Goal: Task Accomplishment & Management: Use online tool/utility

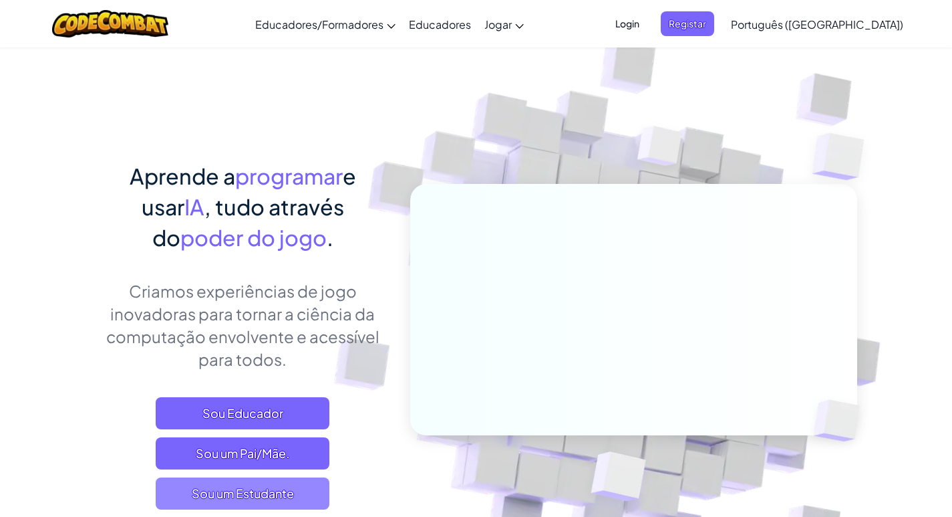
click at [299, 490] on span "Sou um Estudante" at bounding box center [243, 493] width 174 height 32
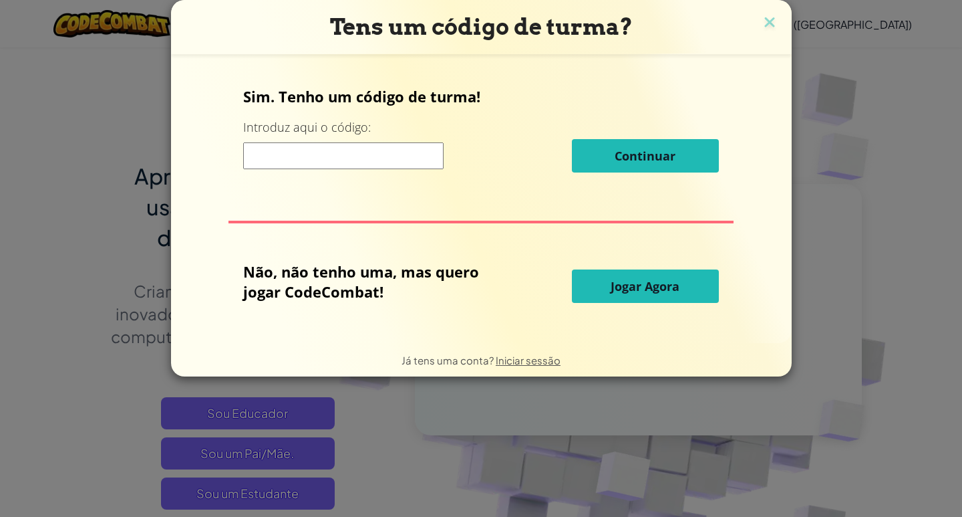
click at [627, 273] on button "Jogar Agora" at bounding box center [645, 285] width 147 height 33
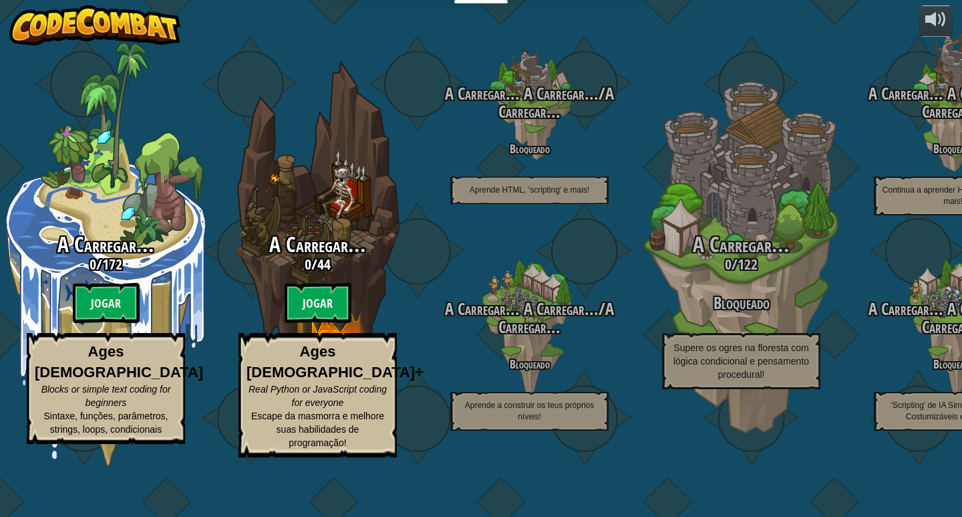
select select "pt-PT"
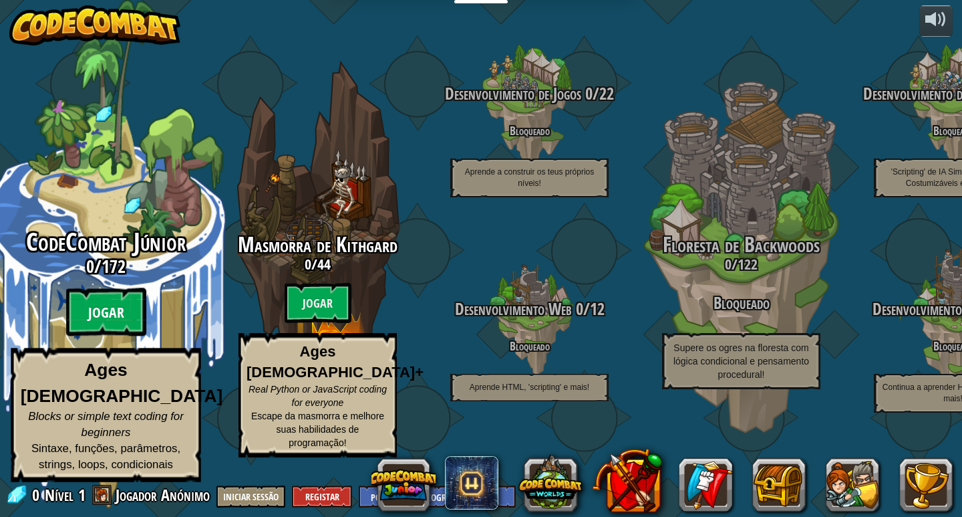
click at [112, 325] on btn "Jogar" at bounding box center [106, 312] width 80 height 48
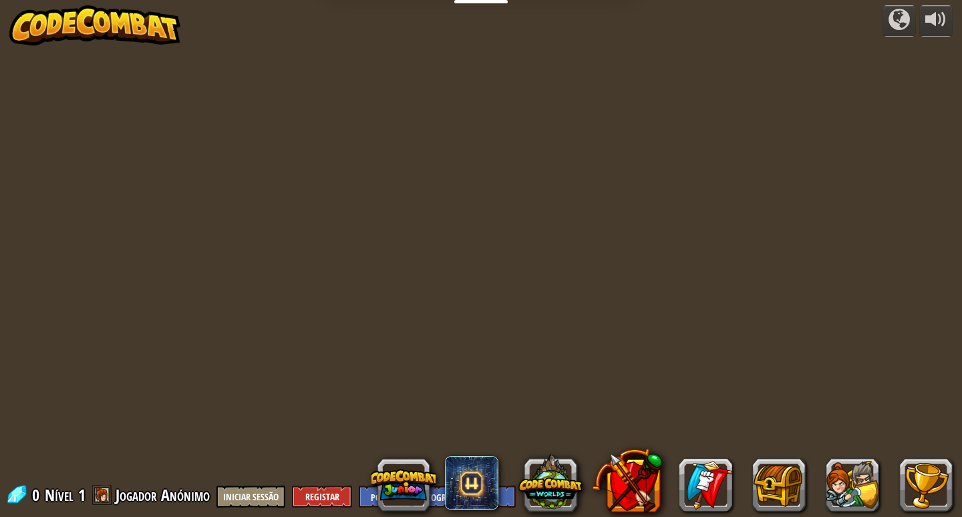
select select "pt-PT"
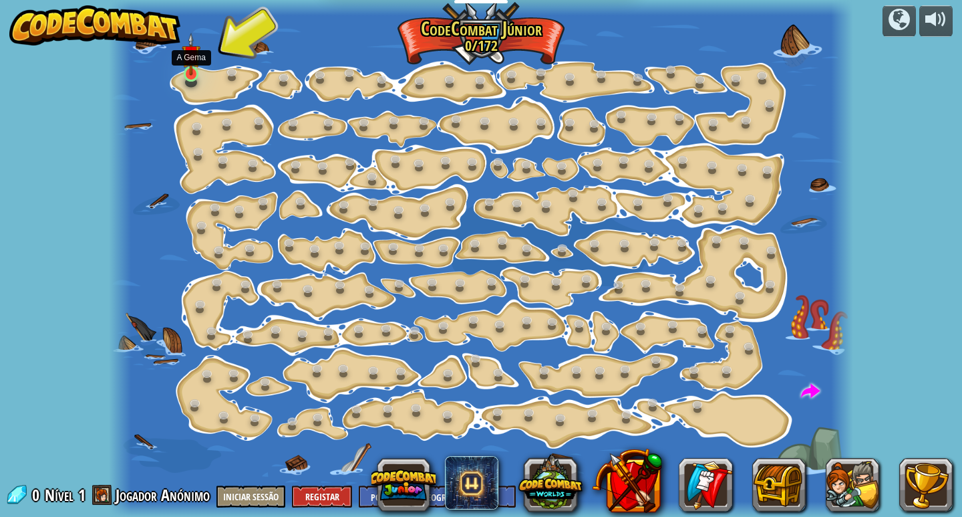
click at [197, 72] on img at bounding box center [191, 54] width 19 height 43
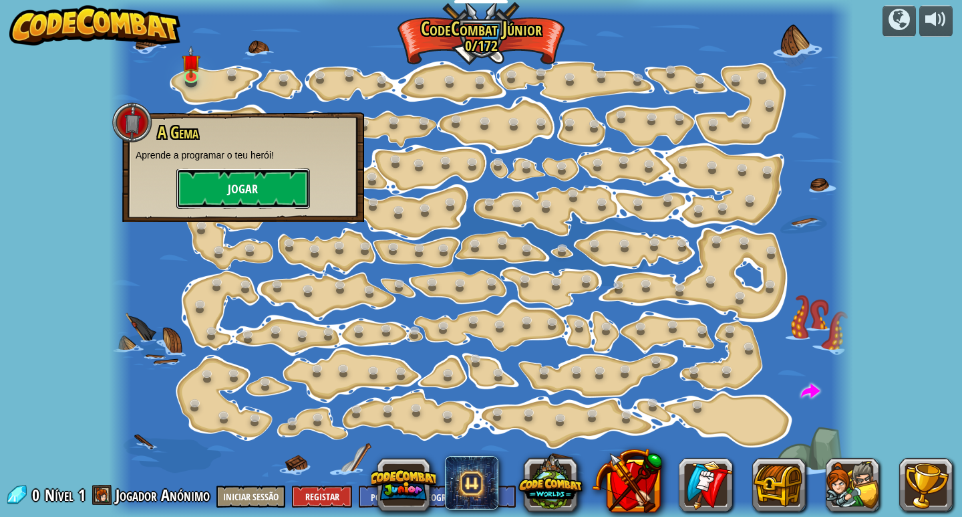
click at [277, 184] on button "Jogar" at bounding box center [243, 188] width 134 height 40
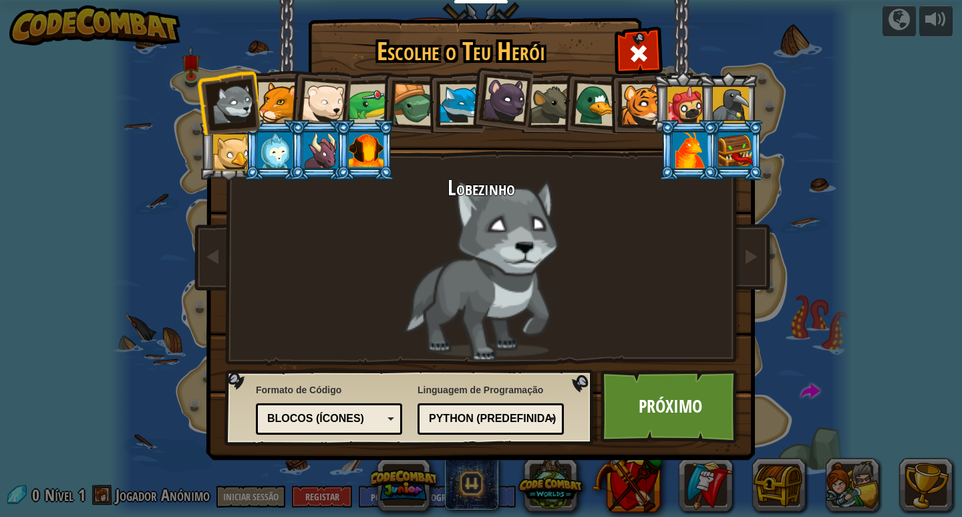
click at [287, 100] on div at bounding box center [278, 102] width 41 height 41
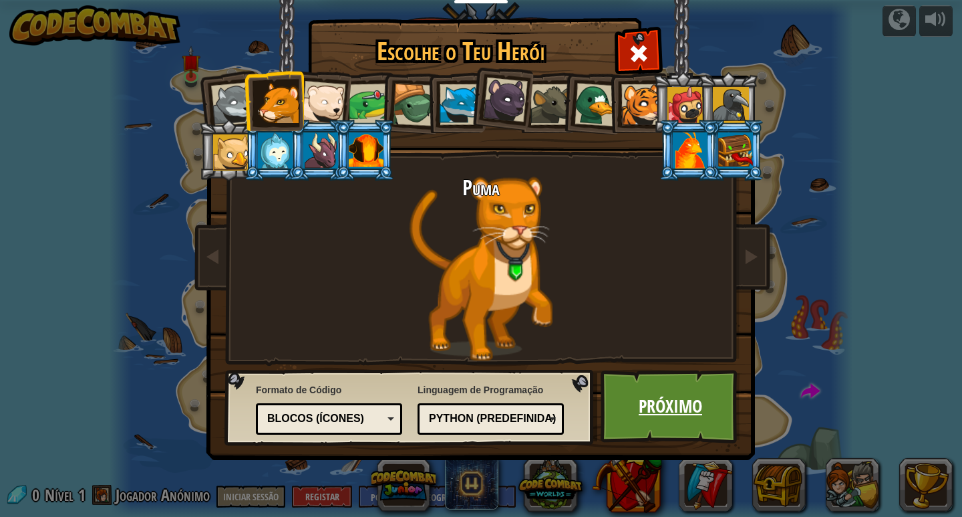
click at [700, 412] on link "Próximo" at bounding box center [671, 407] width 140 height 74
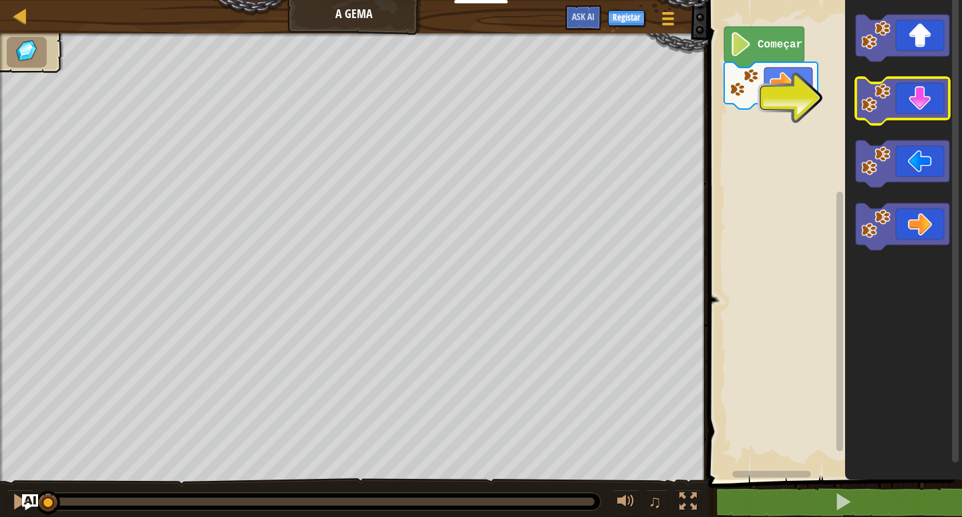
click at [931, 90] on icon "Espaço de trabalho de Blockly" at bounding box center [903, 101] width 94 height 47
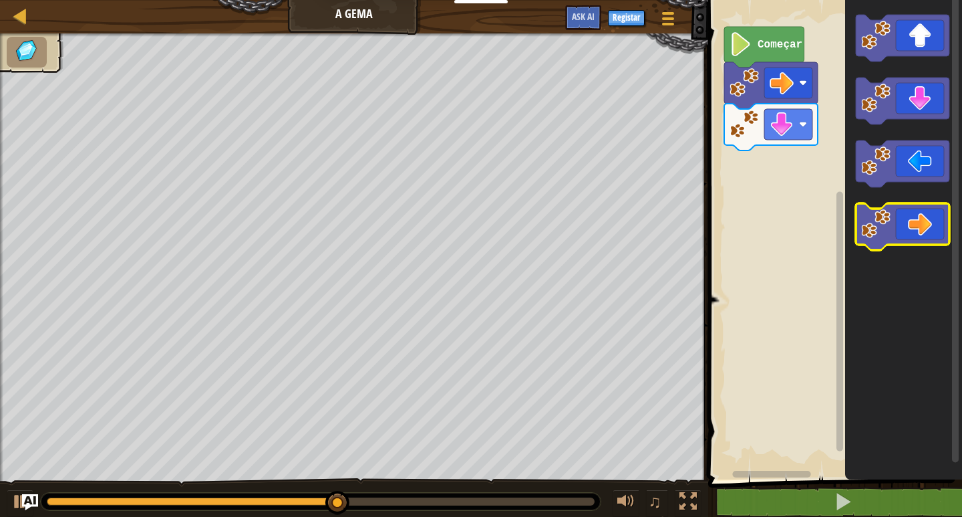
click at [929, 224] on icon "Espaço de trabalho de Blockly" at bounding box center [903, 226] width 94 height 47
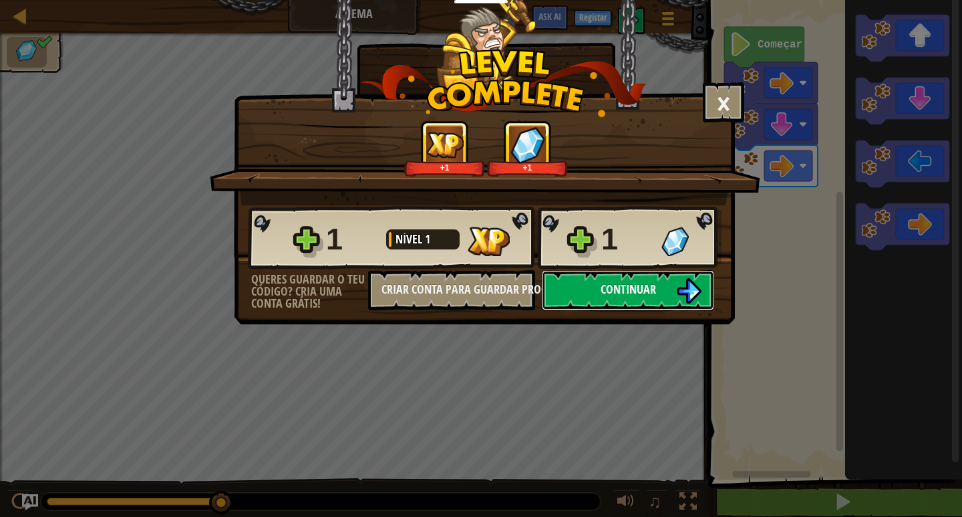
click at [649, 288] on span "Continuar" at bounding box center [628, 289] width 55 height 17
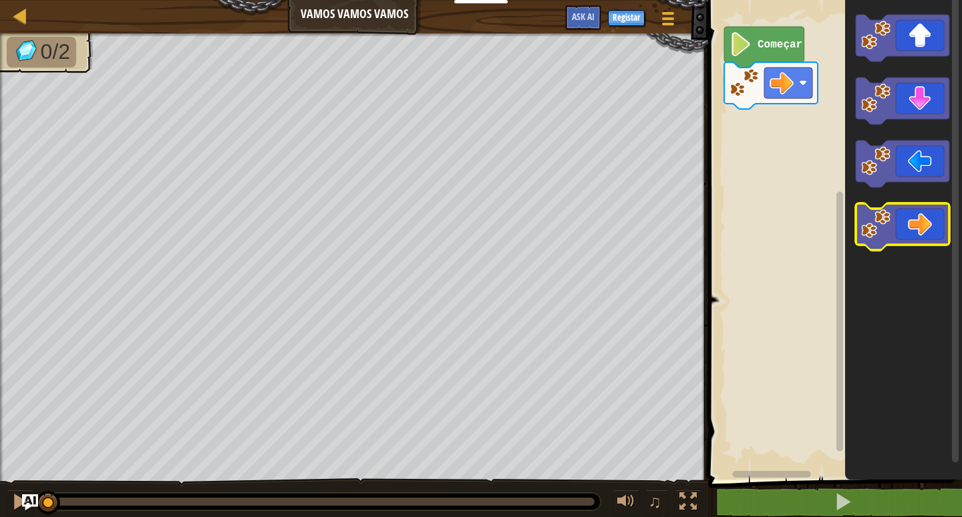
click at [938, 231] on icon "Espaço de trabalho de Blockly" at bounding box center [903, 226] width 94 height 47
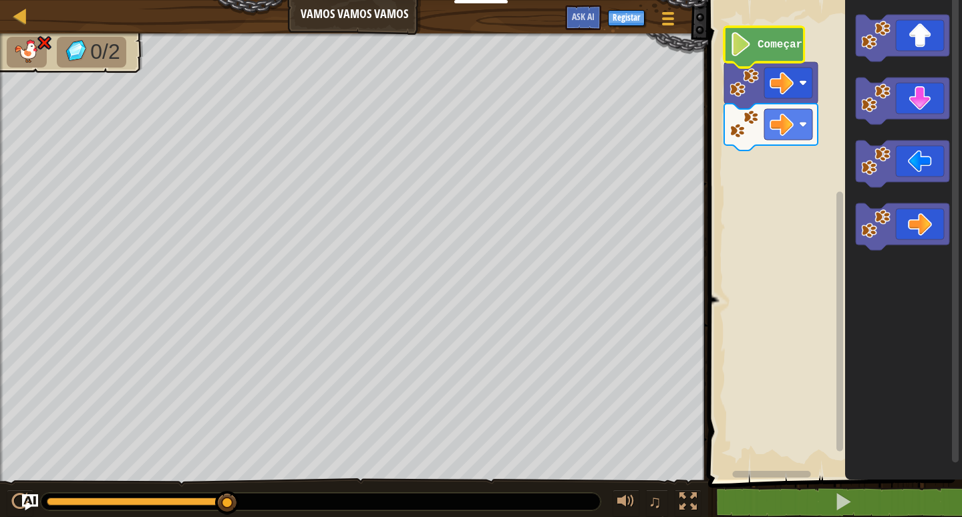
click at [788, 51] on icon "Espaço de trabalho de Blockly" at bounding box center [764, 47] width 80 height 41
click at [777, 46] on text "Começar" at bounding box center [780, 45] width 45 height 12
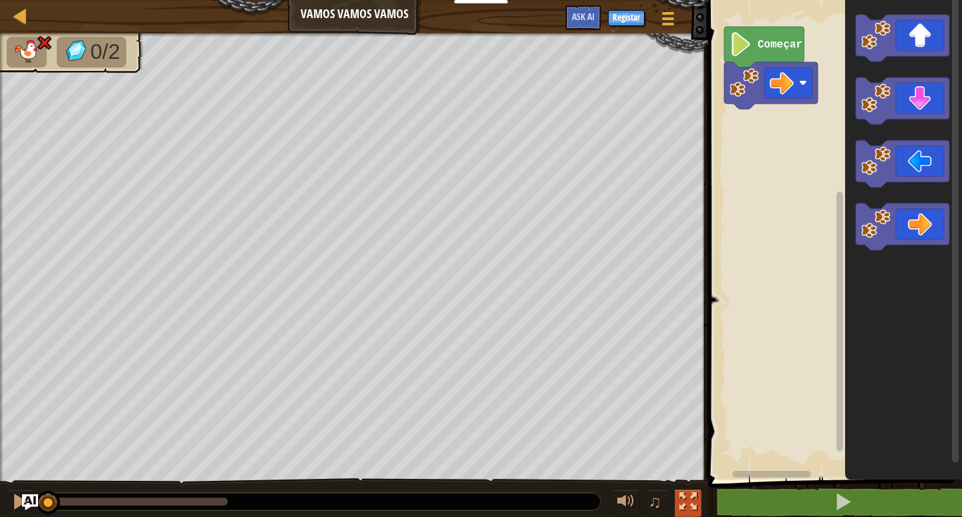
click at [681, 502] on div at bounding box center [688, 500] width 17 height 17
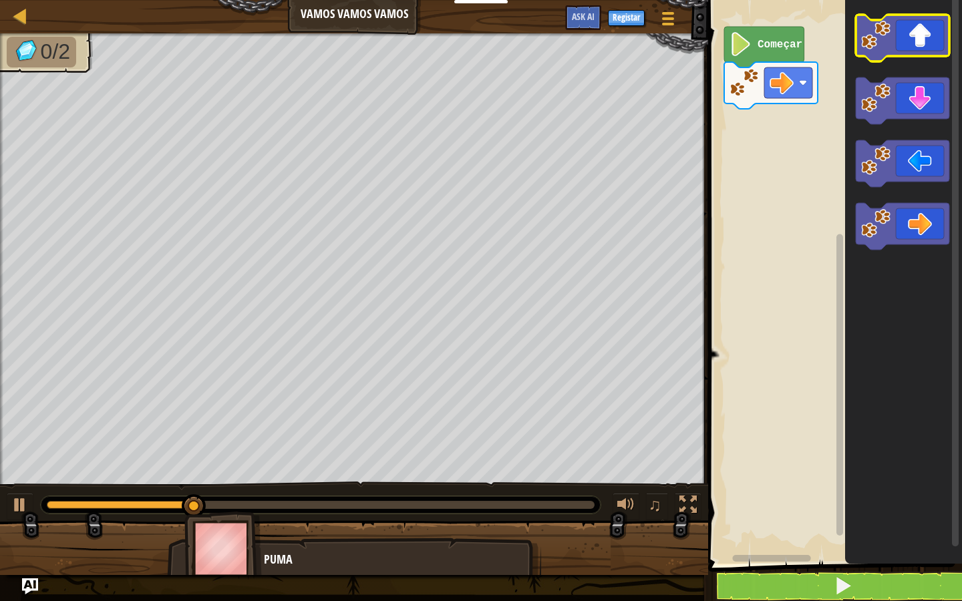
click at [910, 38] on icon "Espaço de trabalho de Blockly" at bounding box center [903, 38] width 94 height 47
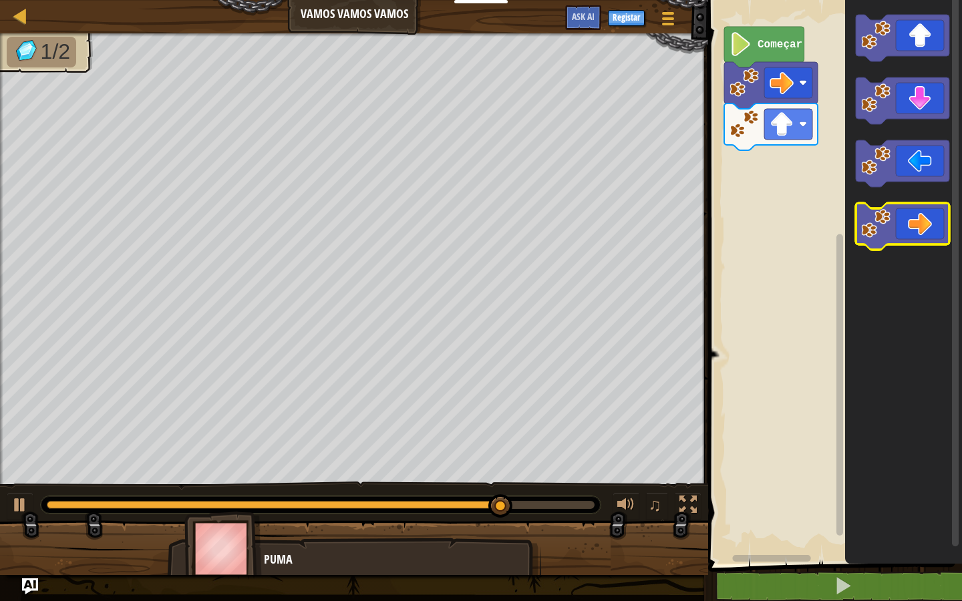
click at [931, 224] on icon "Espaço de trabalho de Blockly" at bounding box center [903, 226] width 94 height 47
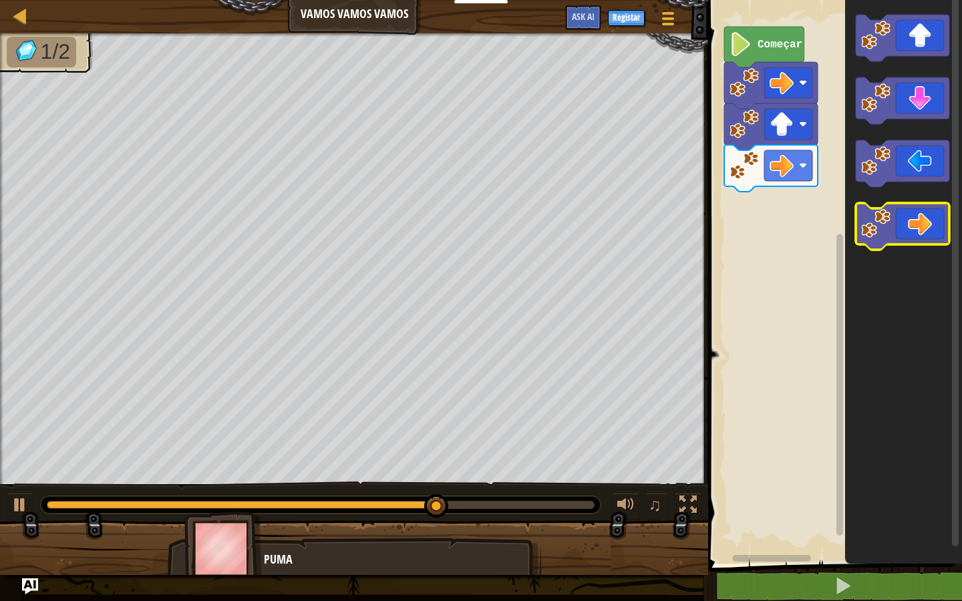
click at [912, 229] on icon "Espaço de trabalho de Blockly" at bounding box center [903, 226] width 94 height 47
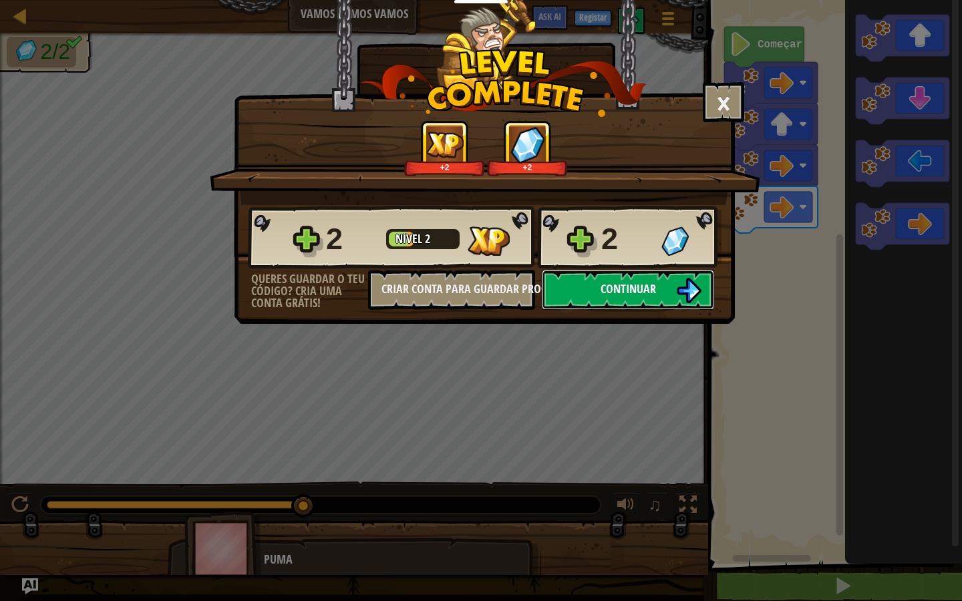
click at [615, 298] on button "Continuar" at bounding box center [628, 290] width 172 height 40
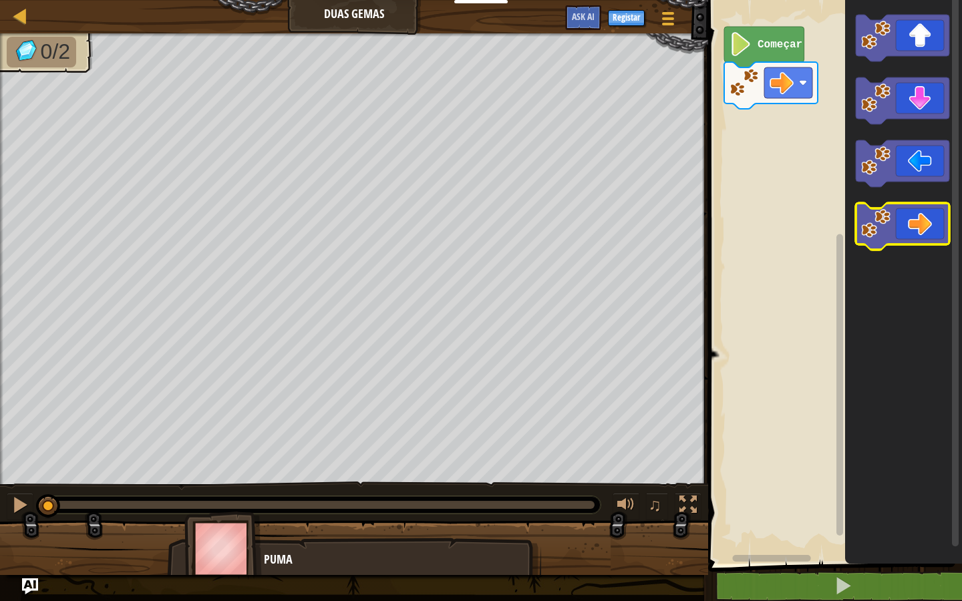
click at [924, 221] on icon "Espaço de trabalho de Blockly" at bounding box center [903, 226] width 94 height 47
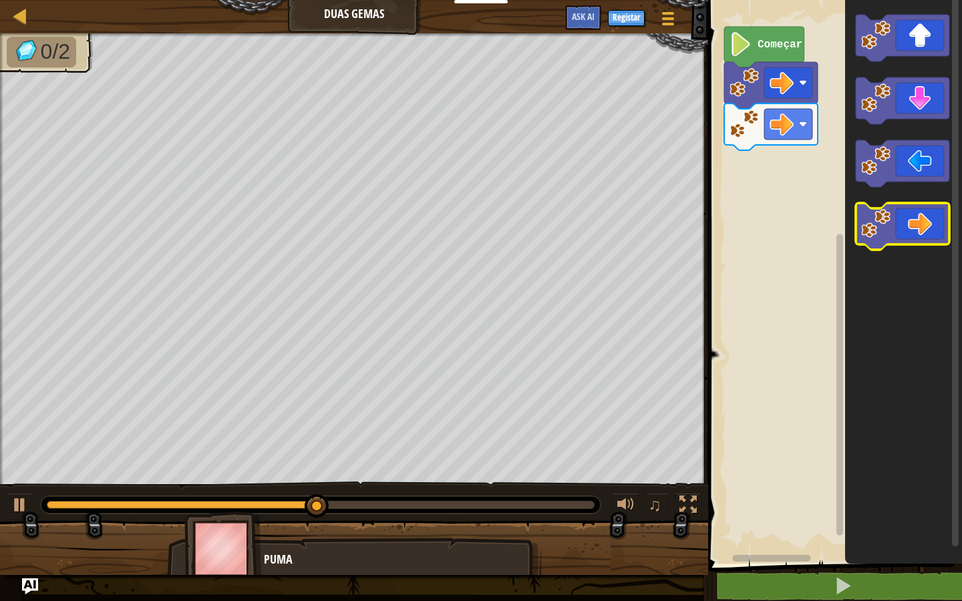
click at [913, 219] on icon "Espaço de trabalho de Blockly" at bounding box center [903, 226] width 94 height 47
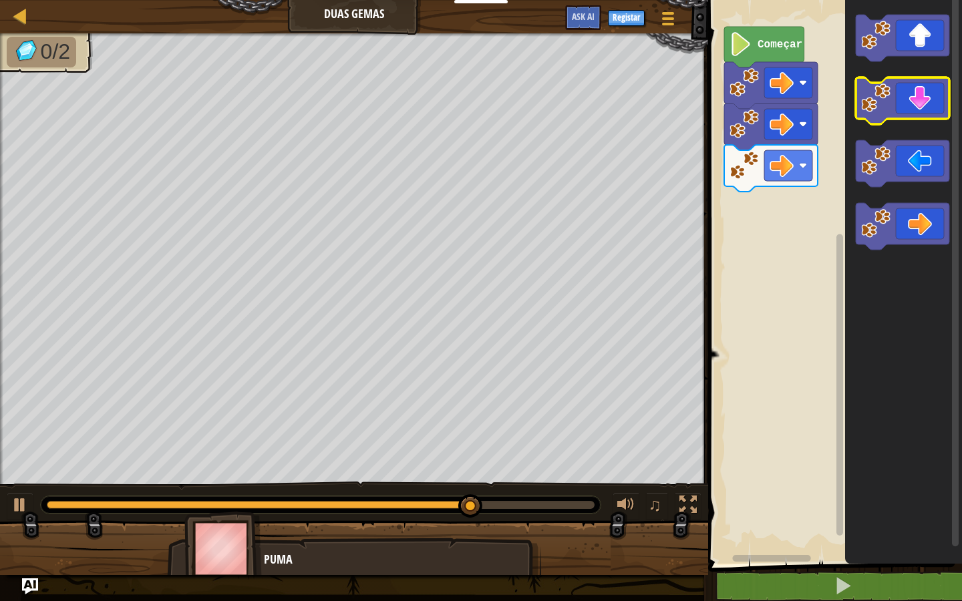
click at [889, 100] on image "Espaço de trabalho de Blockly" at bounding box center [875, 98] width 29 height 29
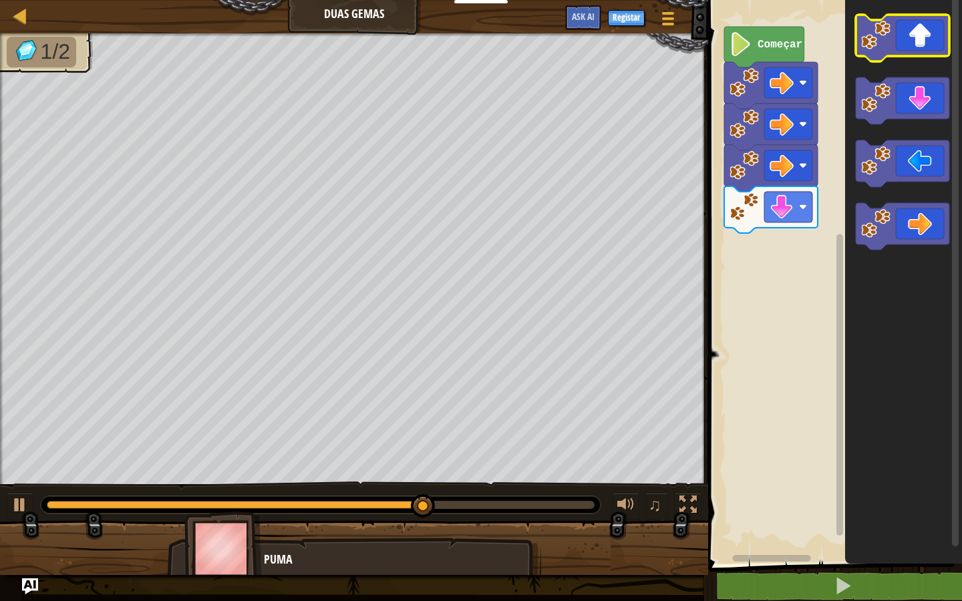
click at [897, 39] on icon "Espaço de trabalho de Blockly" at bounding box center [903, 38] width 94 height 47
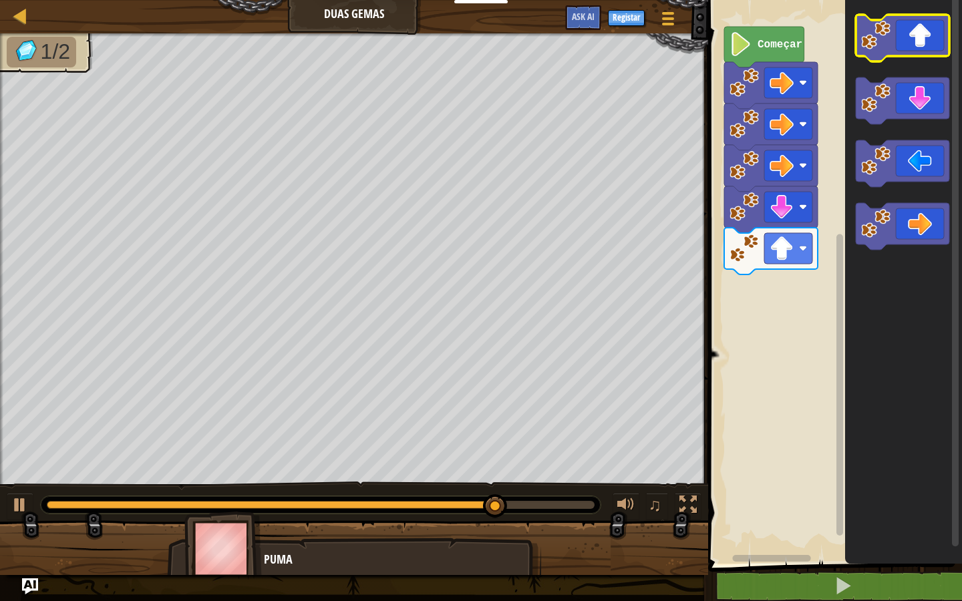
click at [897, 61] on rect "Espaço de trabalho de Blockly" at bounding box center [903, 38] width 94 height 47
click at [895, 47] on icon "Espaço de trabalho de Blockly" at bounding box center [903, 38] width 94 height 47
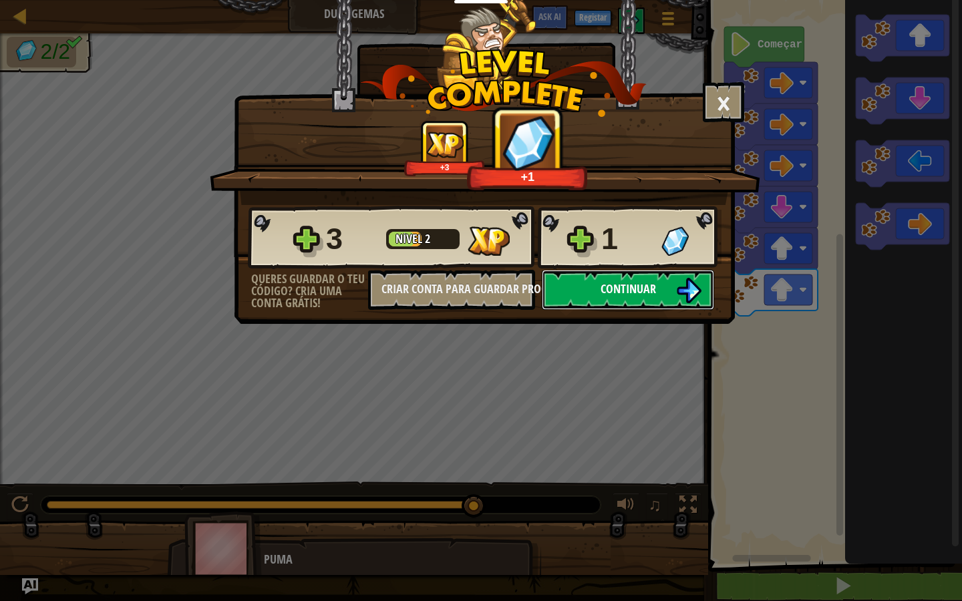
click at [693, 293] on img at bounding box center [688, 290] width 25 height 25
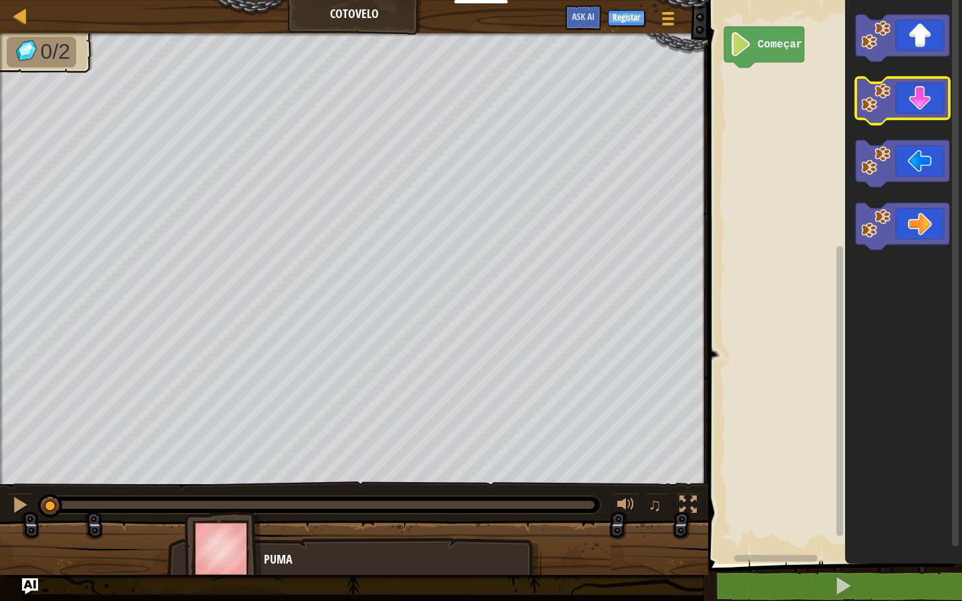
click at [906, 100] on icon "Espaço de trabalho de Blockly" at bounding box center [903, 101] width 94 height 47
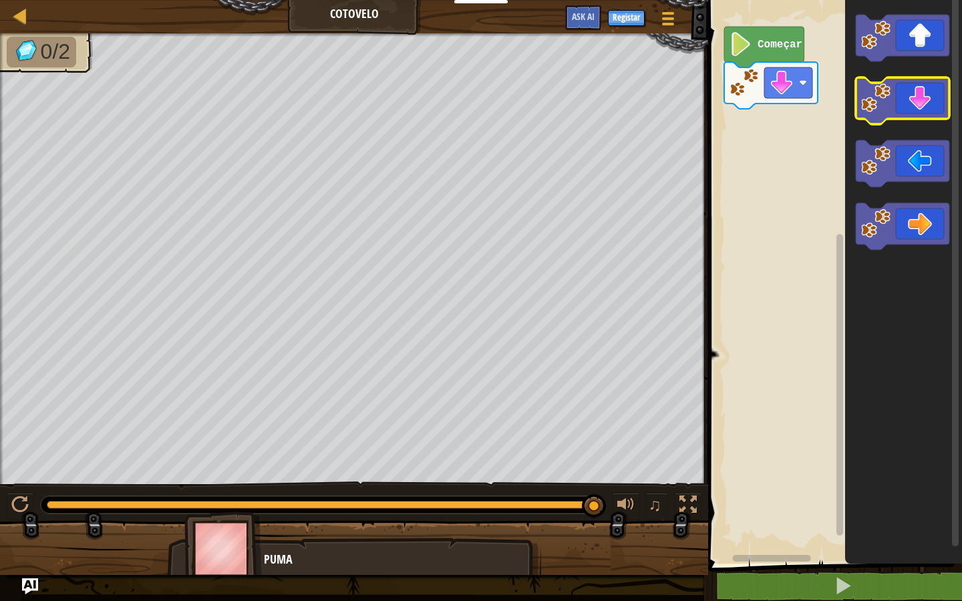
click at [920, 102] on icon "Espaço de trabalho de Blockly" at bounding box center [903, 101] width 94 height 47
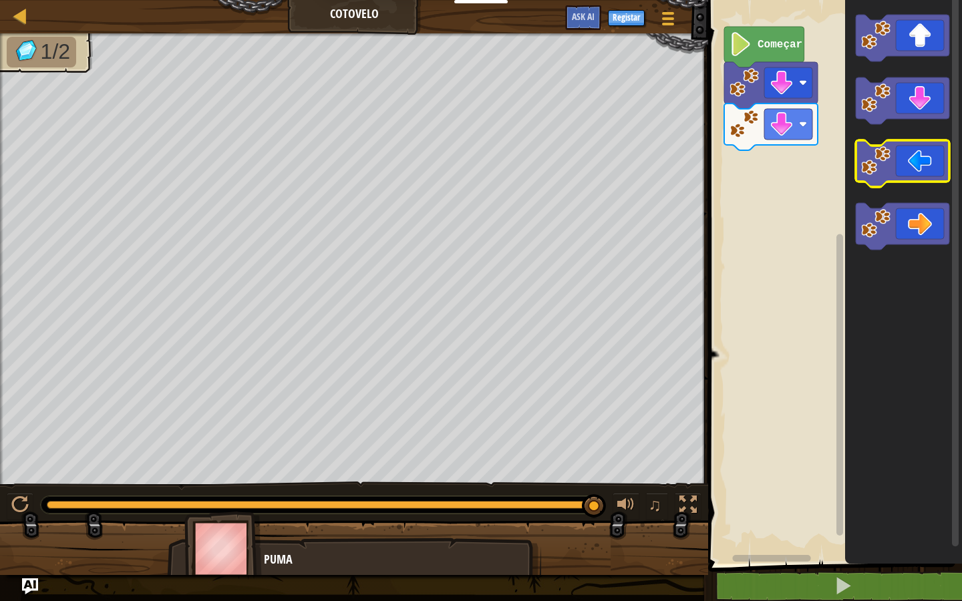
click at [905, 162] on icon "Espaço de trabalho de Blockly" at bounding box center [903, 163] width 94 height 47
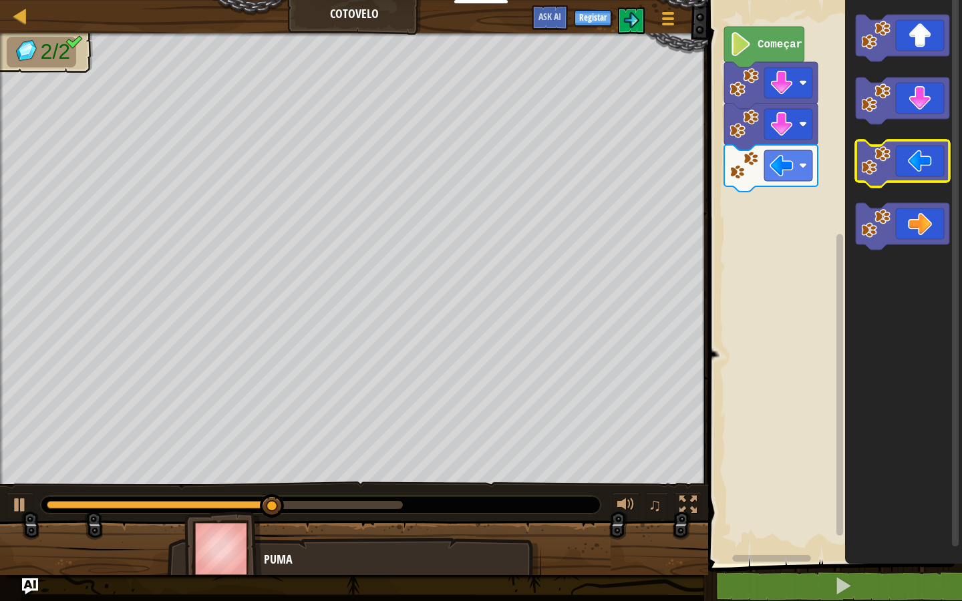
click at [905, 162] on icon "Espaço de trabalho de Blockly" at bounding box center [903, 163] width 94 height 47
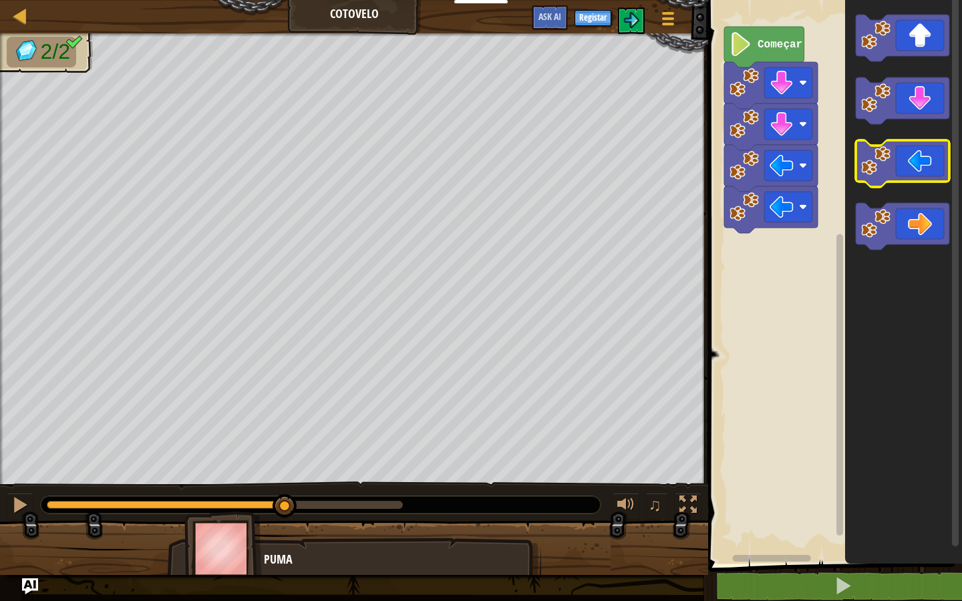
click at [905, 162] on icon "Espaço de trabalho de Blockly" at bounding box center [903, 163] width 94 height 47
click at [893, 116] on g "Espaço de trabalho de Blockly" at bounding box center [903, 132] width 94 height 235
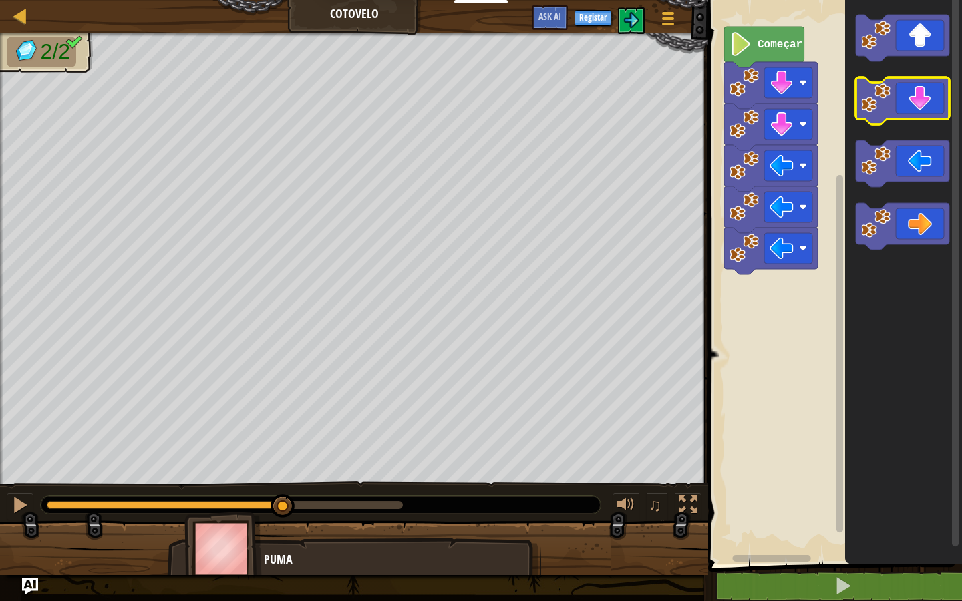
click at [893, 110] on icon "Espaço de trabalho de Blockly" at bounding box center [903, 101] width 94 height 47
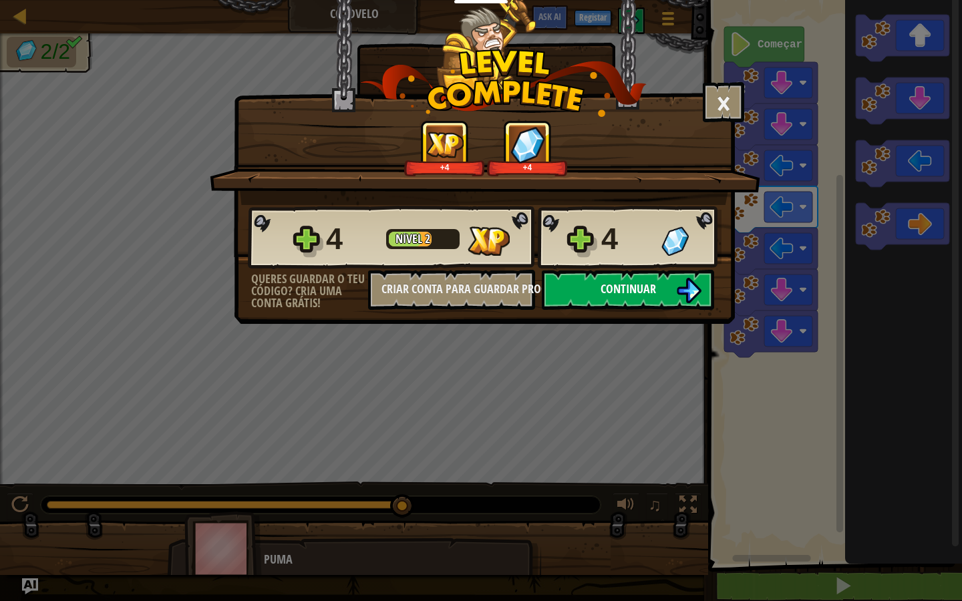
click at [616, 280] on button "Continuar" at bounding box center [628, 290] width 172 height 40
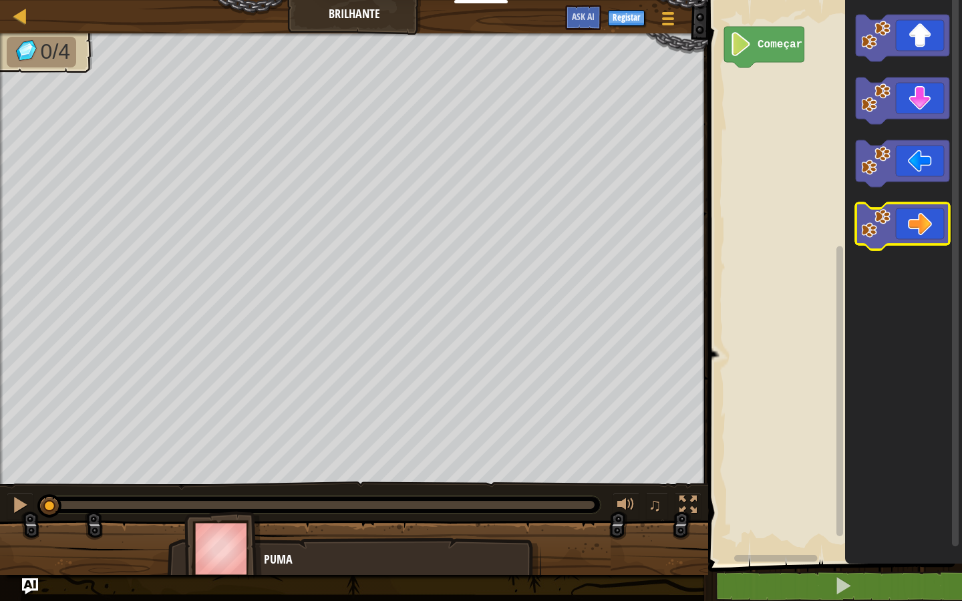
click at [932, 217] on icon "Espaço de trabalho de Blockly" at bounding box center [903, 226] width 94 height 47
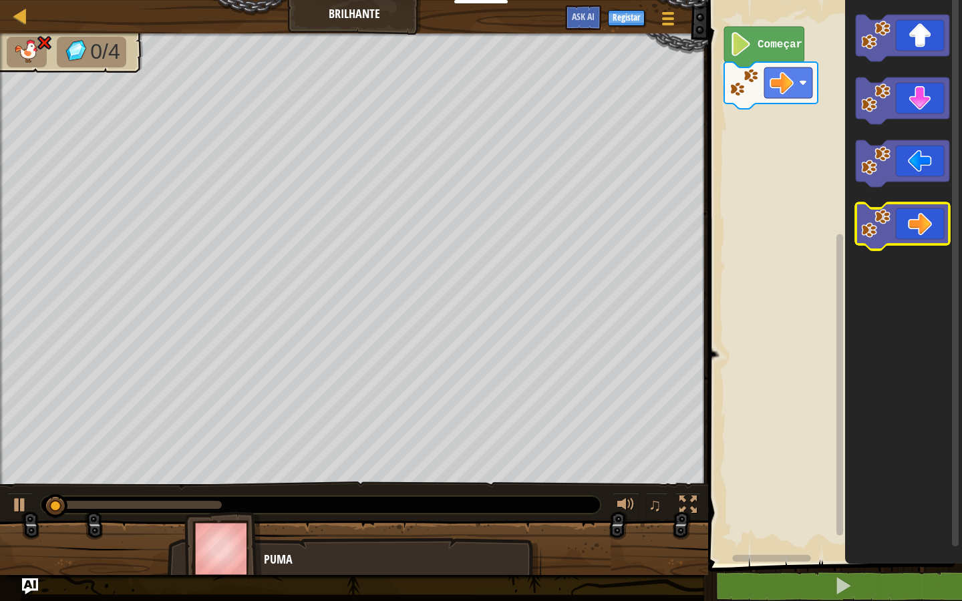
click at [932, 217] on icon "Espaço de trabalho de Blockly" at bounding box center [903, 226] width 94 height 47
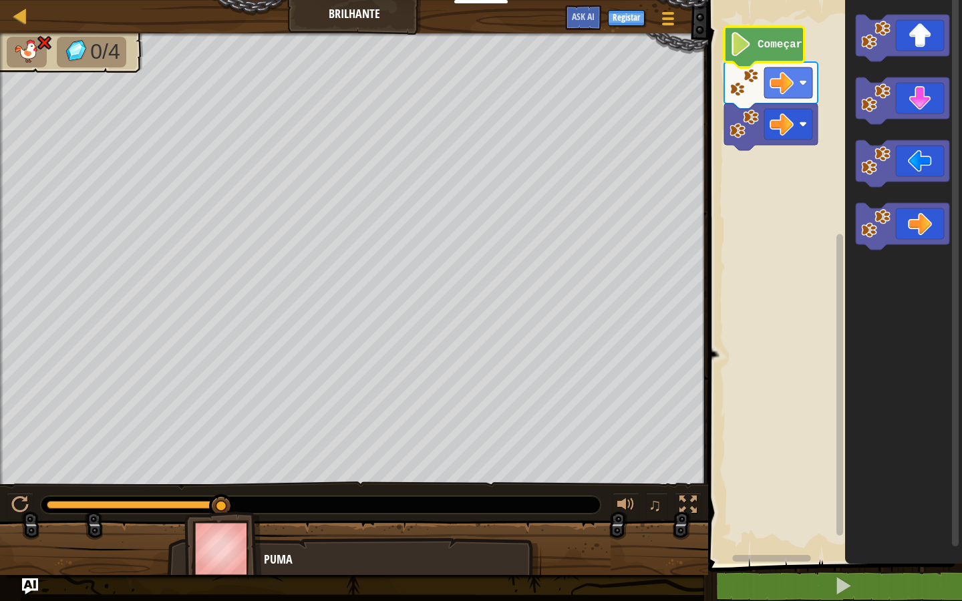
click at [778, 46] on text "Começar" at bounding box center [780, 45] width 45 height 12
click at [754, 516] on button at bounding box center [843, 586] width 258 height 31
drag, startPoint x: 748, startPoint y: 578, endPoint x: 743, endPoint y: 504, distance: 74.3
click at [748, 516] on button at bounding box center [843, 586] width 258 height 31
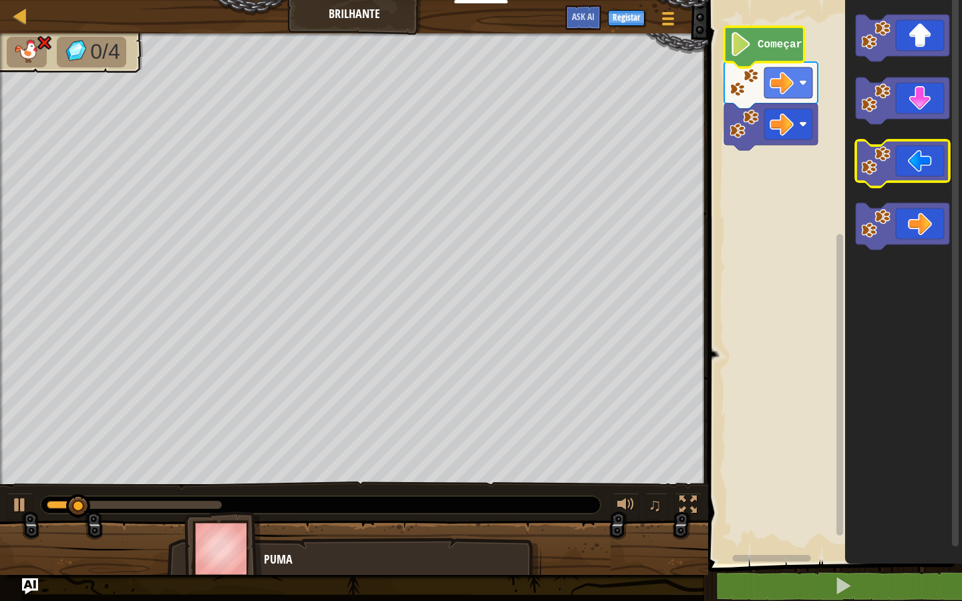
click at [917, 168] on icon "Espaço de trabalho de Blockly" at bounding box center [903, 163] width 94 height 47
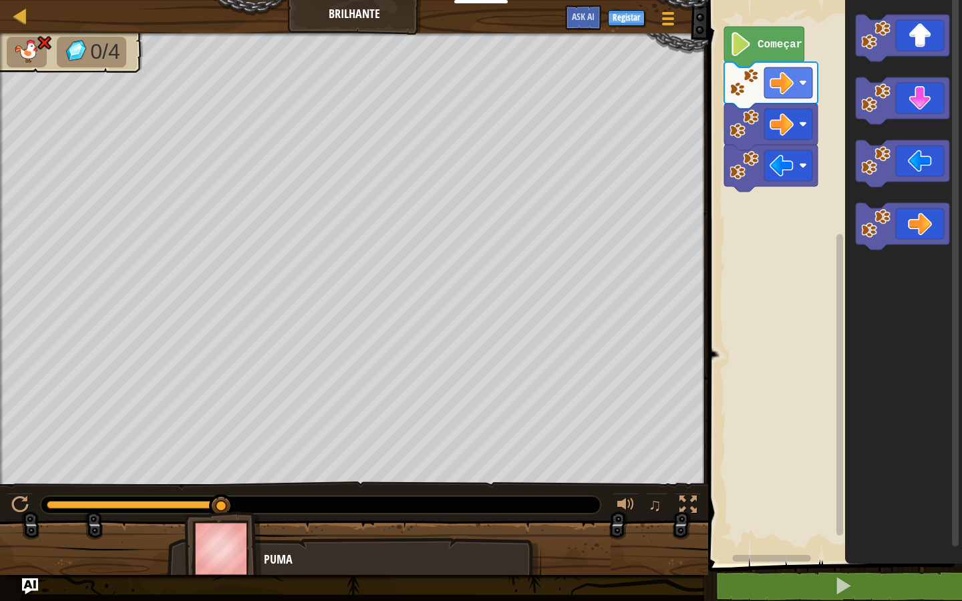
click at [456, 516] on div "Mapa Brilhante Menu do Jogo Registar Ask AI 1 ההההההההההההההההההההההההההההההההה…" at bounding box center [481, 300] width 962 height 601
click at [17, 493] on button at bounding box center [20, 506] width 27 height 27
click at [20, 496] on div at bounding box center [19, 504] width 17 height 17
drag, startPoint x: 563, startPoint y: 533, endPoint x: 837, endPoint y: 482, distance: 278.5
click at [829, 488] on div "Mapa Brilhante Menu do Jogo Registar Ask AI 1 ההההההההההההההההההההההההההההההההה…" at bounding box center [481, 300] width 962 height 601
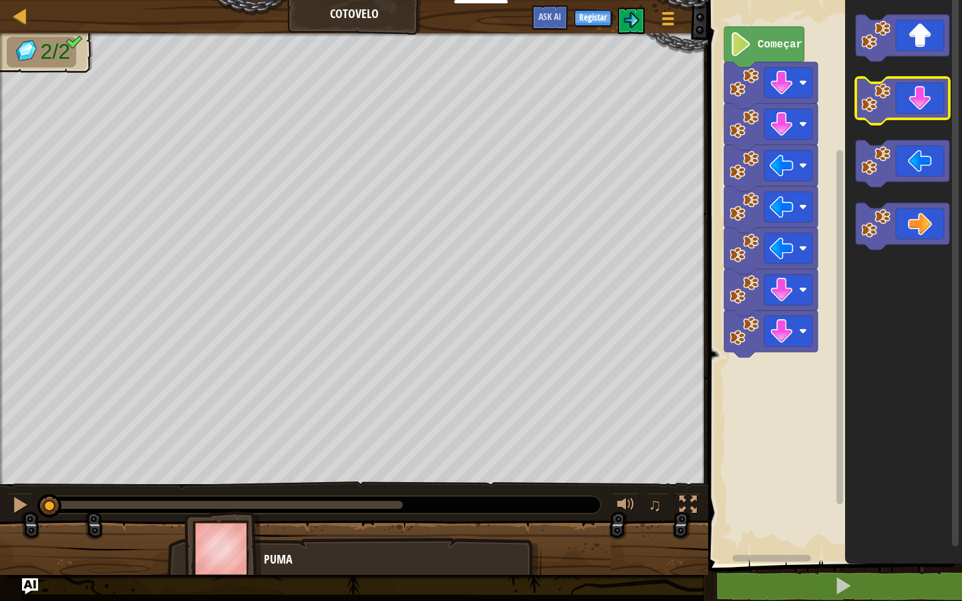
click at [911, 94] on icon "Espaço de trabalho de Blockly" at bounding box center [903, 101] width 94 height 47
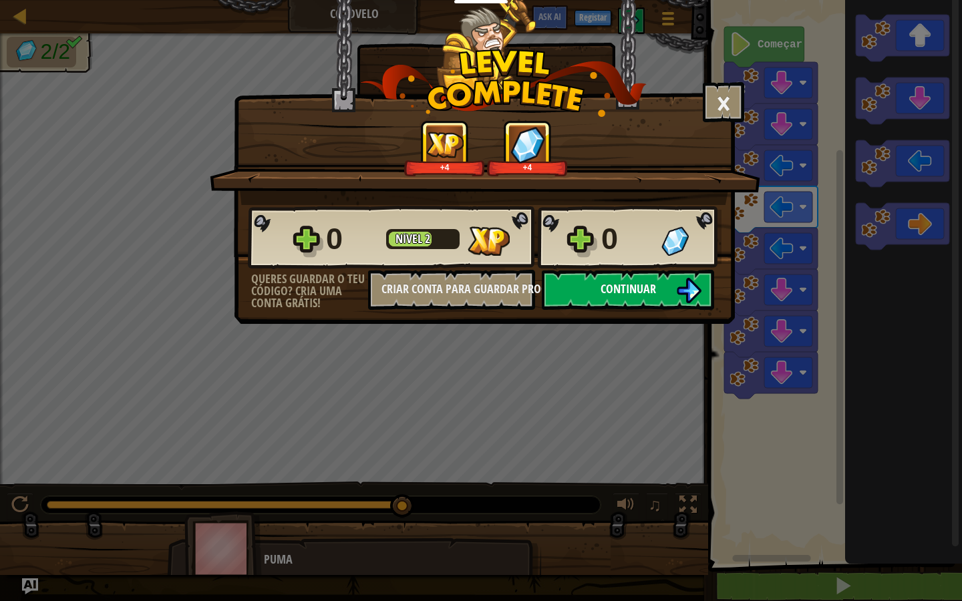
click at [691, 281] on img at bounding box center [688, 290] width 25 height 25
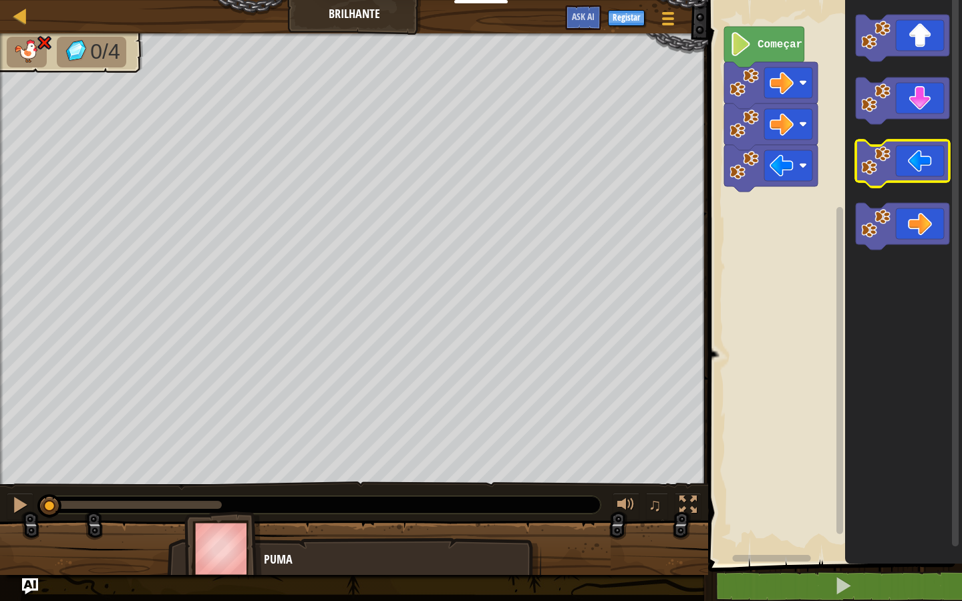
click at [927, 176] on icon "Espaço de trabalho de Blockly" at bounding box center [903, 163] width 94 height 47
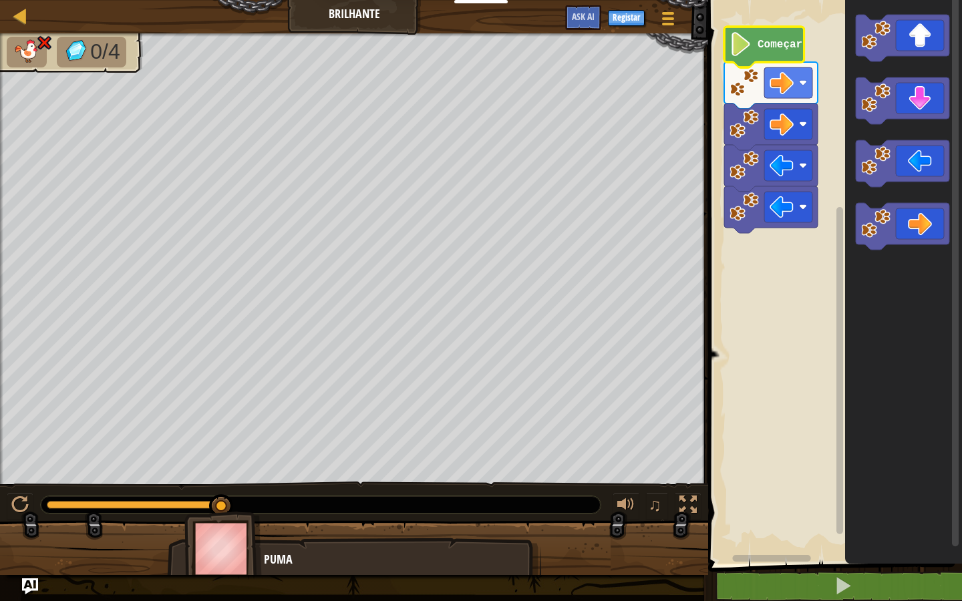
click at [794, 53] on icon "Espaço de trabalho de Blockly" at bounding box center [764, 47] width 80 height 41
click at [753, 40] on icon "Espaço de trabalho de Blockly" at bounding box center [764, 47] width 80 height 41
click at [19, 489] on div "♫" at bounding box center [354, 502] width 708 height 40
click at [19, 496] on div at bounding box center [19, 504] width 17 height 17
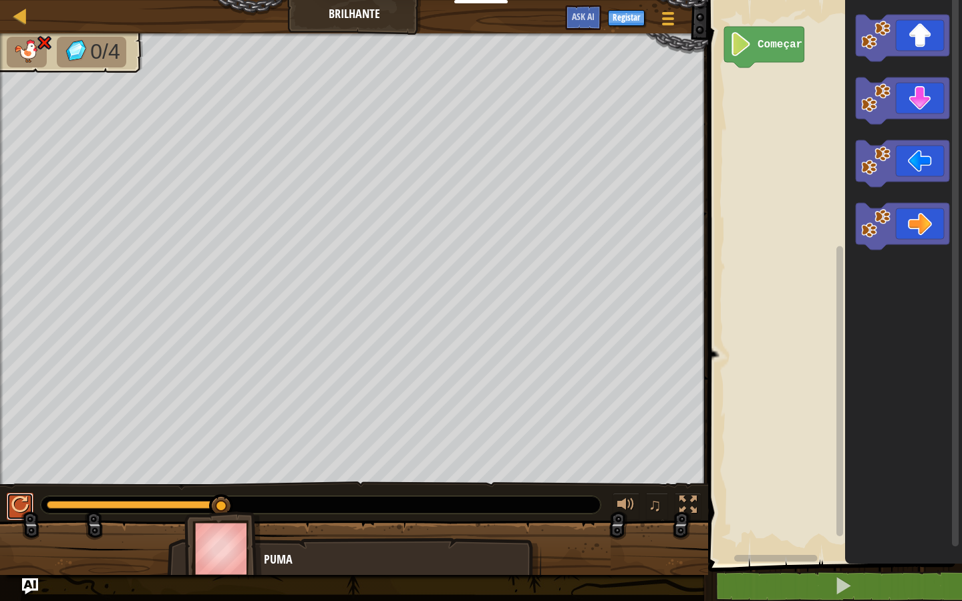
click at [22, 511] on div at bounding box center [19, 504] width 17 height 17
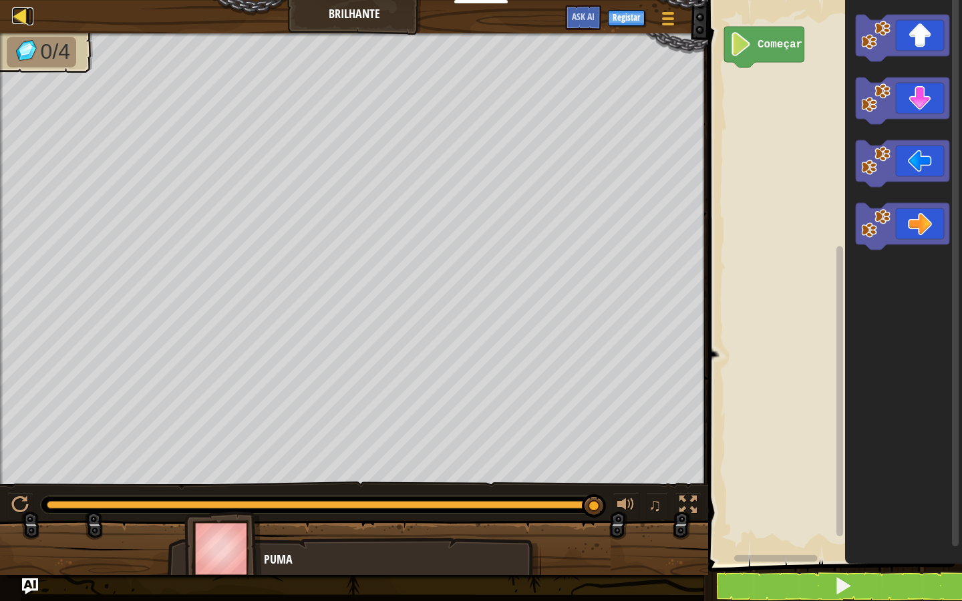
click at [14, 17] on div at bounding box center [20, 15] width 17 height 17
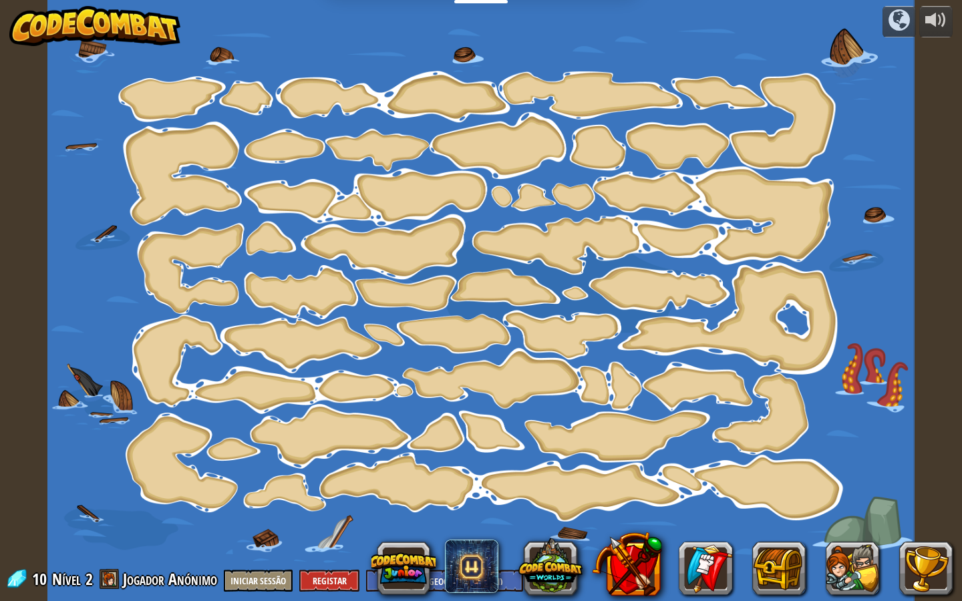
select select "pt-PT"
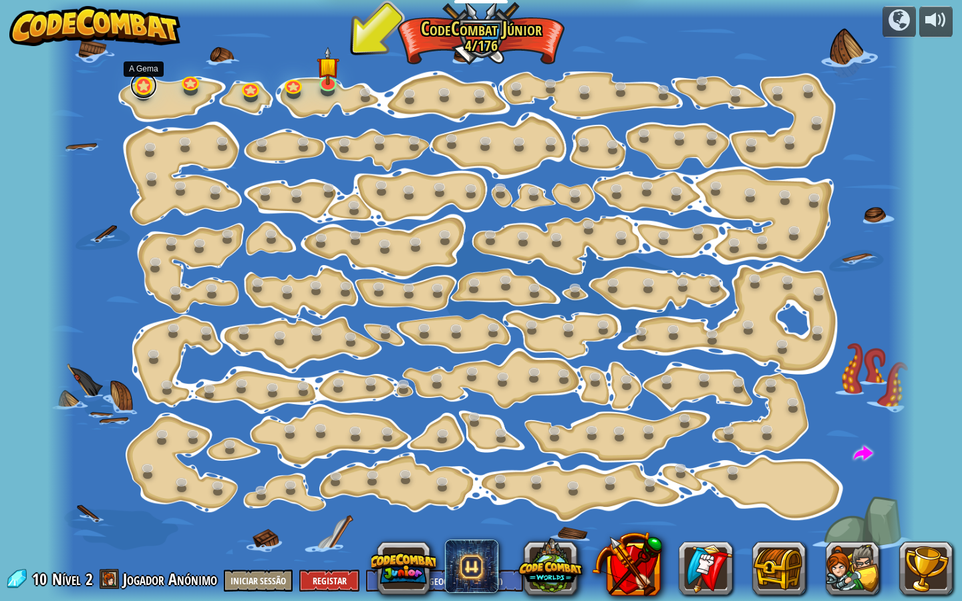
click at [140, 91] on link at bounding box center [143, 85] width 27 height 27
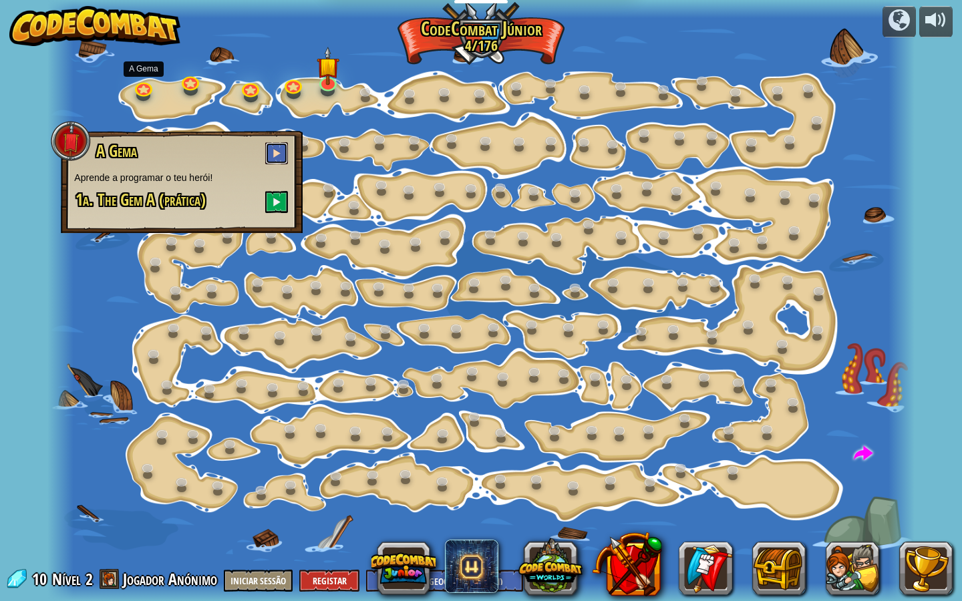
click at [273, 156] on button at bounding box center [276, 153] width 23 height 22
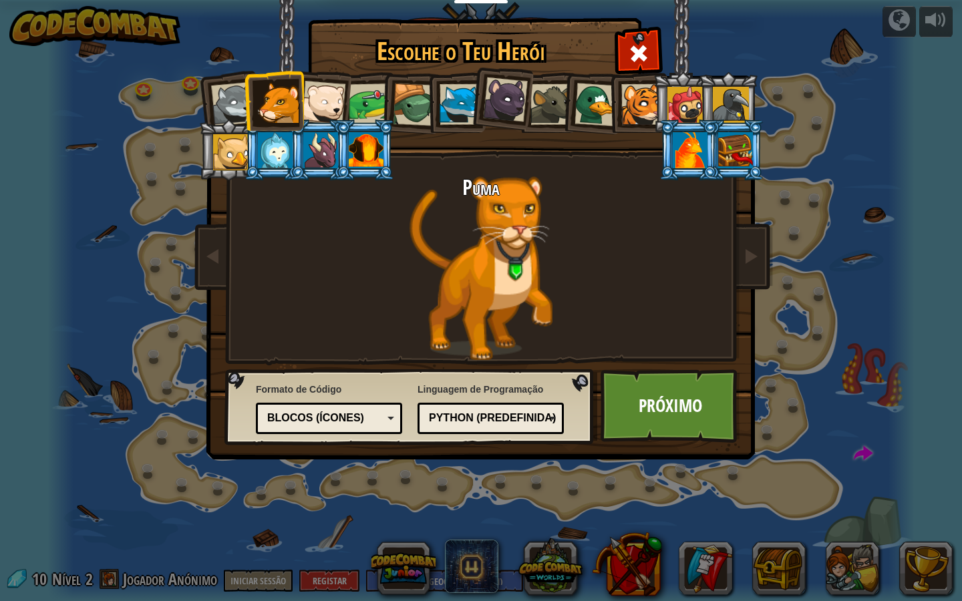
click at [640, 113] on div at bounding box center [641, 104] width 41 height 41
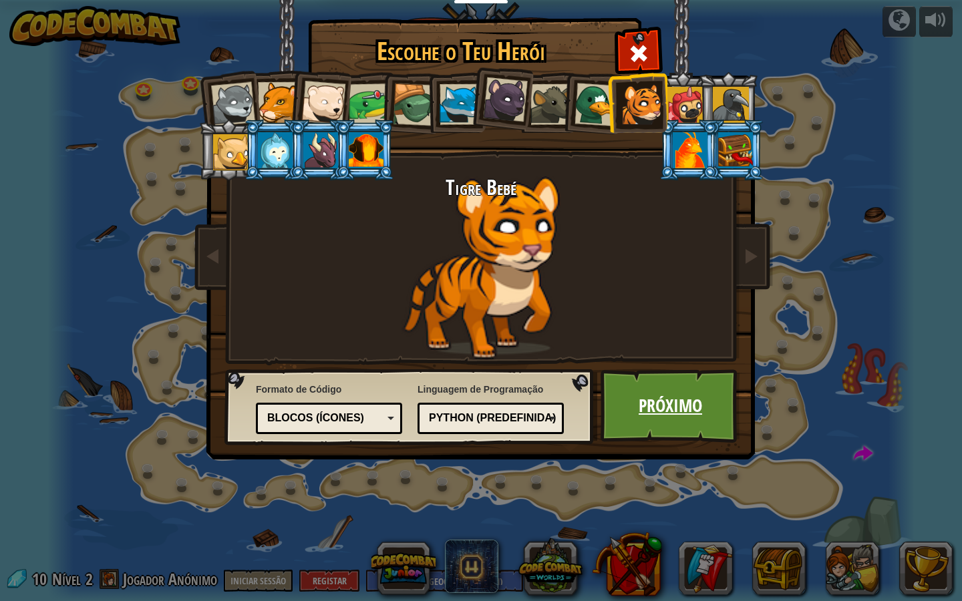
click at [668, 426] on link "Próximo" at bounding box center [671, 407] width 140 height 74
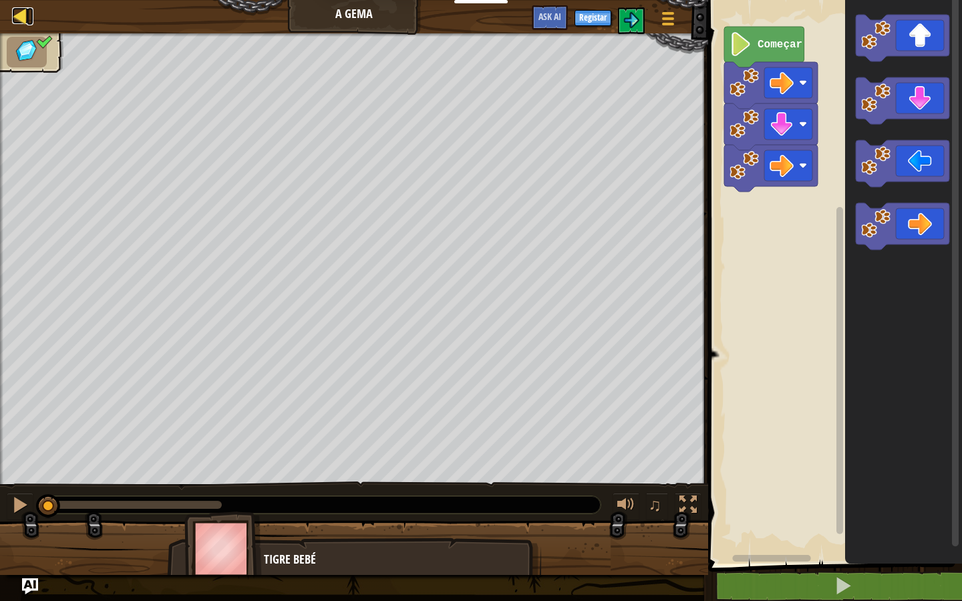
click at [29, 22] on link "Mapa" at bounding box center [30, 16] width 7 height 18
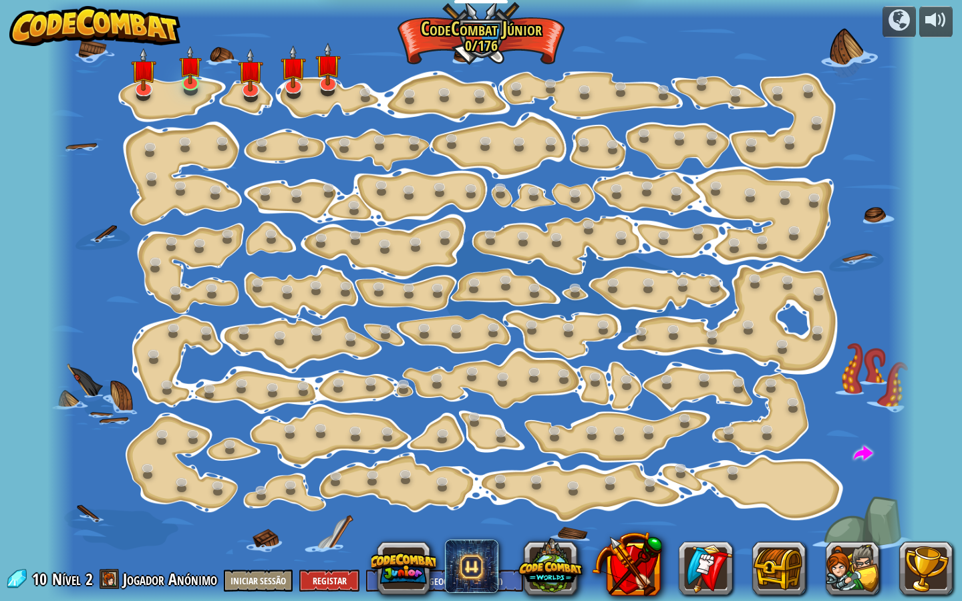
select select "pt-PT"
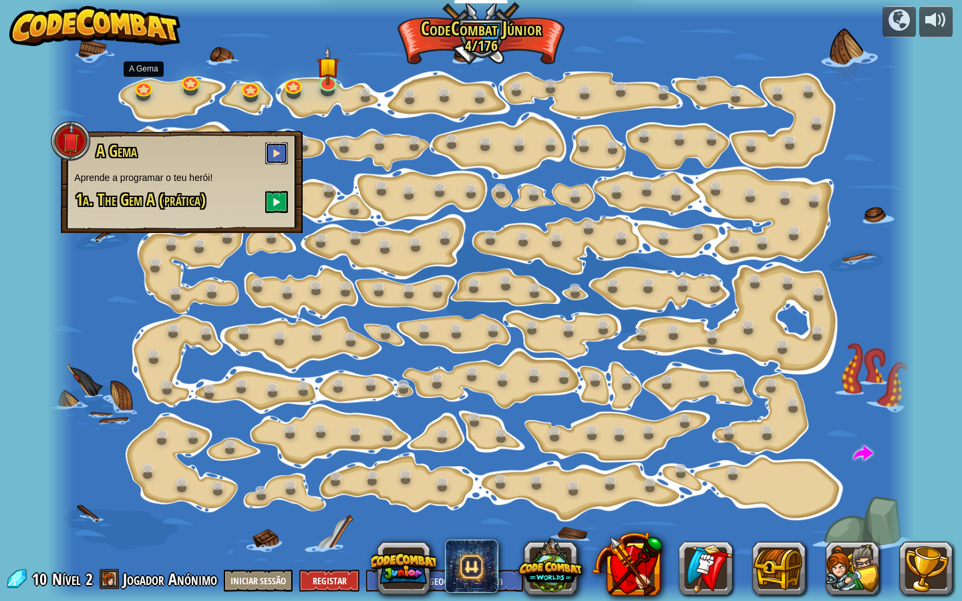
click at [273, 153] on span at bounding box center [276, 152] width 9 height 9
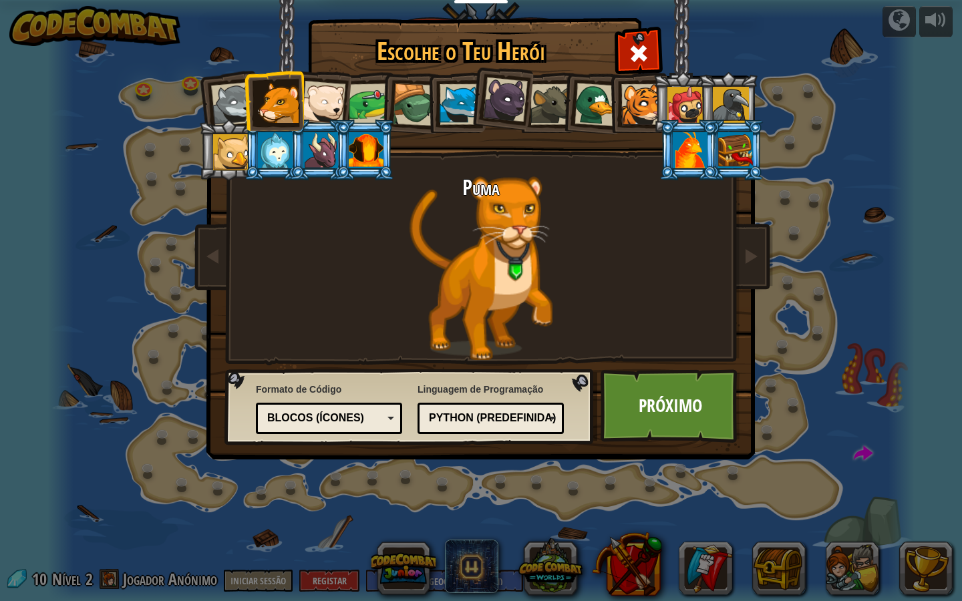
click at [627, 123] on div at bounding box center [641, 104] width 41 height 41
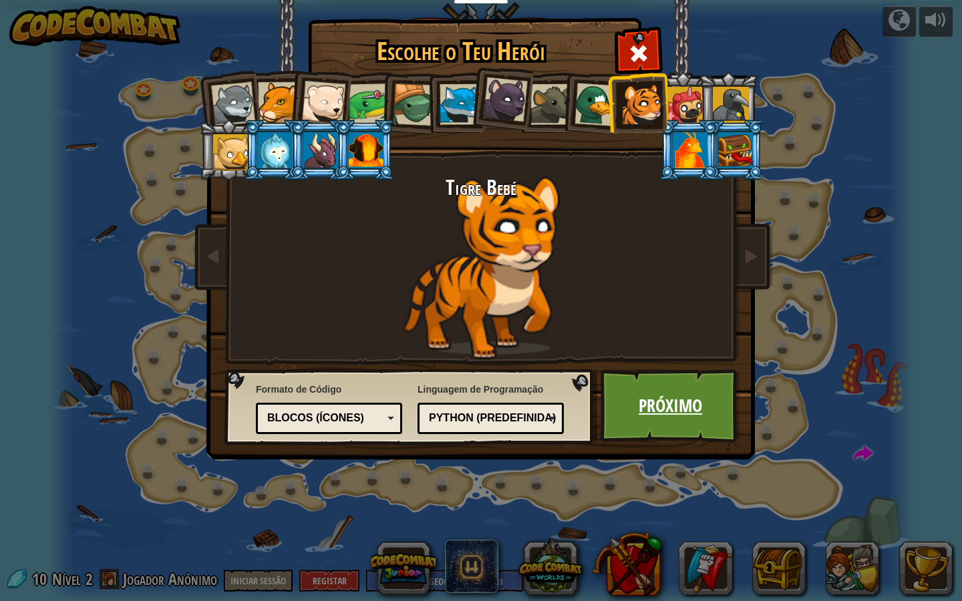
click at [666, 400] on link "Próximo" at bounding box center [671, 407] width 140 height 74
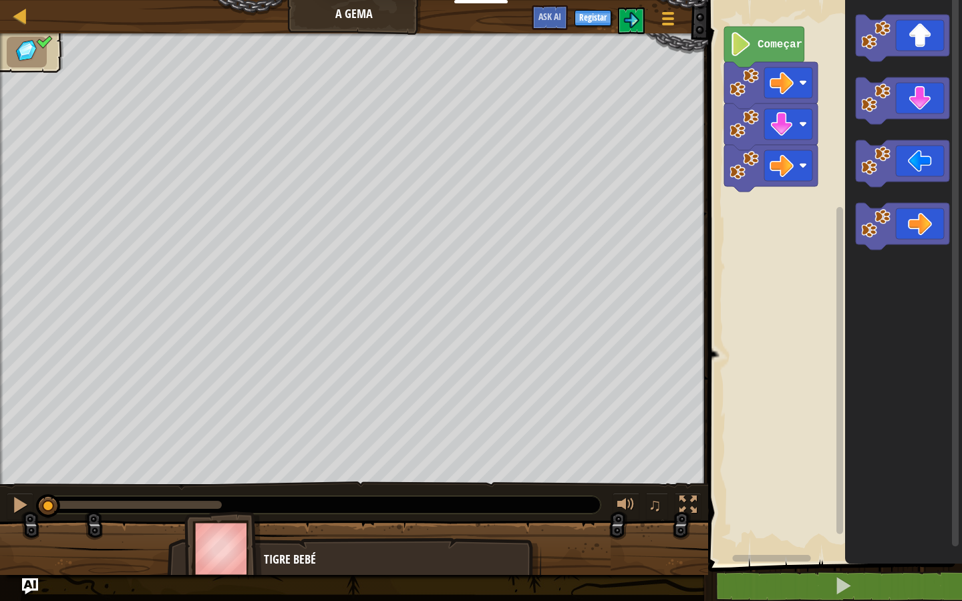
click at [855, 236] on div "Mapa A Gema Menu do Jogo Registar Ask AI 1 הההההההההההההההההההההההההההההההההההה…" at bounding box center [481, 300] width 962 height 601
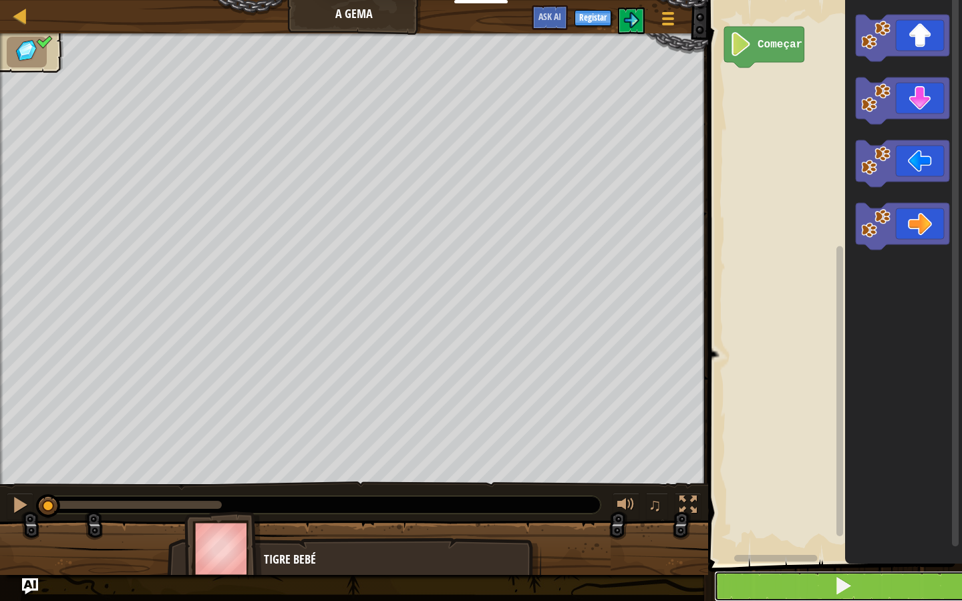
click at [730, 516] on button at bounding box center [843, 586] width 258 height 31
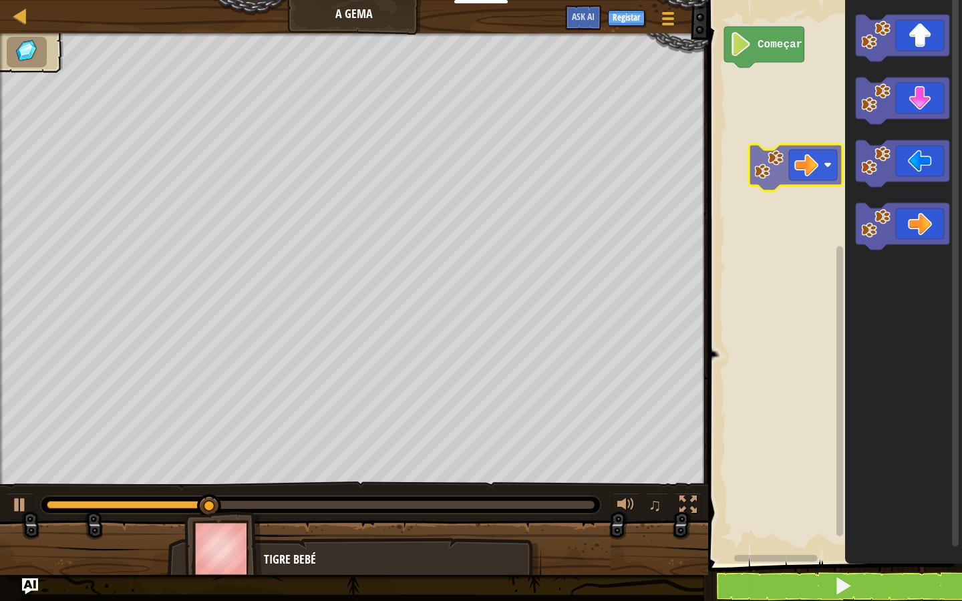
click at [803, 178] on div "Começar" at bounding box center [833, 278] width 258 height 571
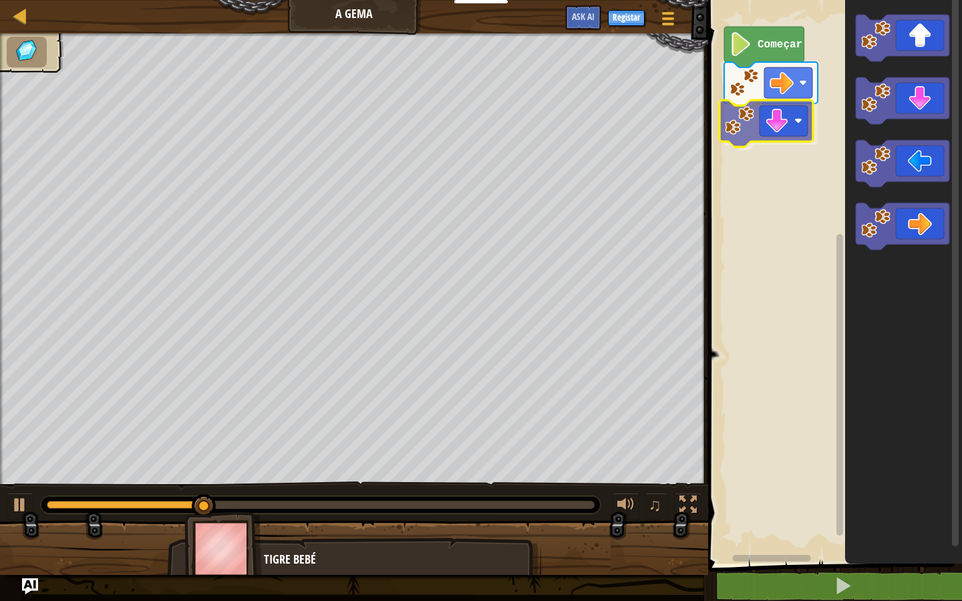
click at [768, 140] on div "Começar" at bounding box center [833, 278] width 258 height 571
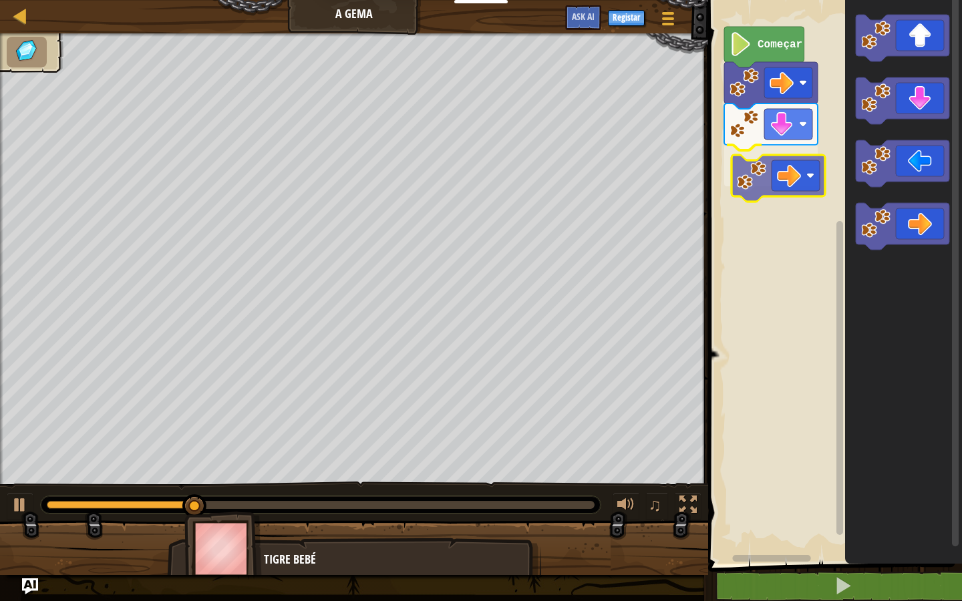
click at [762, 160] on div "Começar" at bounding box center [833, 278] width 258 height 571
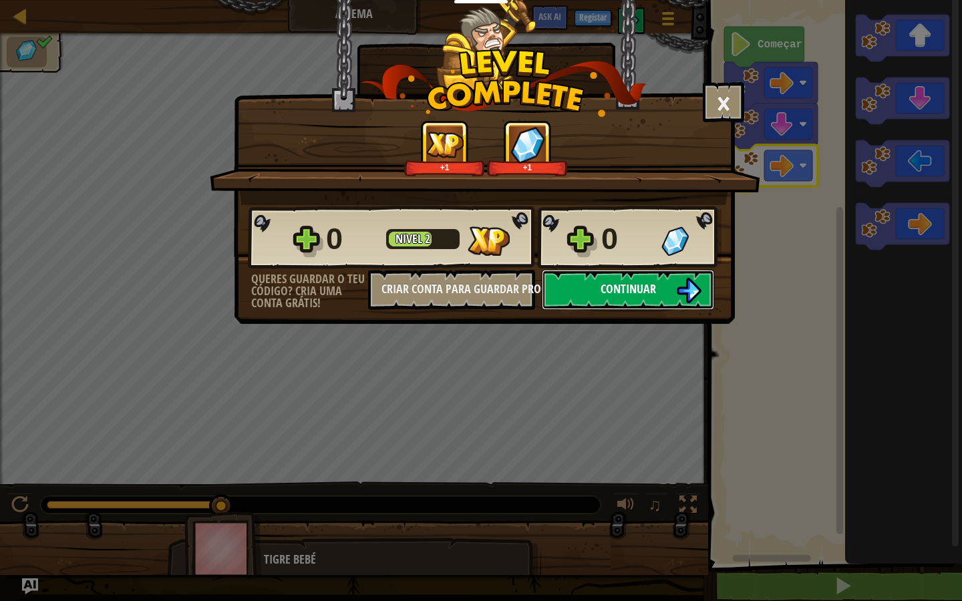
click at [687, 289] on img at bounding box center [688, 290] width 25 height 25
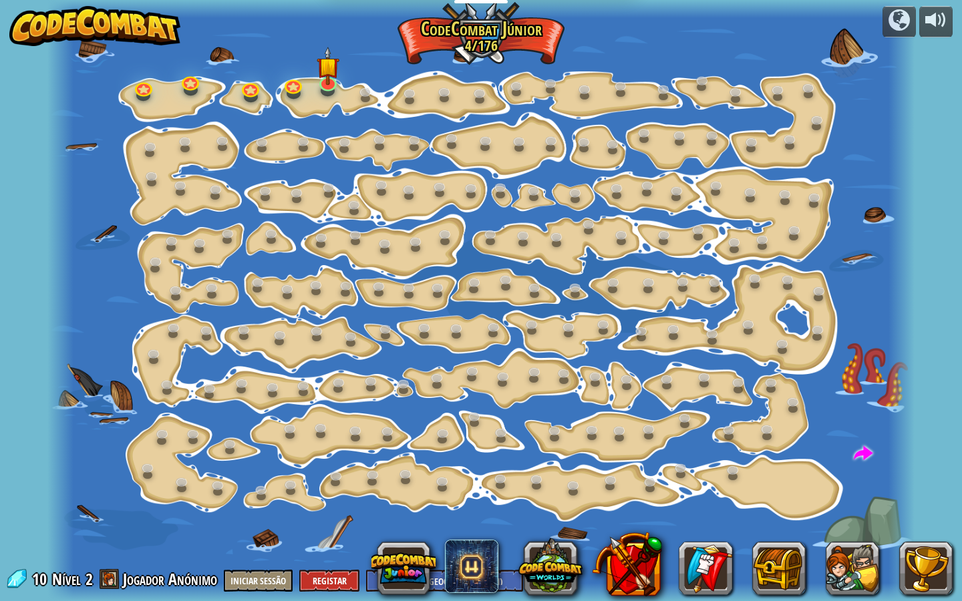
select select "pt-PT"
click at [182, 87] on link at bounding box center [190, 79] width 27 height 27
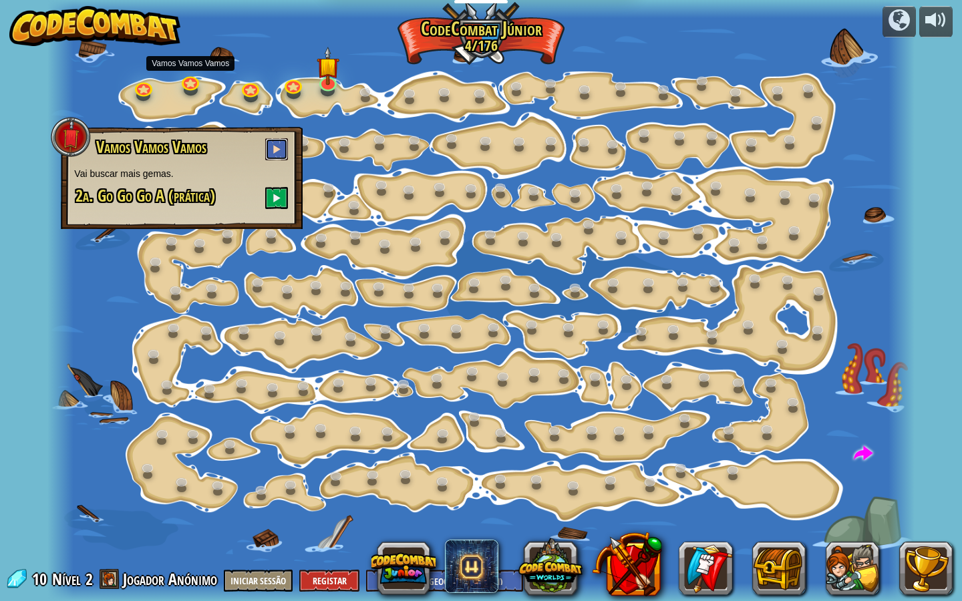
click at [269, 155] on button at bounding box center [276, 149] width 23 height 22
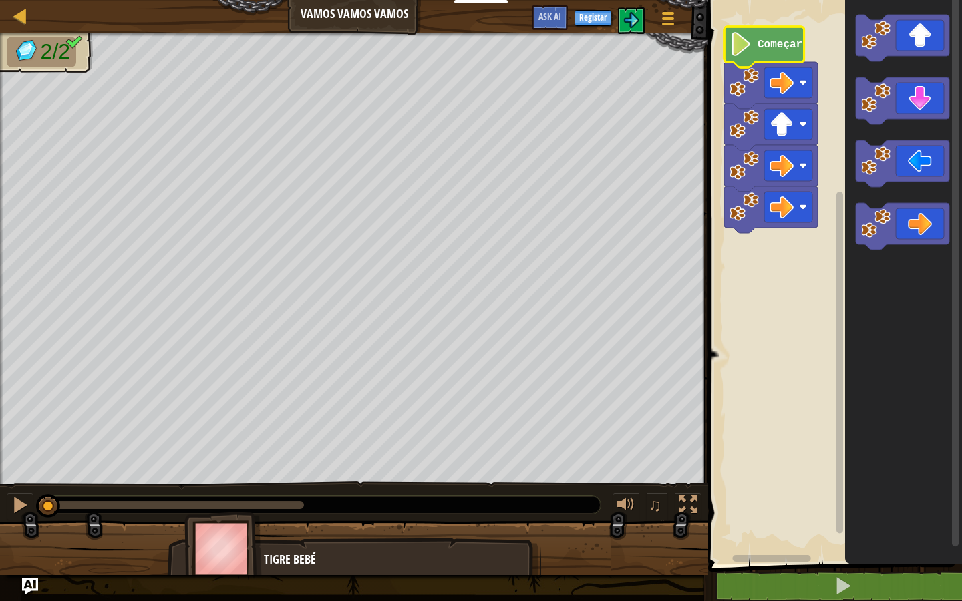
click at [741, 48] on image "Espaço de trabalho de Blockly" at bounding box center [741, 44] width 23 height 24
click at [747, 54] on image "Espaço de trabalho de Blockly" at bounding box center [741, 44] width 23 height 24
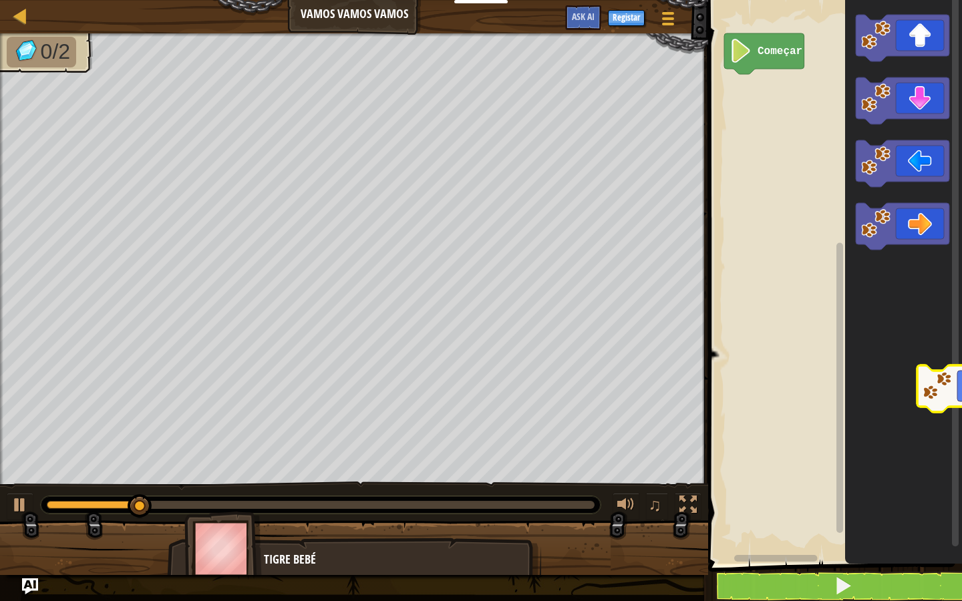
click at [952, 397] on icon "Espaço de trabalho de Blockly" at bounding box center [903, 278] width 117 height 571
click at [16, 20] on div at bounding box center [20, 15] width 17 height 17
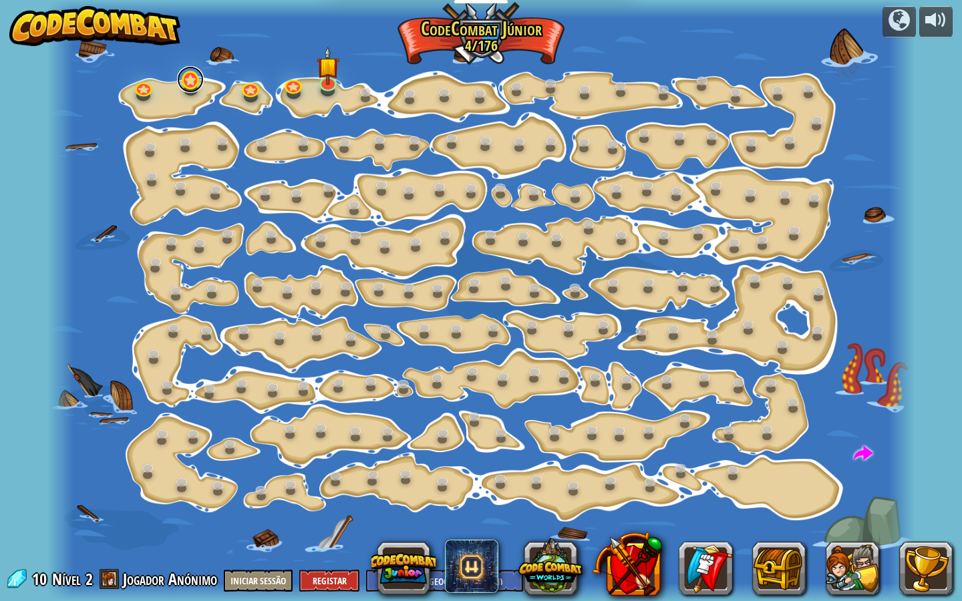
select select "pt-PT"
click at [194, 88] on link at bounding box center [190, 79] width 27 height 27
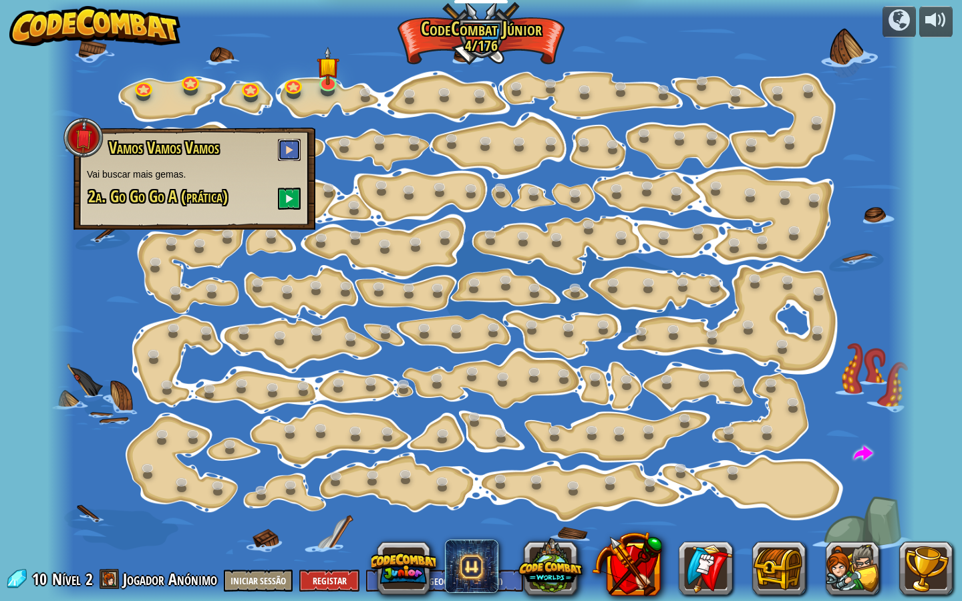
click at [281, 147] on button at bounding box center [289, 150] width 23 height 22
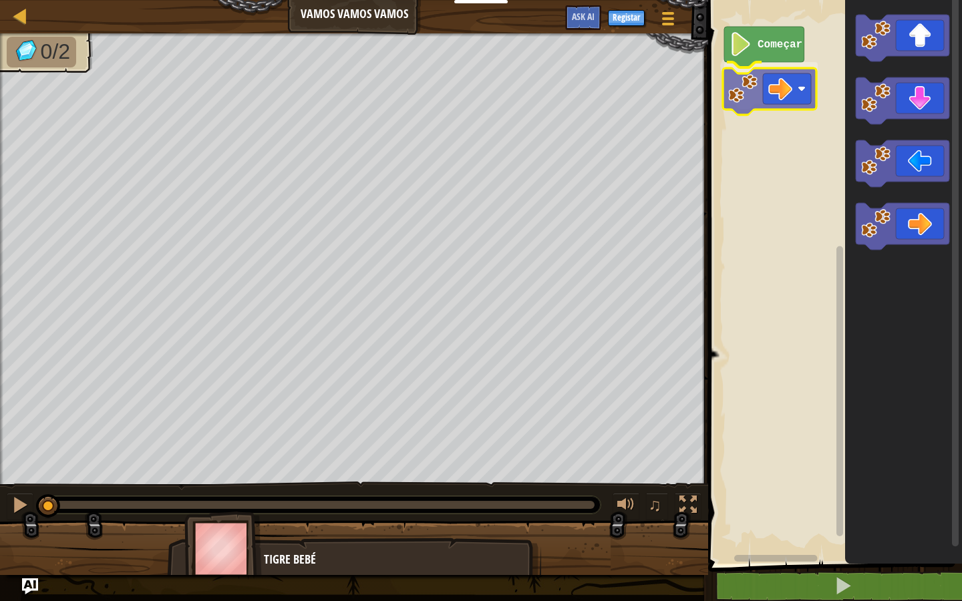
click at [784, 107] on div "Começar" at bounding box center [833, 278] width 258 height 571
click at [793, 92] on image "Espaço de trabalho de Blockly" at bounding box center [782, 83] width 24 height 24
click at [744, 90] on image "Espaço de trabalho de Blockly" at bounding box center [744, 82] width 29 height 29
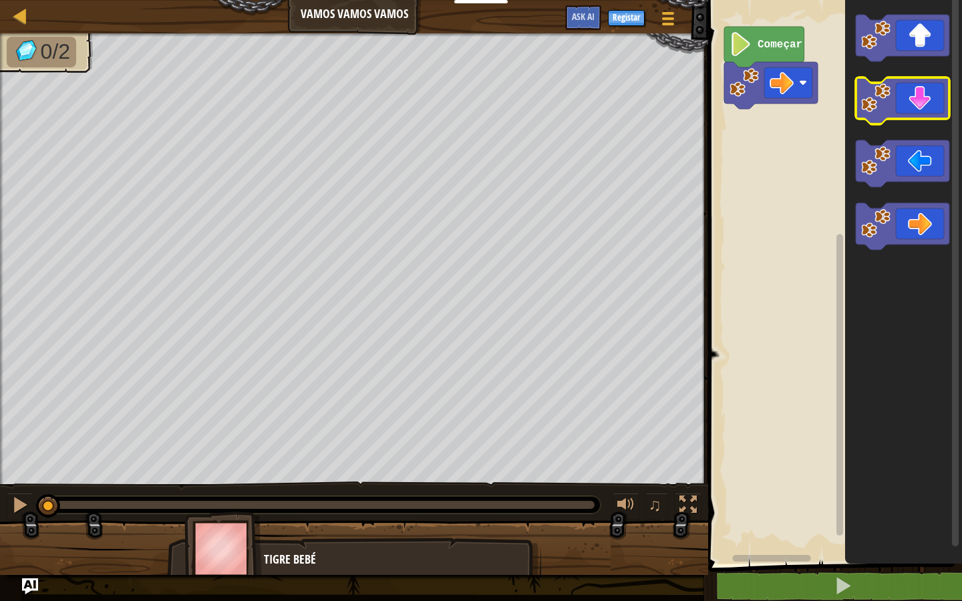
click at [869, 86] on g "Espaço de trabalho de Blockly" at bounding box center [903, 132] width 94 height 235
click at [809, 121] on div "Começar" at bounding box center [833, 278] width 258 height 571
click at [893, 67] on icon "Espaço de trabalho de Blockly" at bounding box center [903, 278] width 117 height 571
click at [899, 58] on icon "Espaço de trabalho de Blockly" at bounding box center [903, 278] width 117 height 571
click at [921, 9] on icon "Espaço de trabalho de Blockly" at bounding box center [903, 278] width 117 height 571
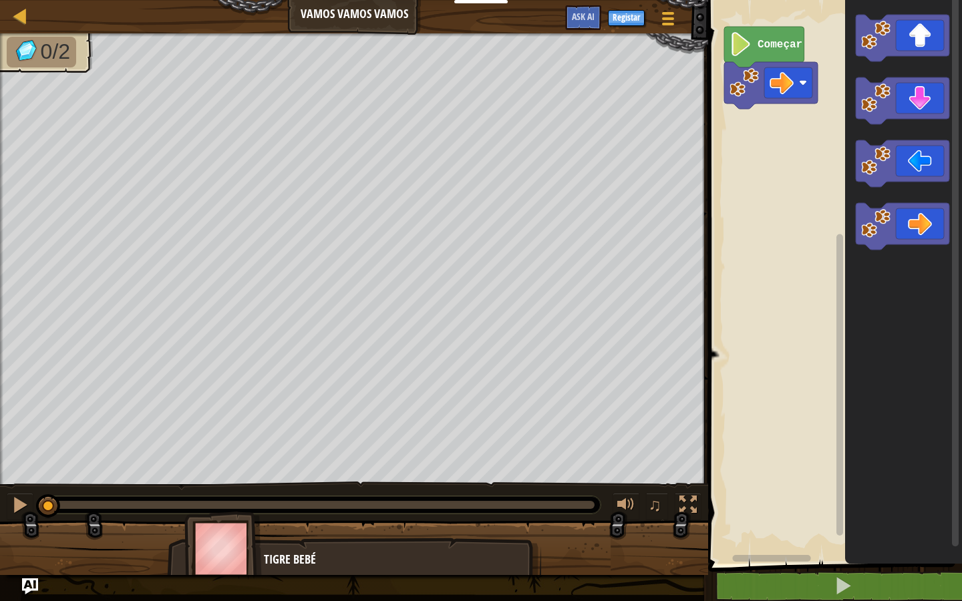
click at [916, 21] on icon "Espaço de trabalho de Blockly" at bounding box center [903, 38] width 94 height 47
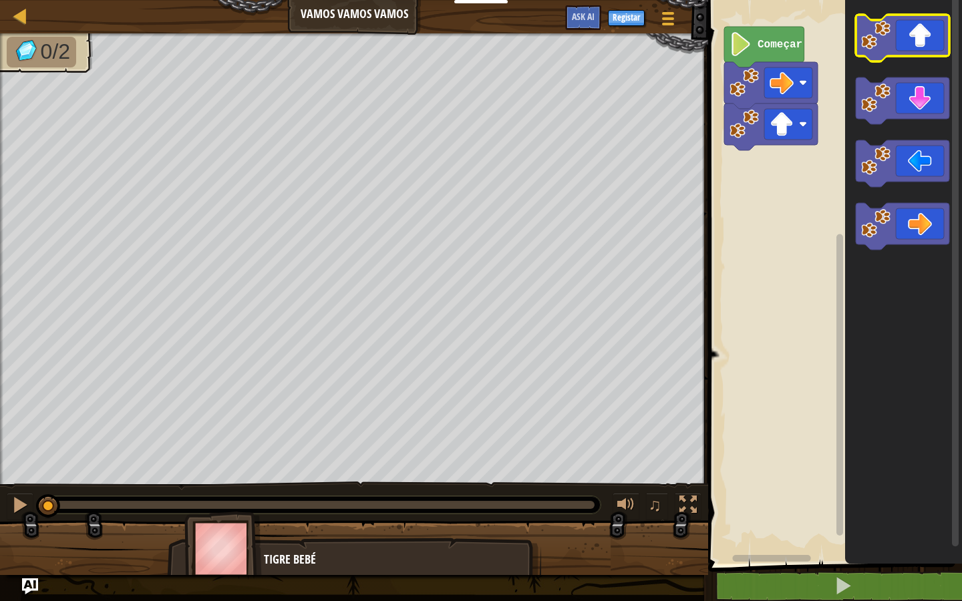
click at [916, 21] on icon "Espaço de trabalho de Blockly" at bounding box center [903, 38] width 94 height 47
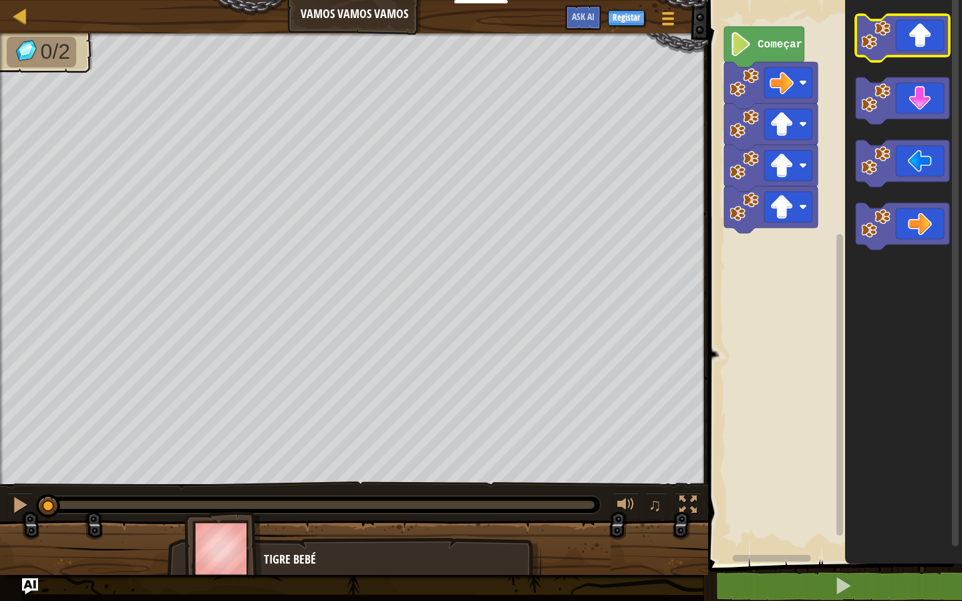
click at [917, 22] on icon "Espaço de trabalho de Blockly" at bounding box center [903, 38] width 94 height 47
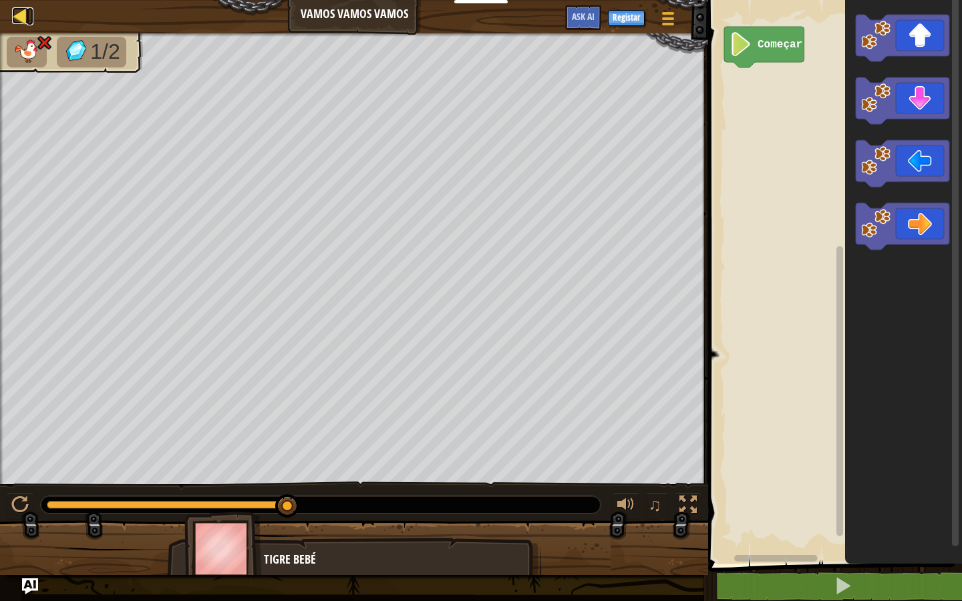
click at [31, 21] on link "Mapa" at bounding box center [30, 16] width 7 height 18
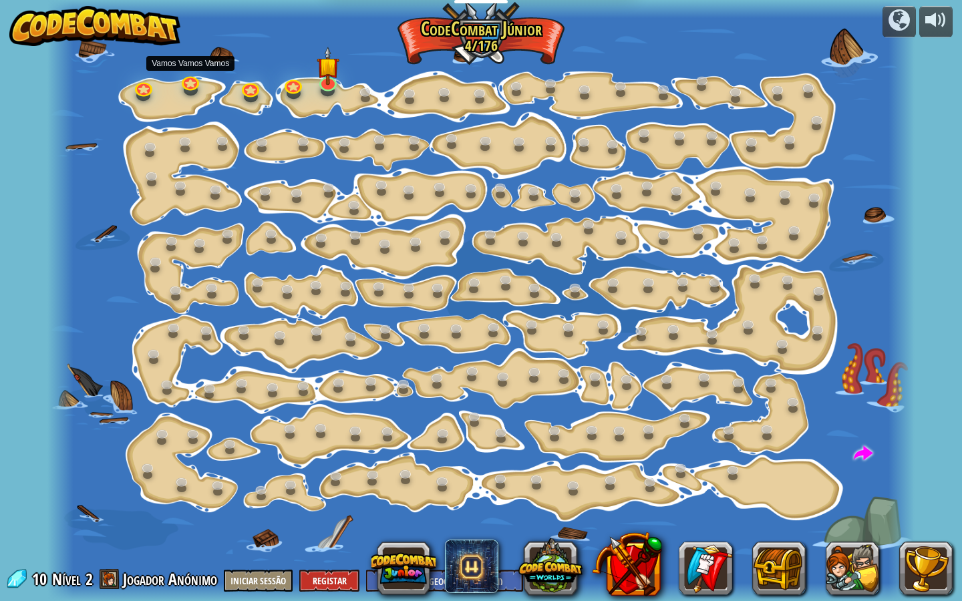
select select "pt-PT"
click at [195, 82] on link at bounding box center [190, 79] width 27 height 27
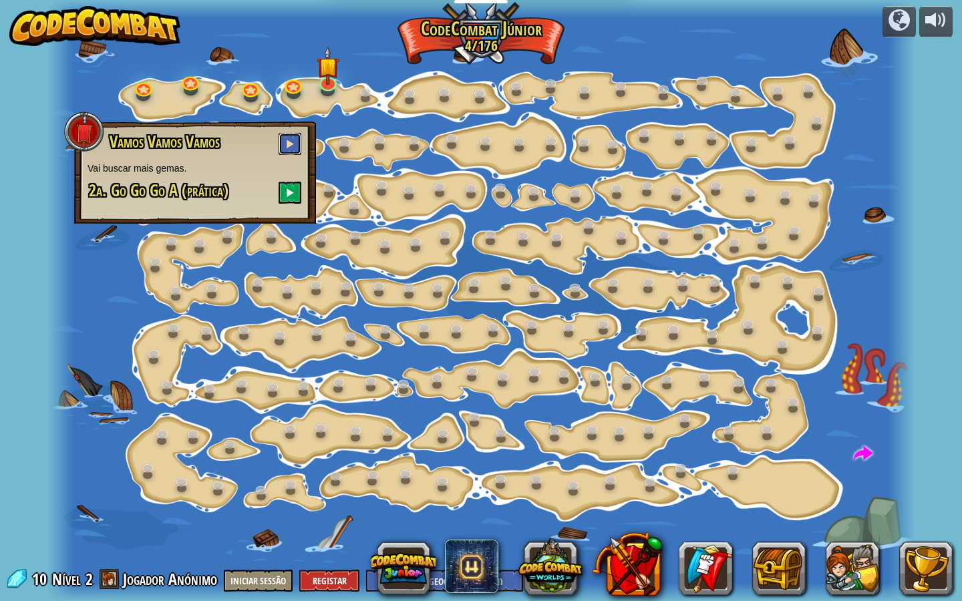
click at [283, 144] on button at bounding box center [290, 144] width 23 height 22
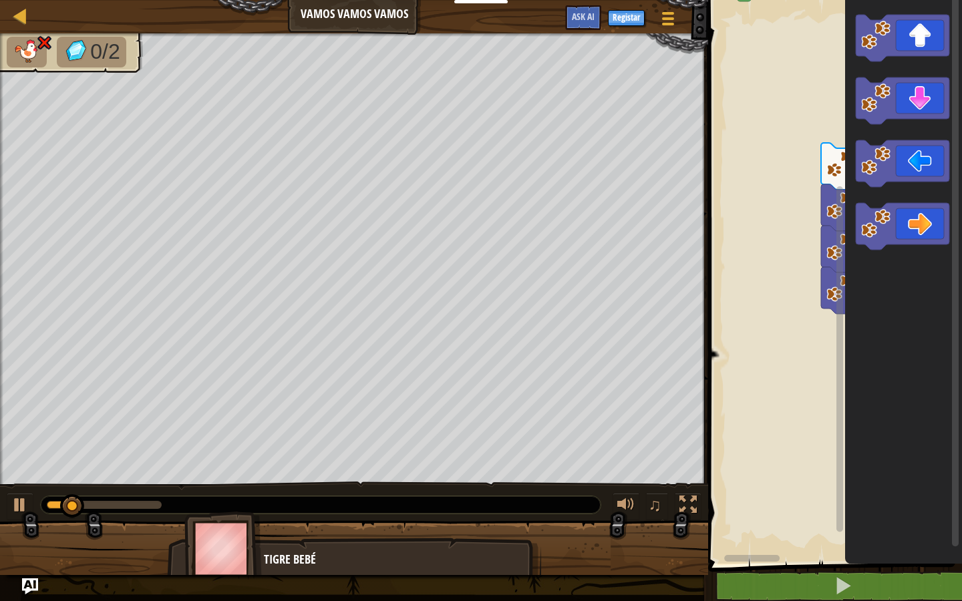
click at [878, 367] on div "Começar" at bounding box center [833, 278] width 258 height 571
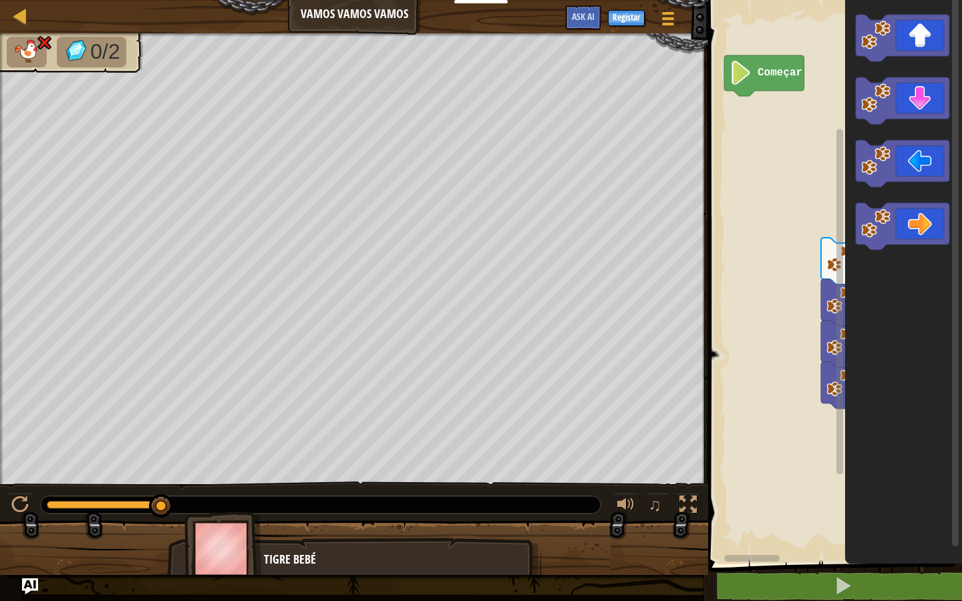
click at [719, 162] on div "Começar" at bounding box center [833, 278] width 258 height 571
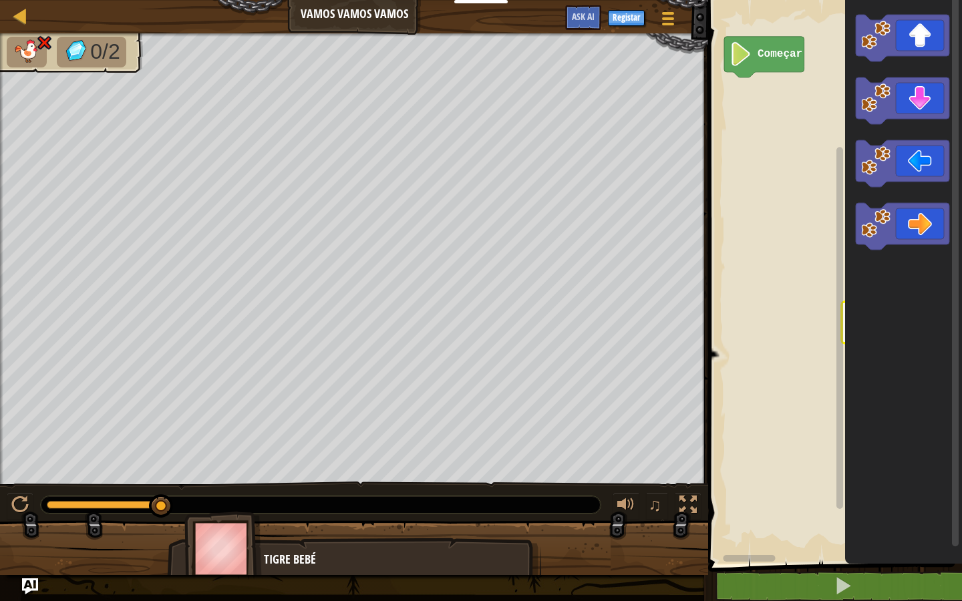
click at [5, 261] on div "0/2" at bounding box center [354, 259] width 708 height 452
click at [19, 511] on div at bounding box center [19, 504] width 17 height 17
click at [241, 0] on div "Mapa Vamos Vamos Vamos Menu do Jogo Registar Ask AI 1 ההההההההההההההההההההההההה…" at bounding box center [481, 300] width 962 height 601
click at [20, 504] on div at bounding box center [19, 504] width 17 height 17
click at [0, 0] on div at bounding box center [0, 0] width 0 height 0
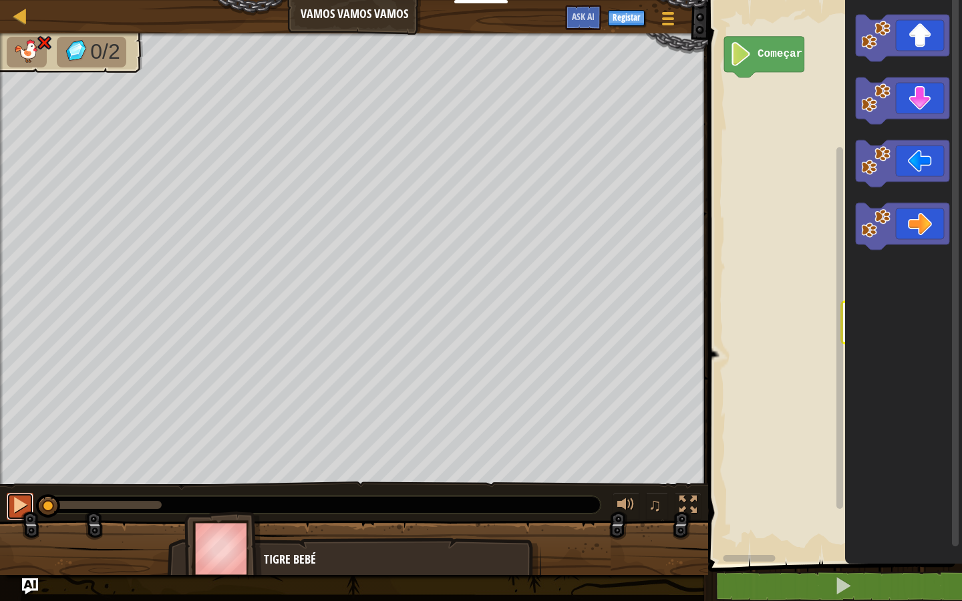
click at [20, 504] on div at bounding box center [19, 504] width 17 height 17
click at [20, 504] on button at bounding box center [20, 506] width 27 height 27
click at [20, 504] on div at bounding box center [19, 504] width 17 height 17
click at [15, 505] on div at bounding box center [19, 504] width 17 height 17
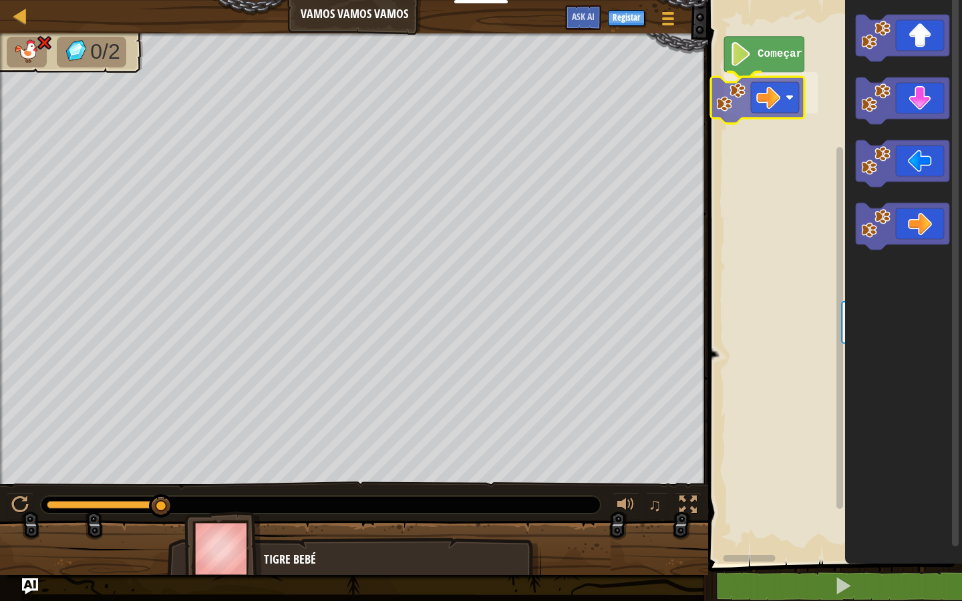
click at [778, 111] on div "Começar" at bounding box center [833, 278] width 258 height 571
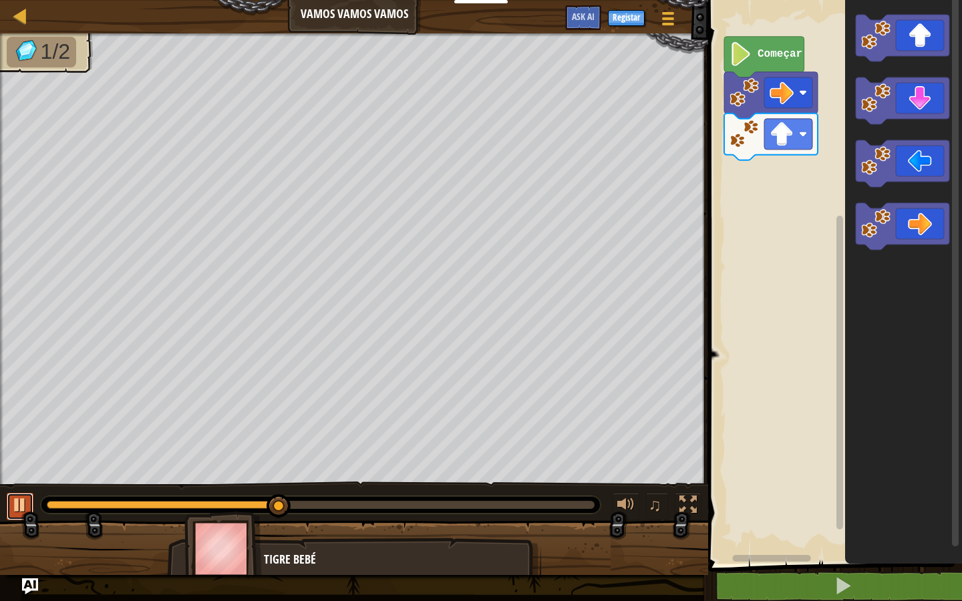
click at [19, 500] on div at bounding box center [19, 504] width 17 height 17
click at [896, 176] on icon "Espaço de trabalho de Blockly" at bounding box center [903, 163] width 94 height 47
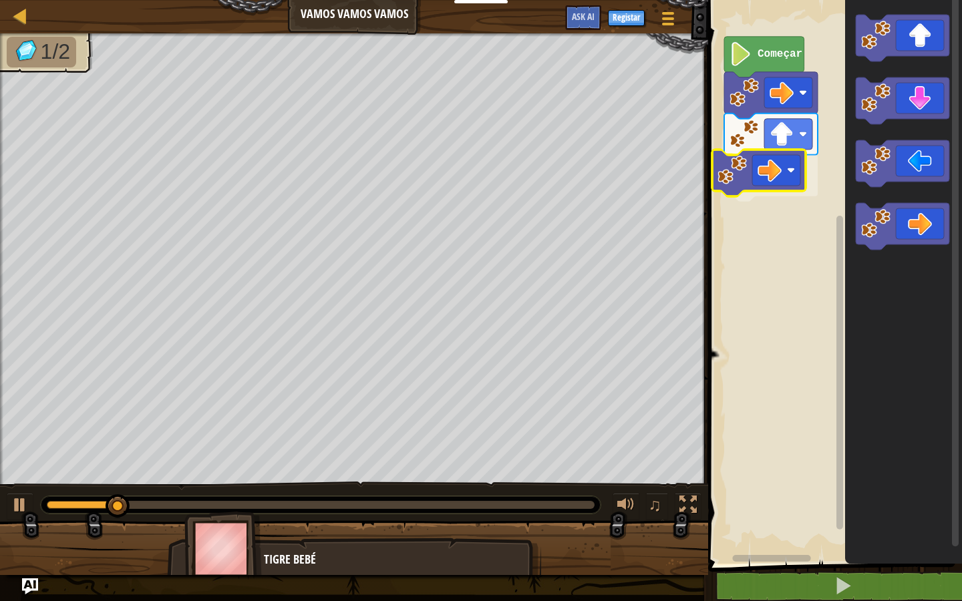
click at [748, 152] on div "Começar" at bounding box center [833, 278] width 258 height 571
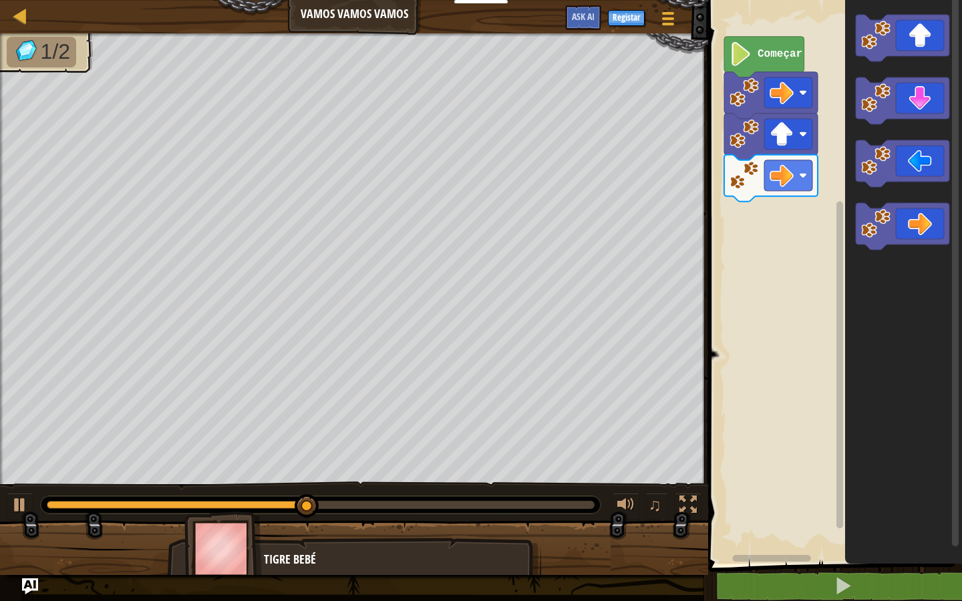
click at [855, 228] on icon "Espaço de trabalho de Blockly" at bounding box center [903, 278] width 117 height 571
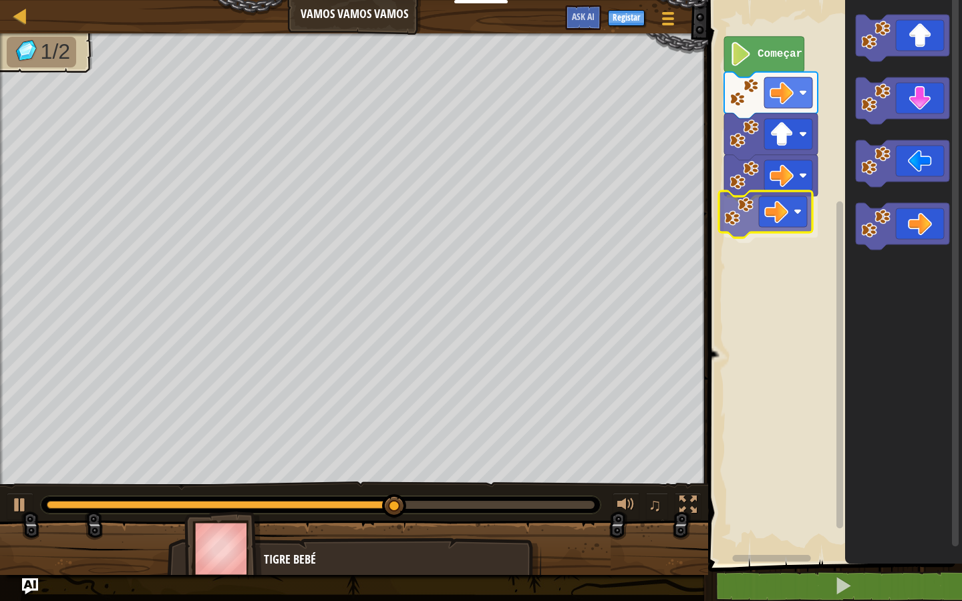
click at [750, 218] on div "Começar" at bounding box center [833, 278] width 258 height 571
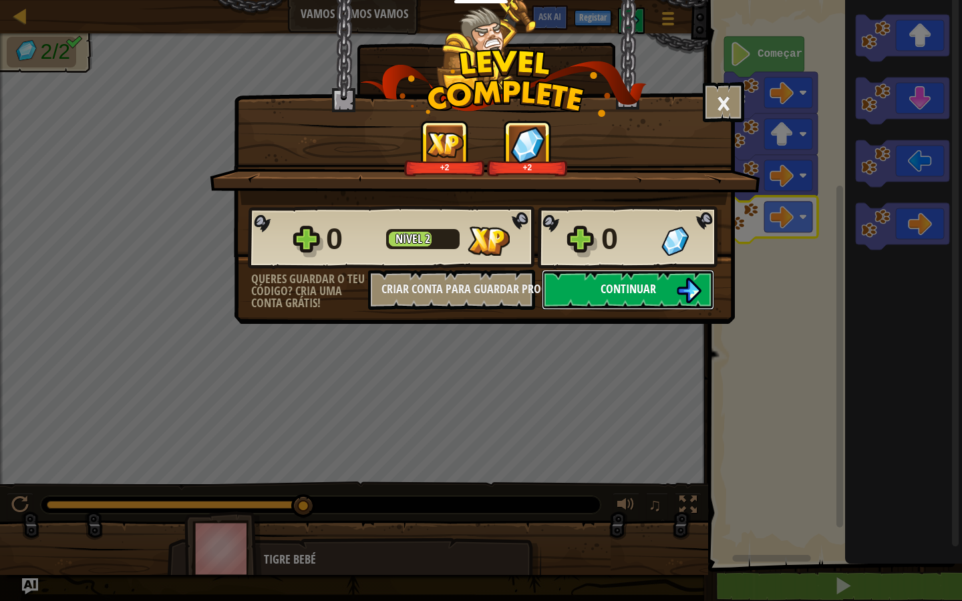
click at [639, 283] on span "Continuar" at bounding box center [628, 289] width 55 height 17
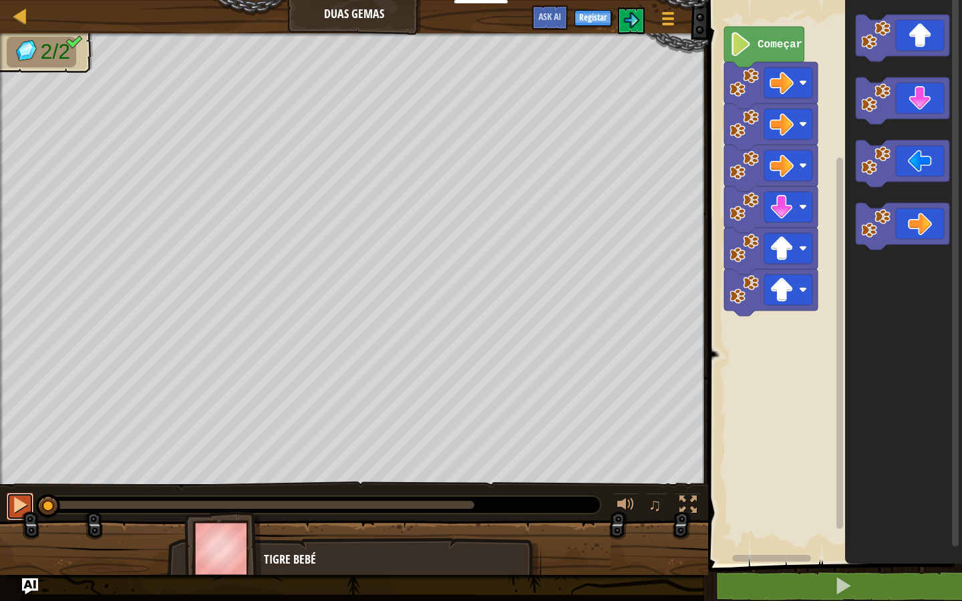
click at [27, 496] on div at bounding box center [19, 504] width 17 height 17
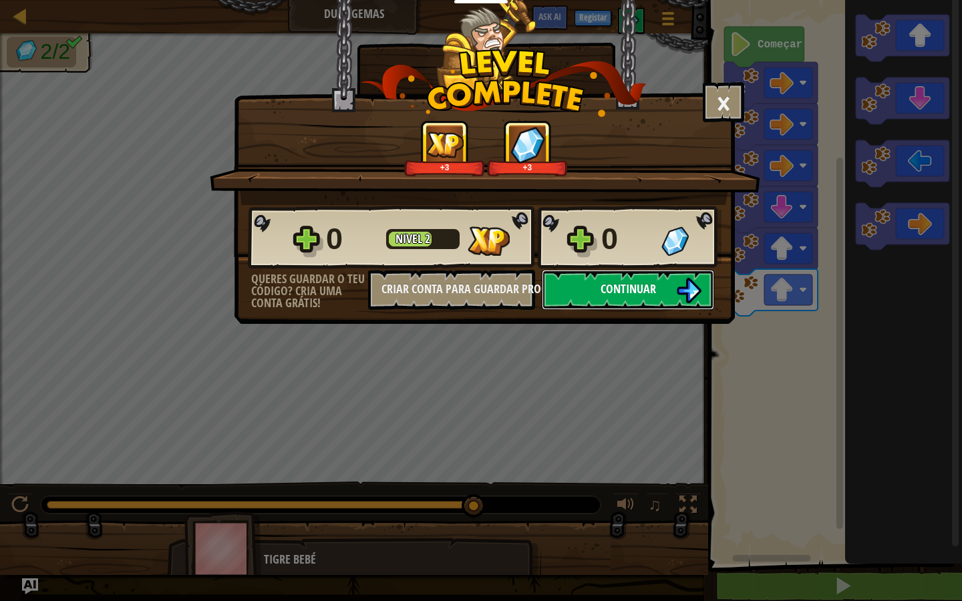
click at [666, 299] on button "Continuar" at bounding box center [628, 290] width 172 height 40
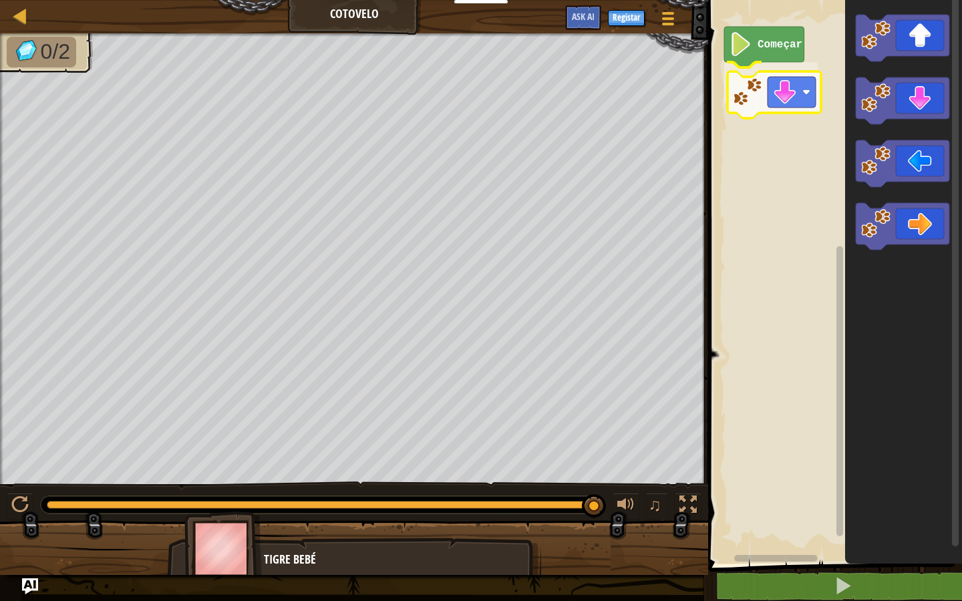
click at [755, 88] on div "Começar" at bounding box center [833, 278] width 258 height 571
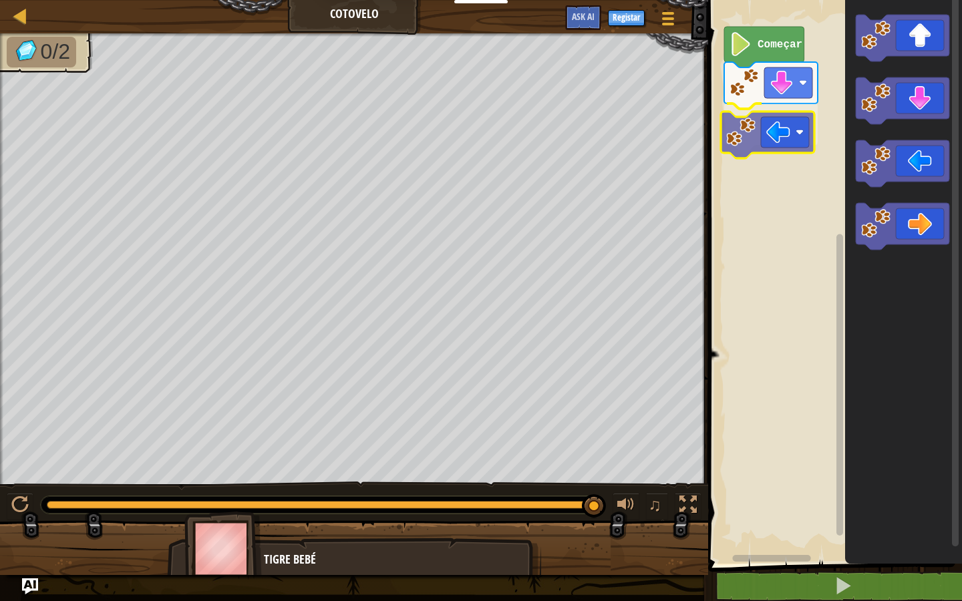
click at [767, 148] on div "Começar" at bounding box center [833, 278] width 258 height 571
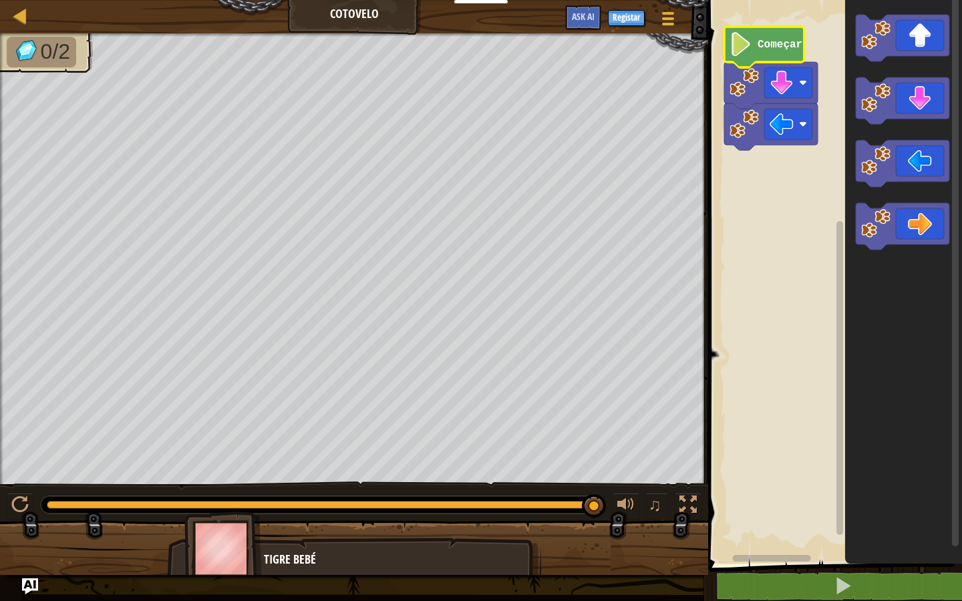
click at [747, 43] on image "Espaço de trabalho de Blockly" at bounding box center [741, 44] width 23 height 24
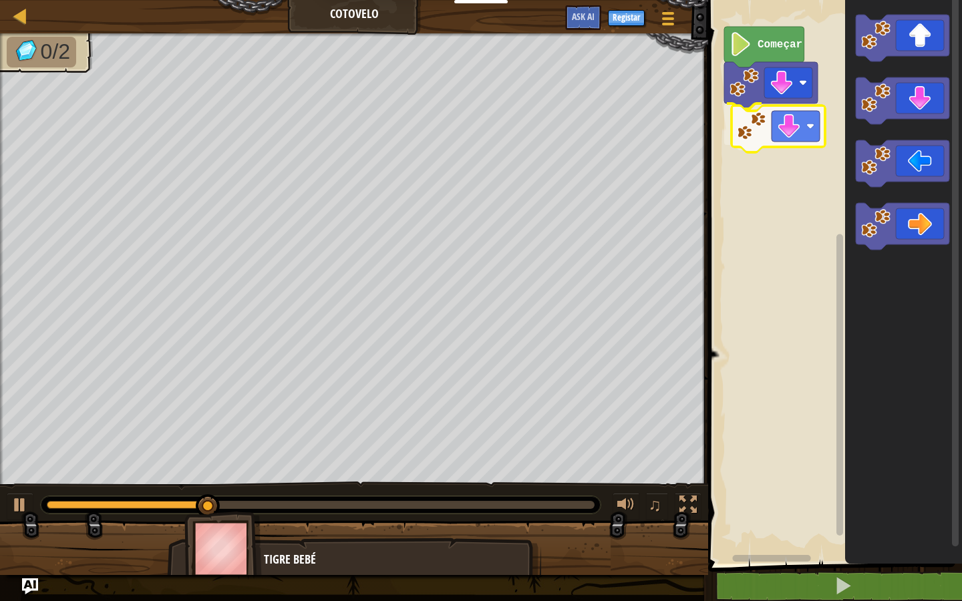
click at [770, 135] on div "Começar" at bounding box center [833, 278] width 258 height 571
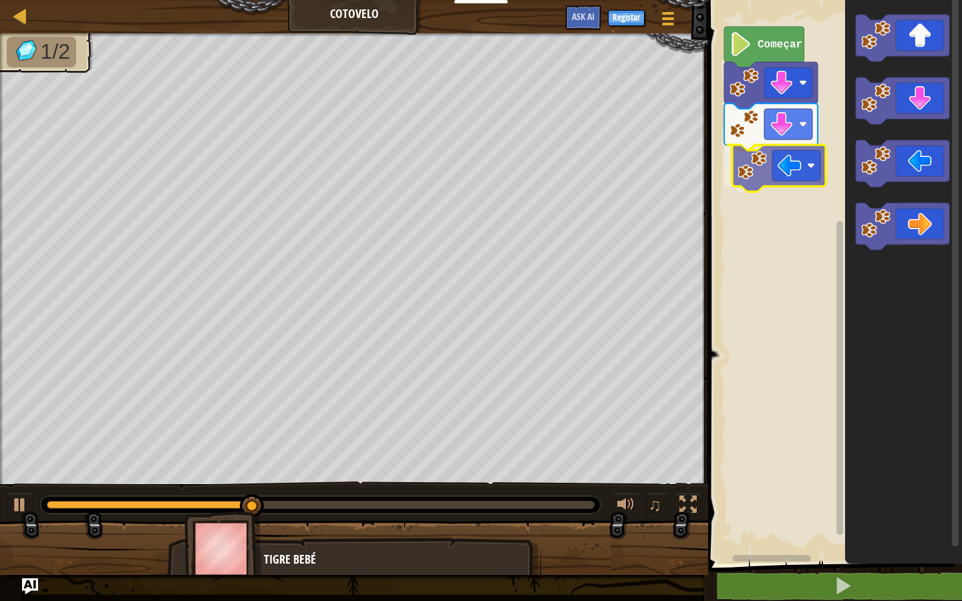
click at [777, 174] on div "Começar" at bounding box center [833, 278] width 258 height 571
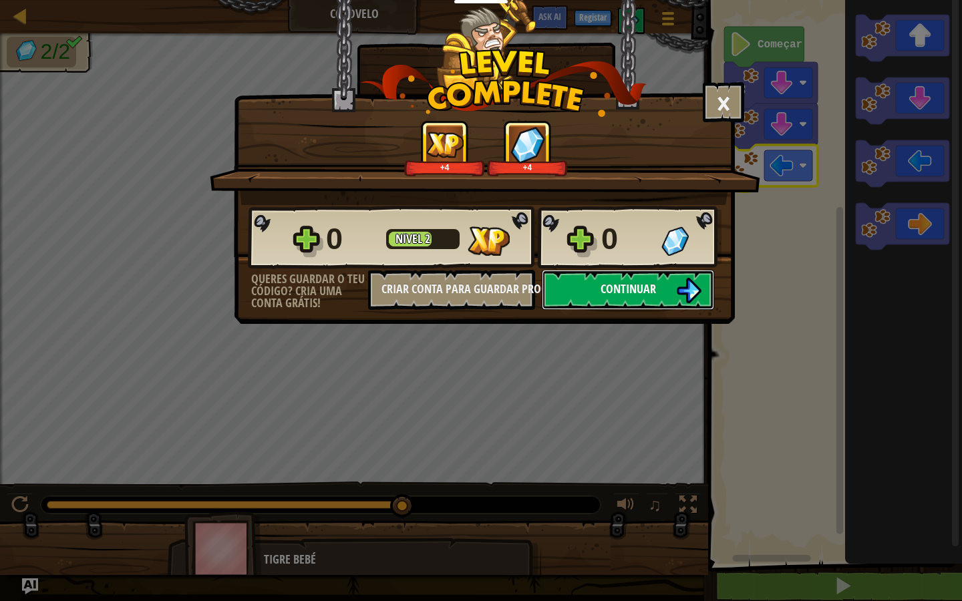
click at [671, 283] on button "Continuar" at bounding box center [628, 290] width 172 height 40
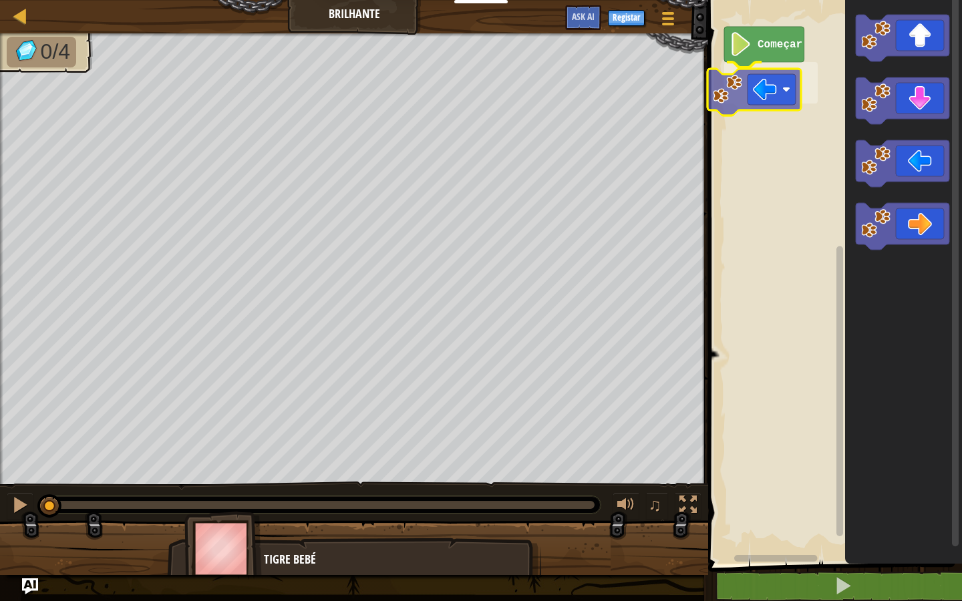
click at [792, 86] on div "Começar" at bounding box center [833, 278] width 258 height 571
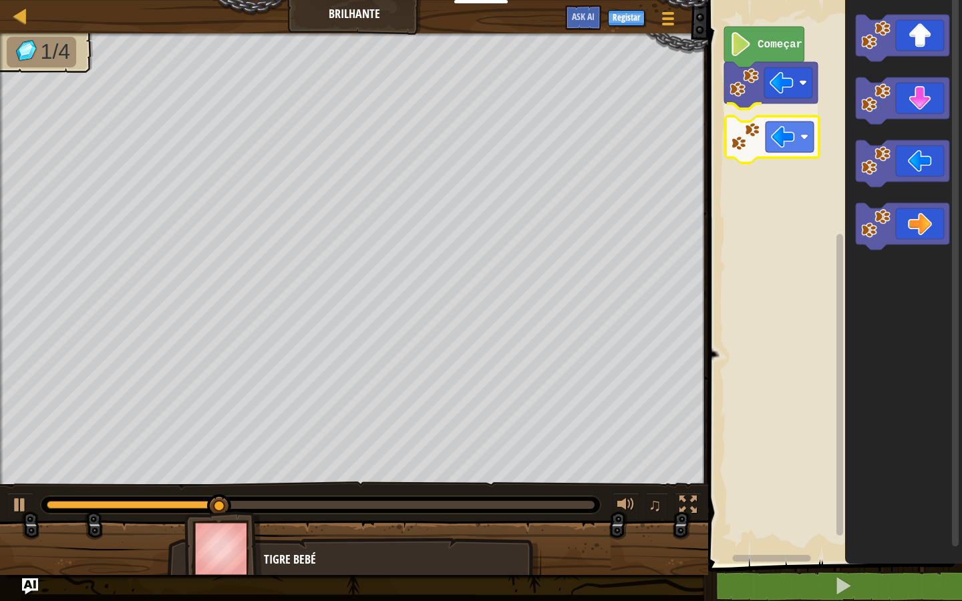
click at [760, 126] on div "Começar" at bounding box center [833, 278] width 258 height 571
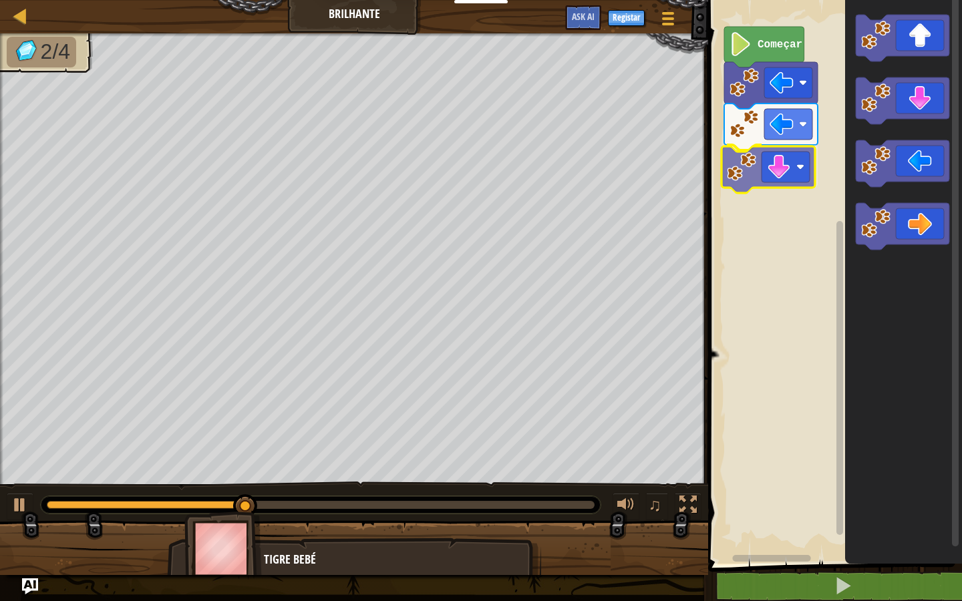
click at [774, 174] on div "Começar" at bounding box center [833, 278] width 258 height 571
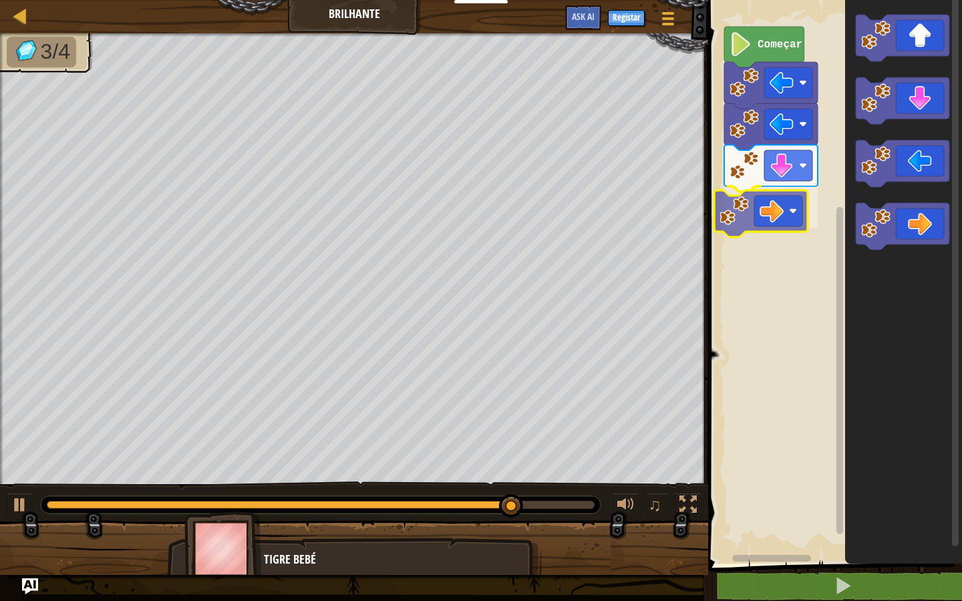
click at [788, 199] on div "Começar" at bounding box center [833, 278] width 258 height 571
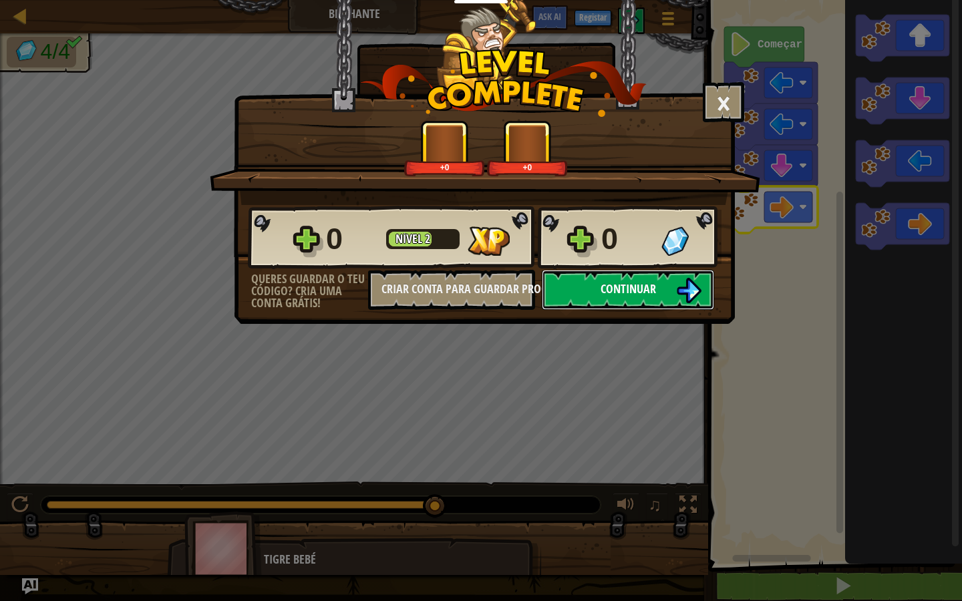
click at [636, 287] on span "Continuar" at bounding box center [628, 289] width 55 height 17
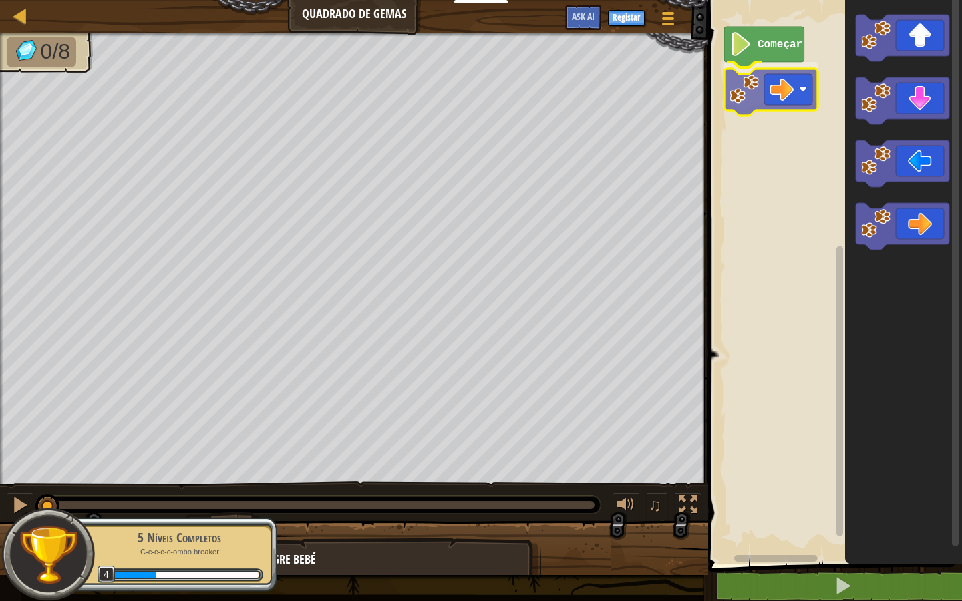
click at [786, 85] on div "Começar" at bounding box center [833, 278] width 258 height 571
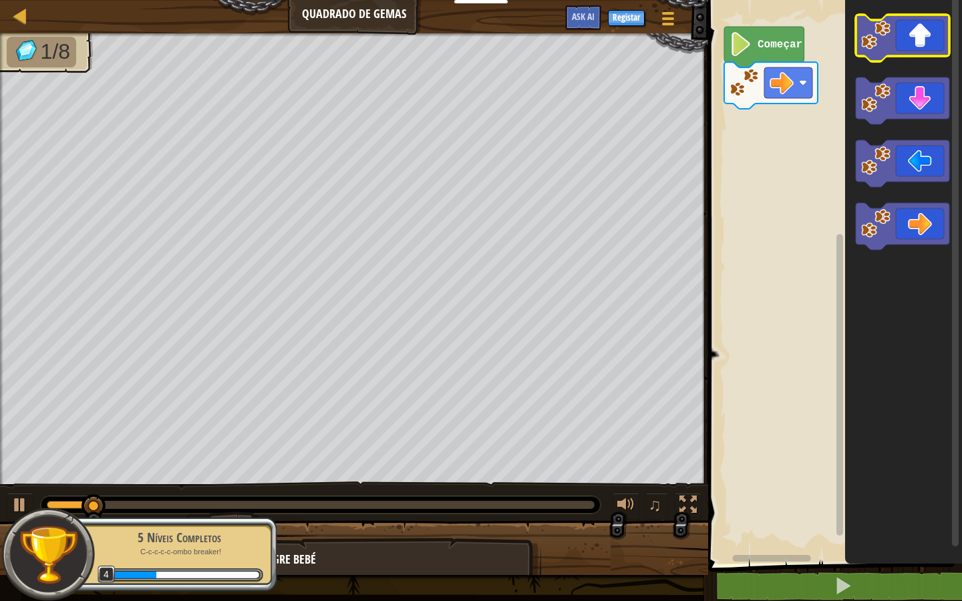
click at [907, 37] on icon "Espaço de trabalho de Blockly" at bounding box center [903, 38] width 94 height 47
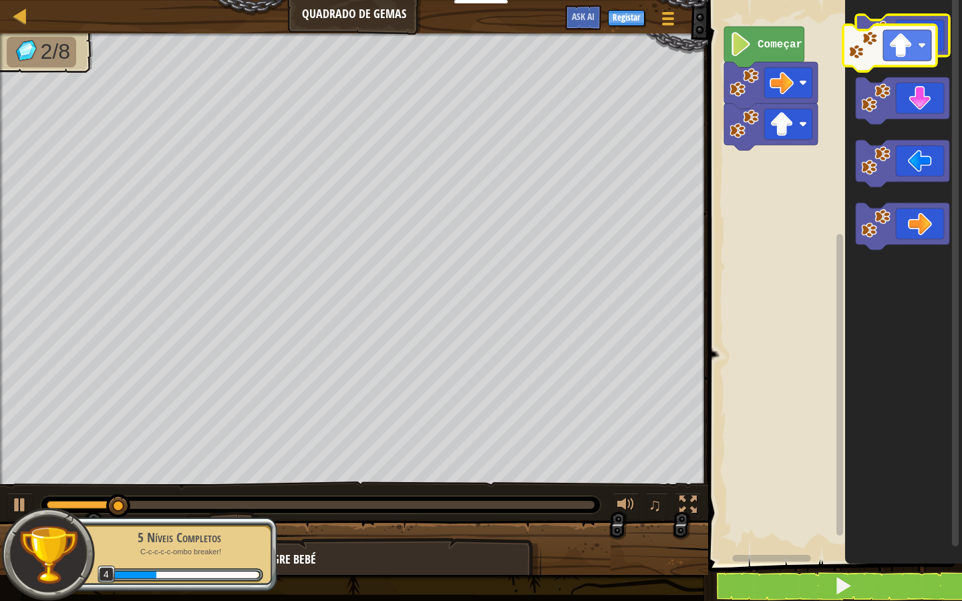
click at [896, 45] on icon "Espaço de trabalho de Blockly" at bounding box center [903, 38] width 94 height 47
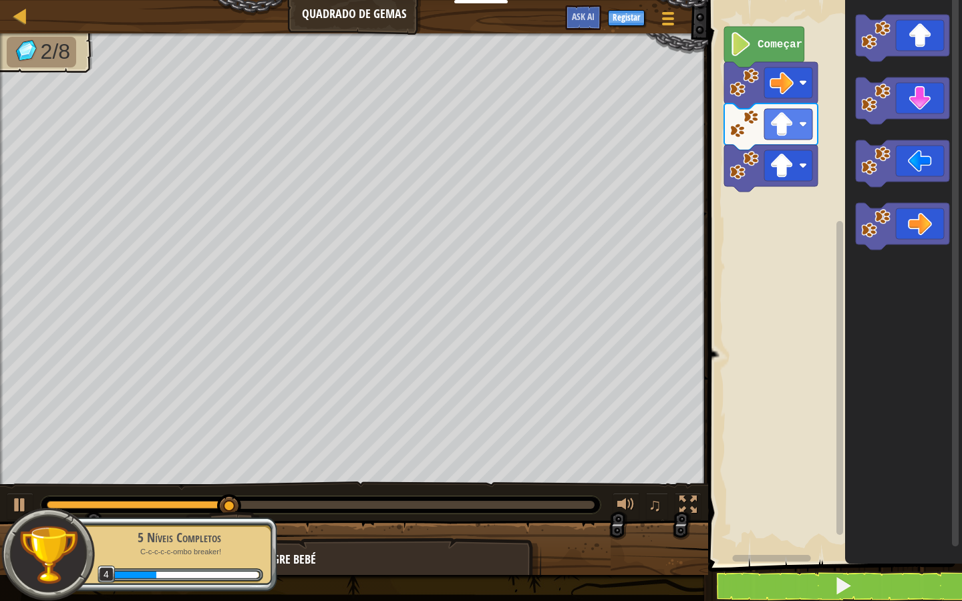
click at [820, 118] on rect "Espaço de trabalho de Blockly" at bounding box center [833, 278] width 258 height 571
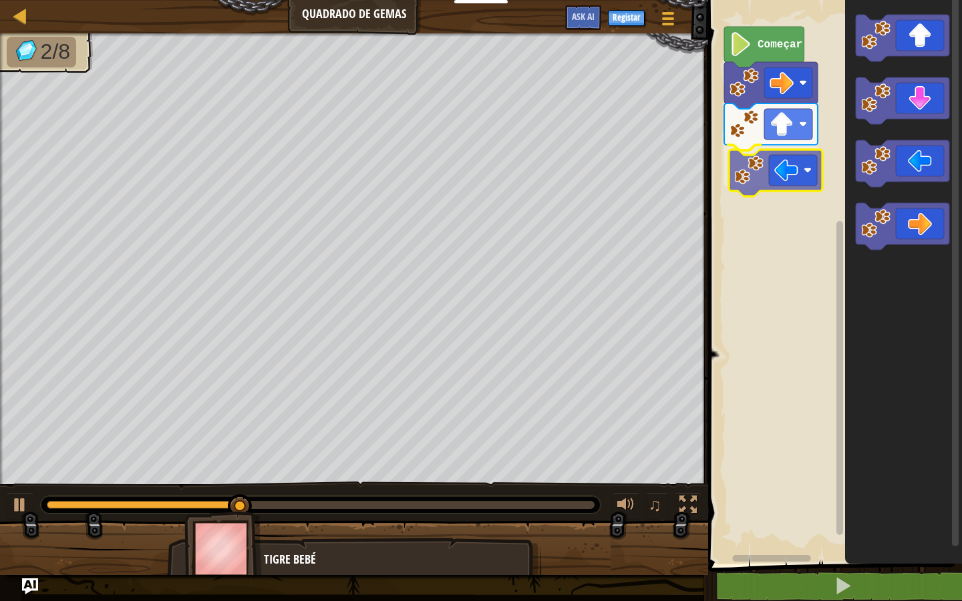
click at [790, 168] on div "Começar" at bounding box center [833, 278] width 258 height 571
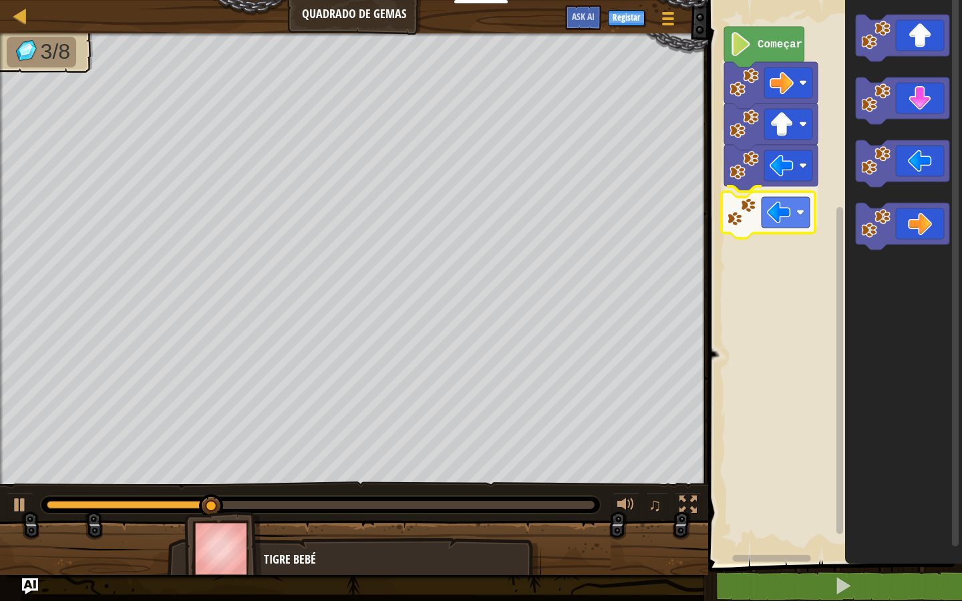
click at [801, 214] on div "Começar" at bounding box center [833, 278] width 258 height 571
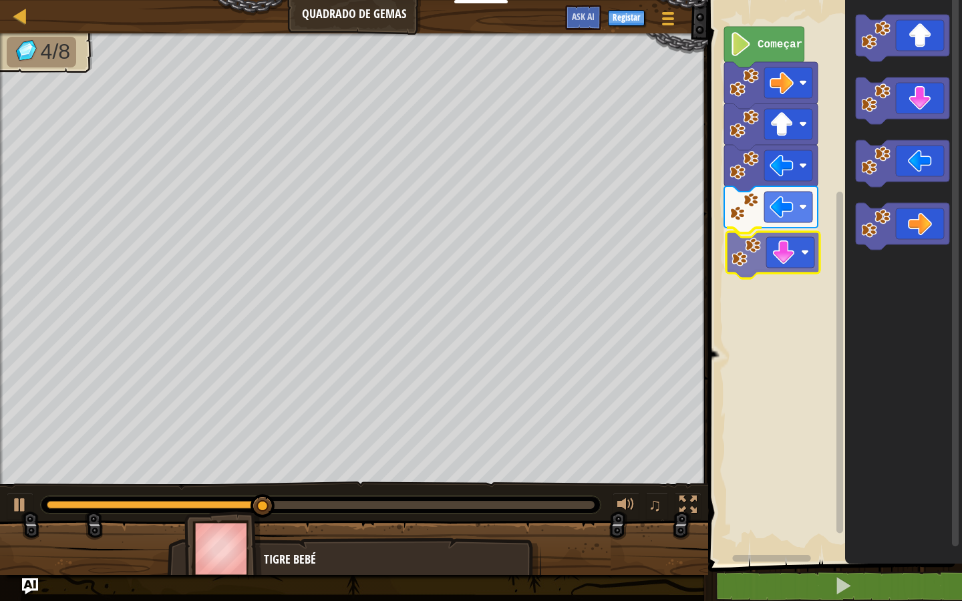
click at [770, 272] on div "Começar" at bounding box center [833, 278] width 258 height 571
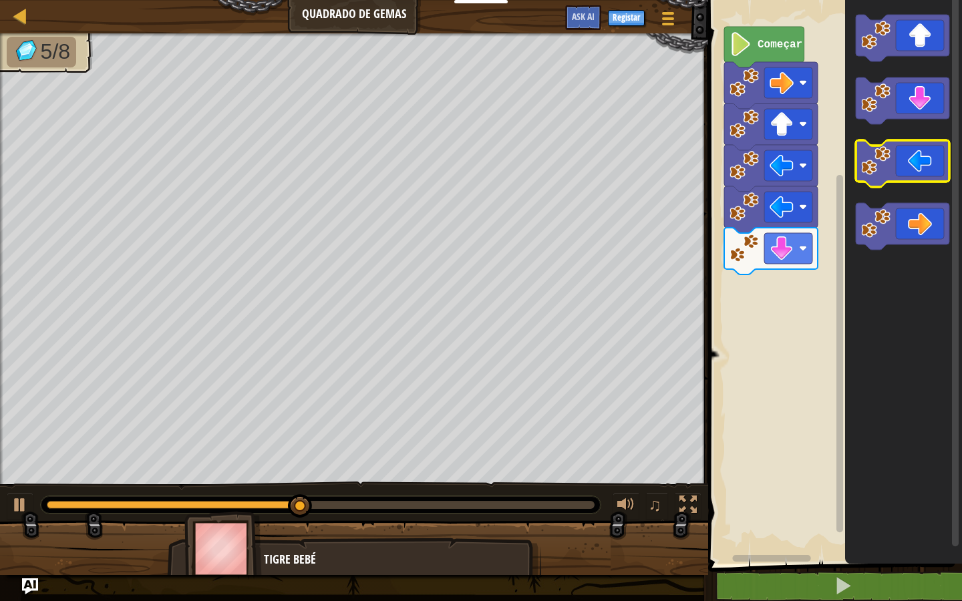
click at [877, 132] on icon "Espaço de trabalho de Blockly" at bounding box center [903, 278] width 117 height 571
click at [824, 166] on div "Começar" at bounding box center [833, 278] width 258 height 571
click at [740, 278] on div "Começar" at bounding box center [833, 278] width 258 height 571
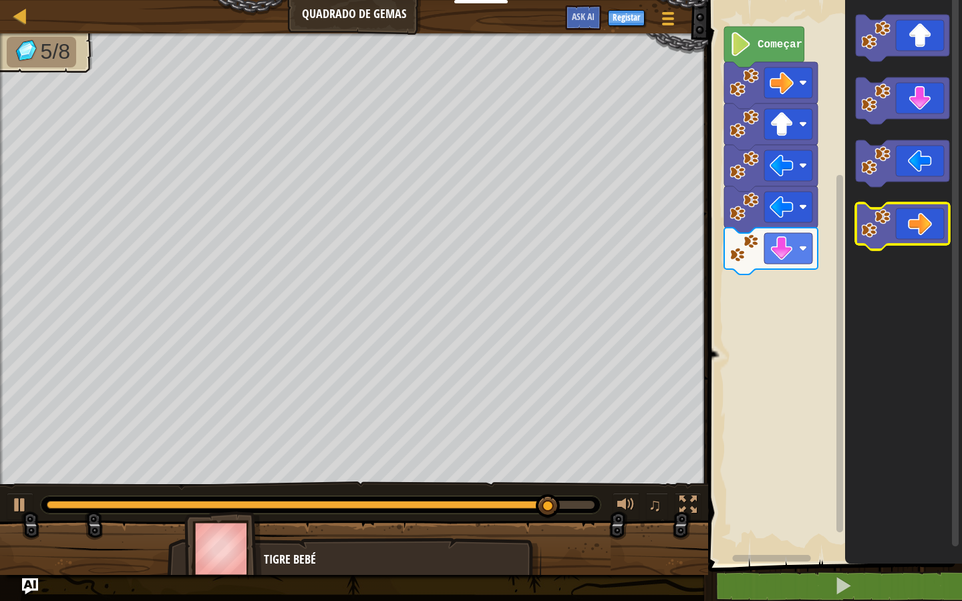
click at [885, 239] on g "Espaço de trabalho de Blockly" at bounding box center [903, 132] width 94 height 235
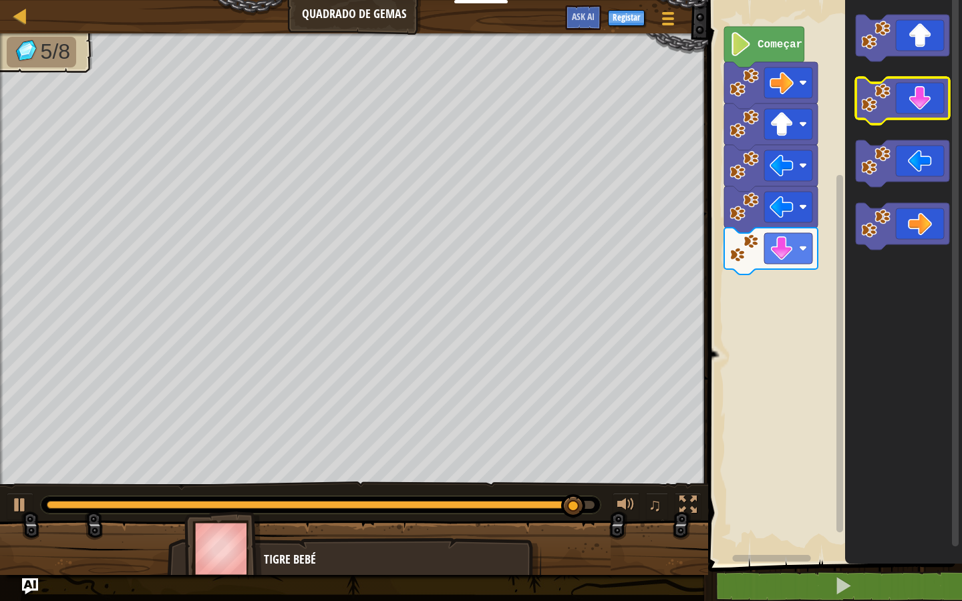
click at [889, 117] on icon "Espaço de trabalho de Blockly" at bounding box center [903, 101] width 94 height 47
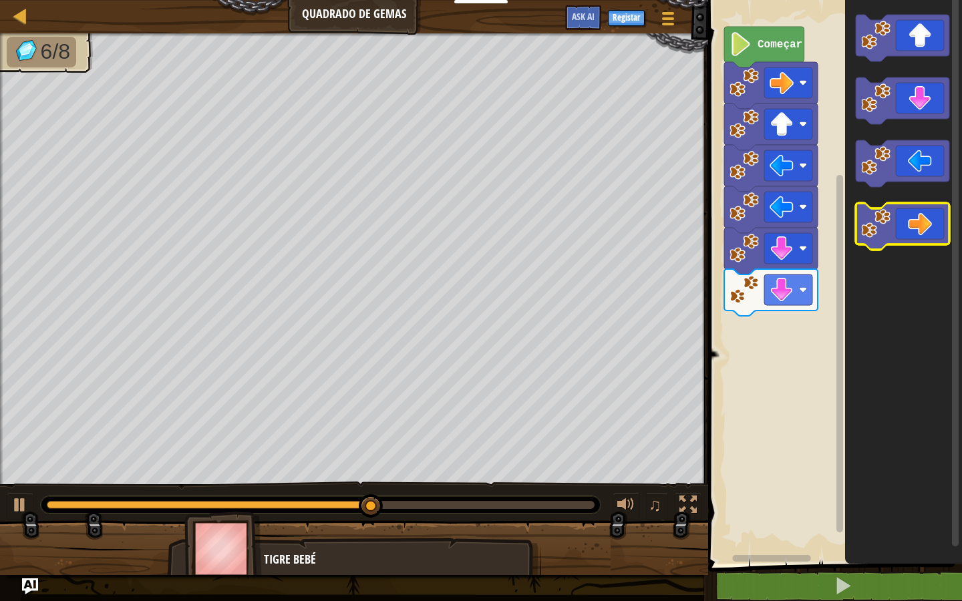
click at [895, 214] on icon "Espaço de trabalho de Blockly" at bounding box center [903, 226] width 94 height 47
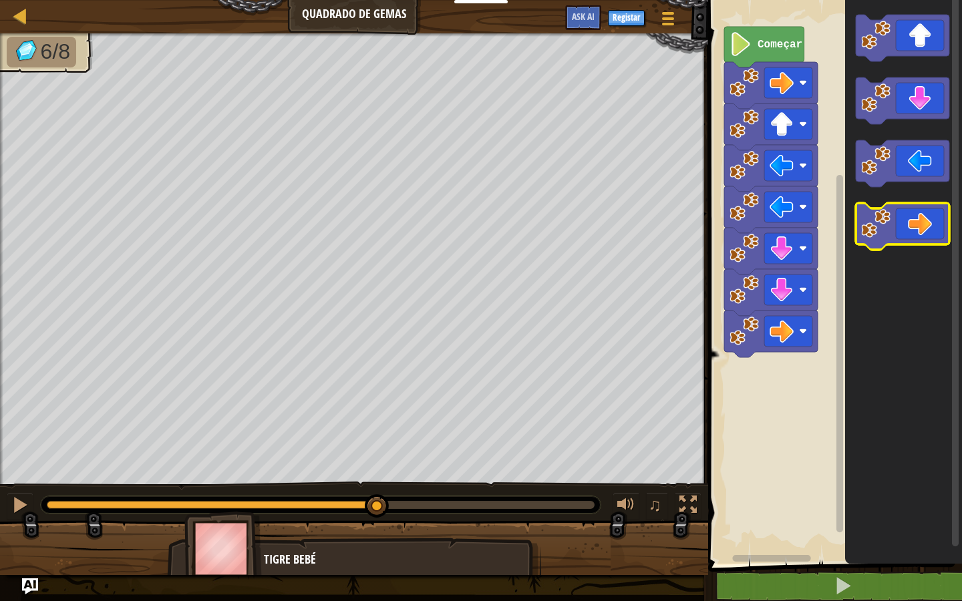
click at [895, 215] on icon "Espaço de trabalho de Blockly" at bounding box center [903, 226] width 94 height 47
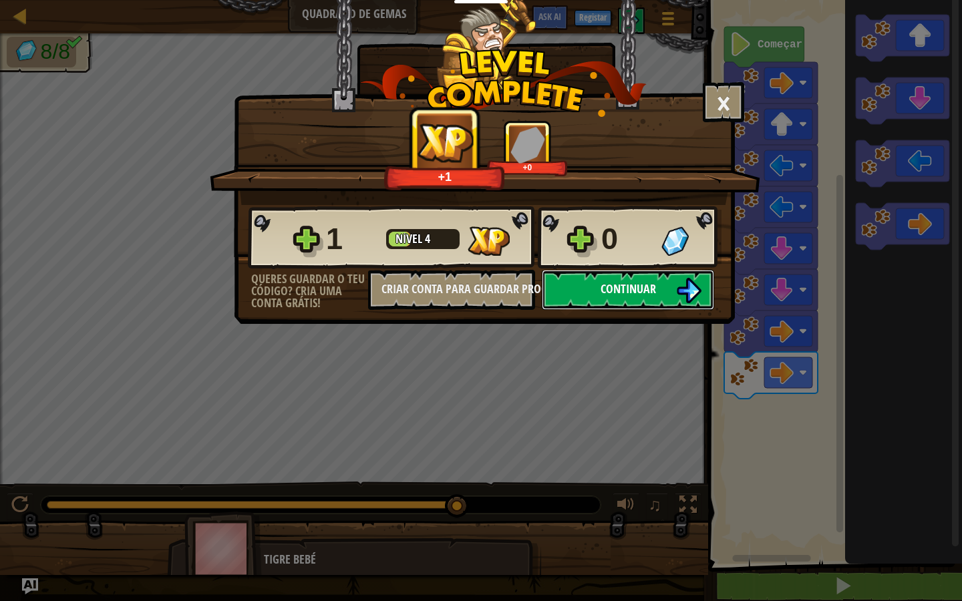
drag, startPoint x: 597, startPoint y: 289, endPoint x: 606, endPoint y: 295, distance: 10.2
click at [606, 295] on button "Continuar" at bounding box center [628, 290] width 172 height 40
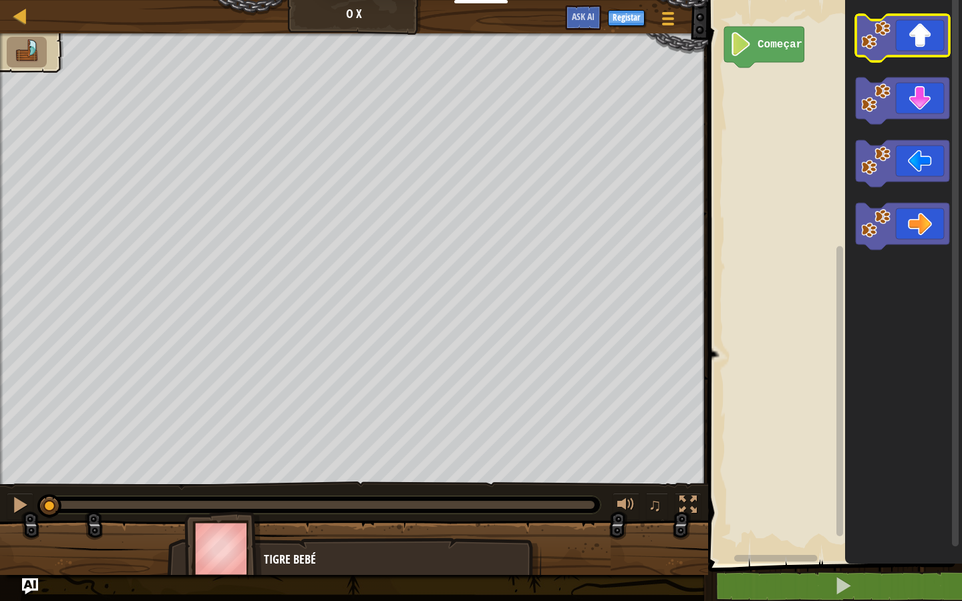
click at [929, 23] on icon "Espaço de trabalho de Blockly" at bounding box center [903, 38] width 94 height 47
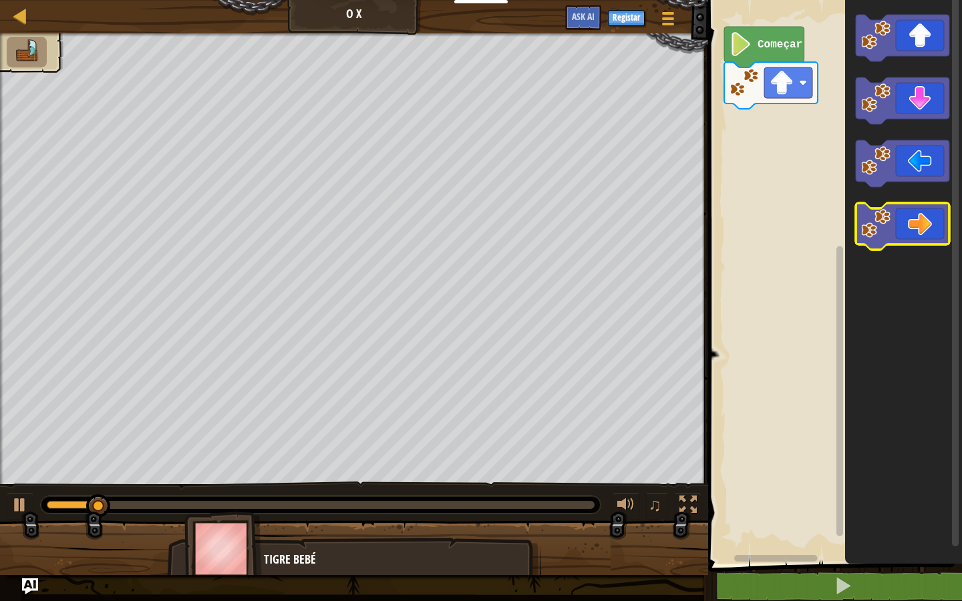
click at [939, 223] on icon "Espaço de trabalho de Blockly" at bounding box center [903, 226] width 94 height 47
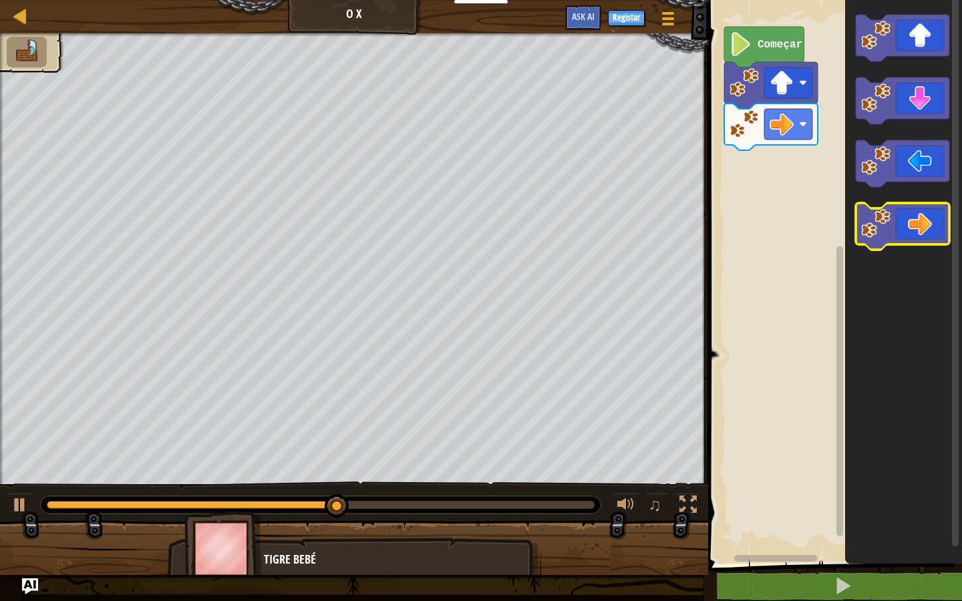
click at [940, 213] on icon "Espaço de trabalho de Blockly" at bounding box center [903, 226] width 94 height 47
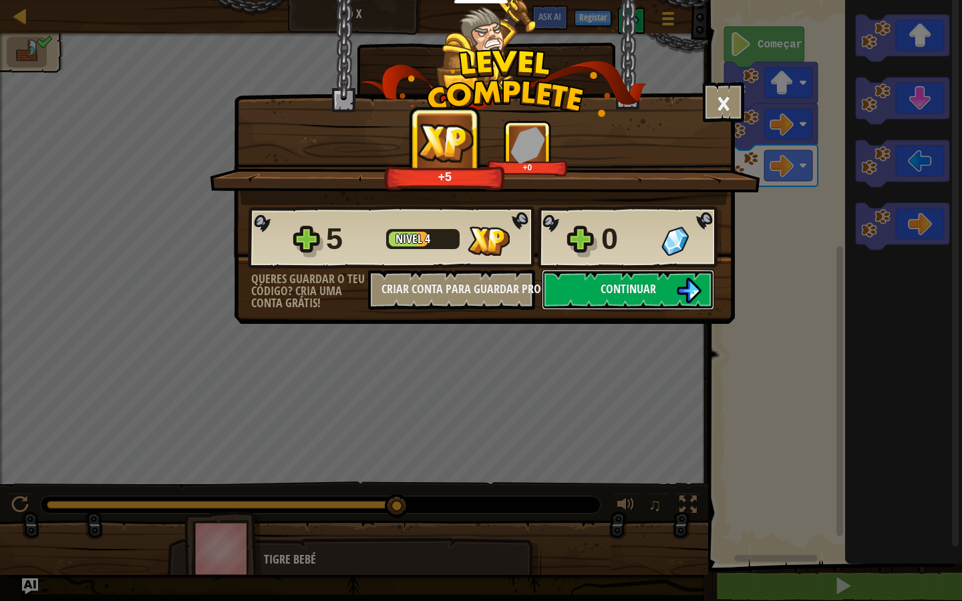
click at [601, 277] on button "Continuar" at bounding box center [628, 290] width 172 height 40
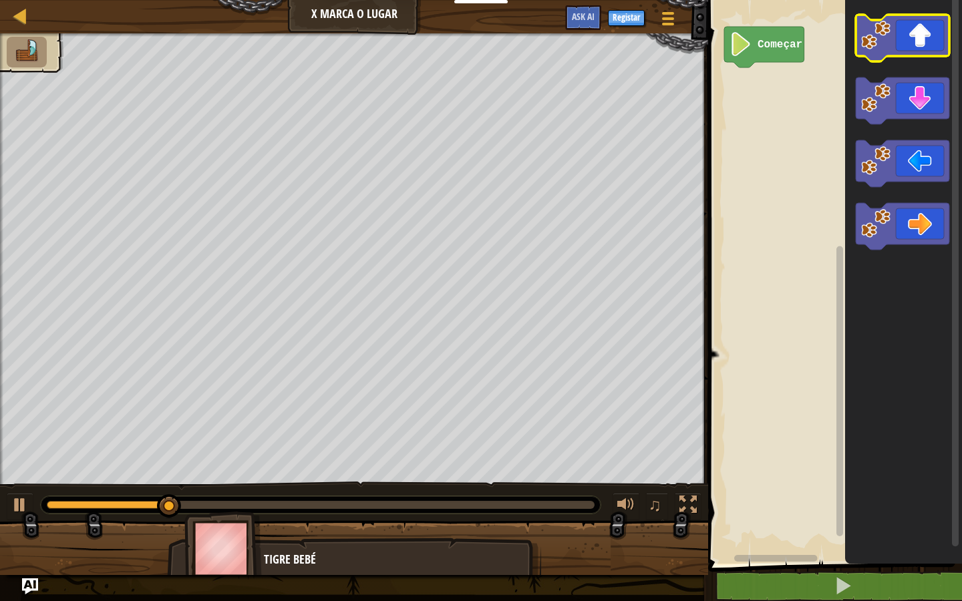
click at [889, 57] on rect "Espaço de trabalho de Blockly" at bounding box center [903, 38] width 94 height 47
click at [888, 39] on image "Espaço de trabalho de Blockly" at bounding box center [875, 35] width 29 height 29
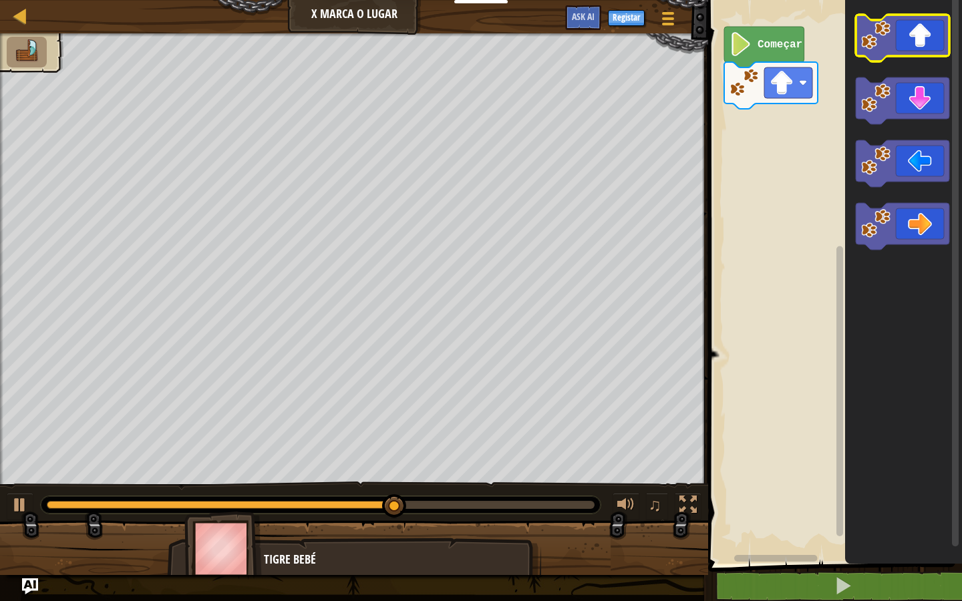
click at [906, 39] on icon "Espaço de trabalho de Blockly" at bounding box center [903, 38] width 94 height 47
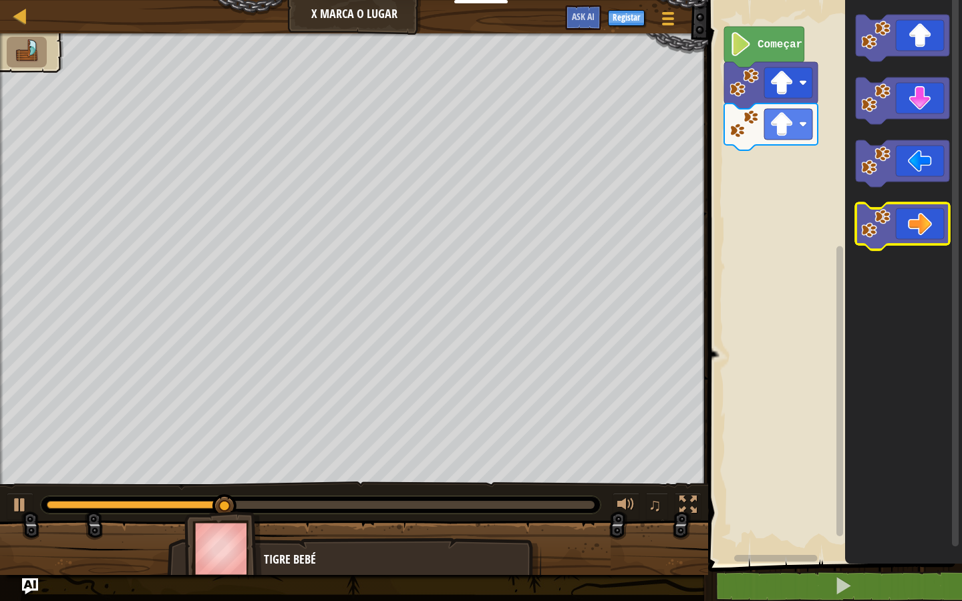
click at [918, 212] on icon "Espaço de trabalho de Blockly" at bounding box center [903, 226] width 94 height 47
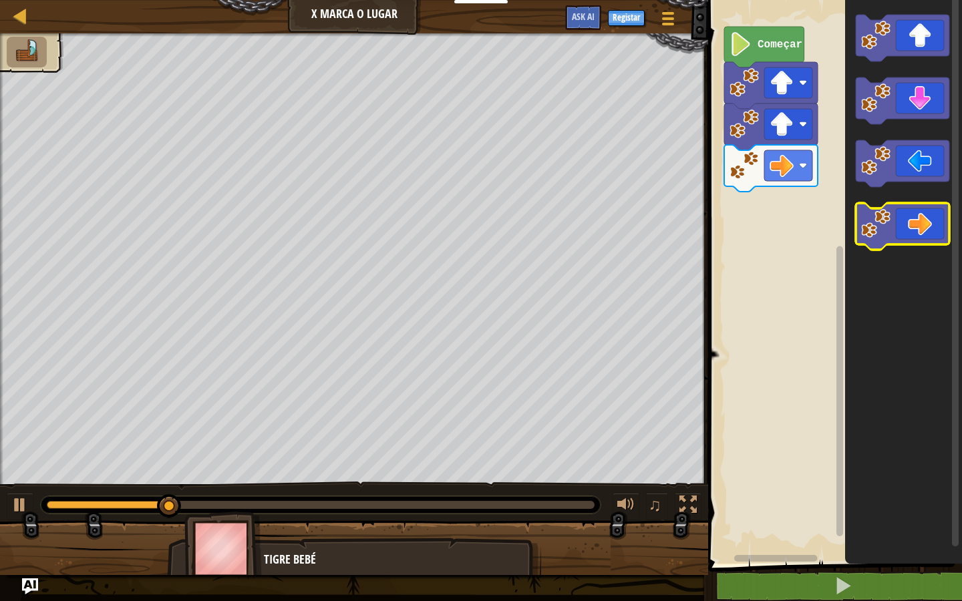
click at [918, 212] on icon "Espaço de trabalho de Blockly" at bounding box center [903, 226] width 94 height 47
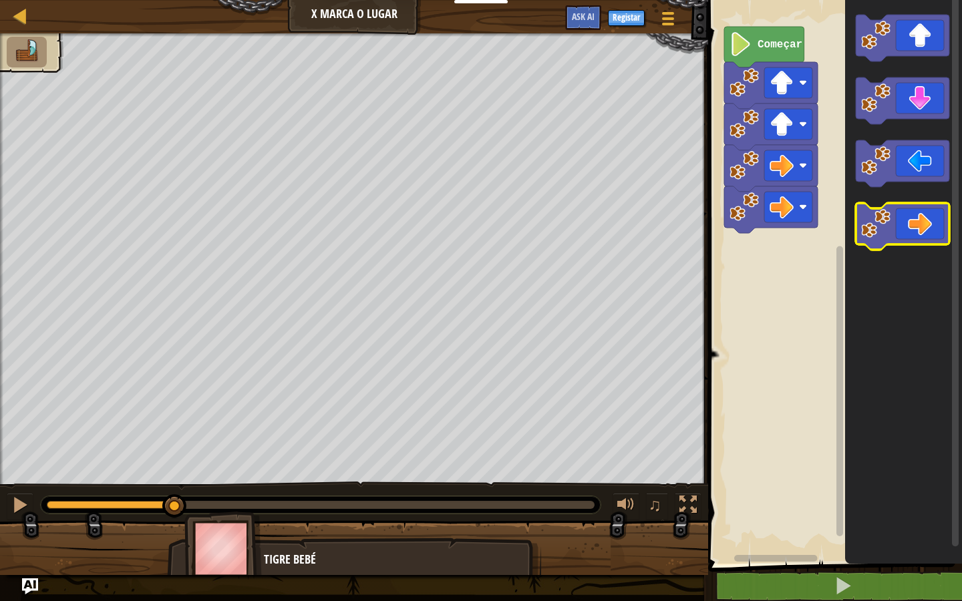
click at [918, 212] on icon "Espaço de trabalho de Blockly" at bounding box center [903, 226] width 94 height 47
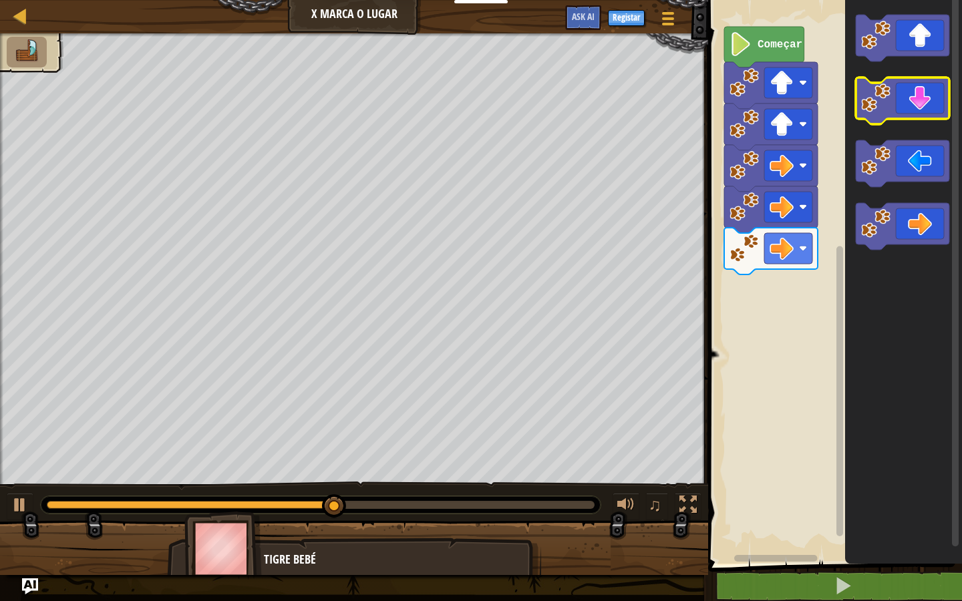
click at [907, 94] on icon "Espaço de trabalho de Blockly" at bounding box center [903, 101] width 94 height 47
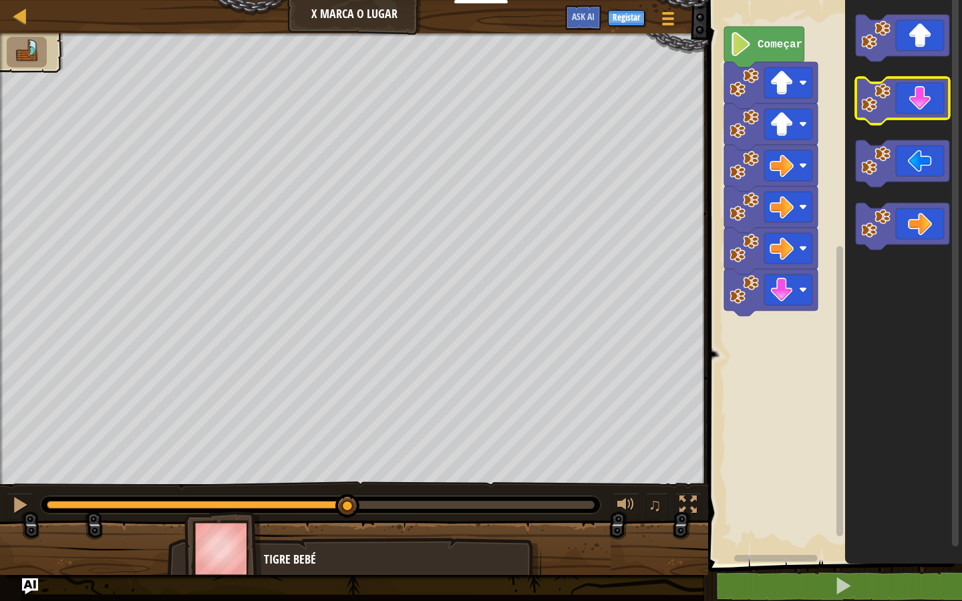
click at [907, 94] on icon "Espaço de trabalho de Blockly" at bounding box center [903, 101] width 94 height 47
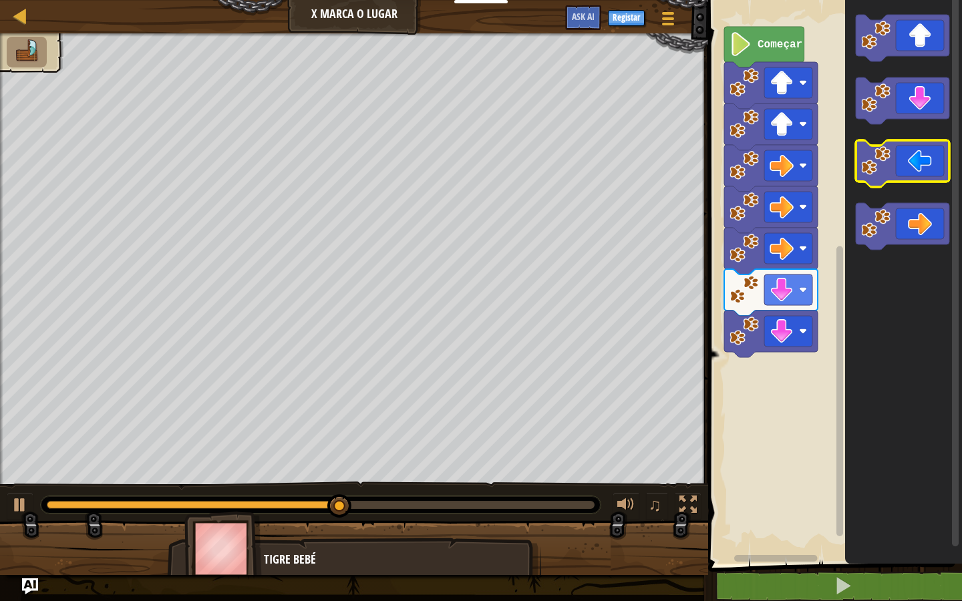
click at [905, 171] on icon "Espaço de trabalho de Blockly" at bounding box center [903, 163] width 94 height 47
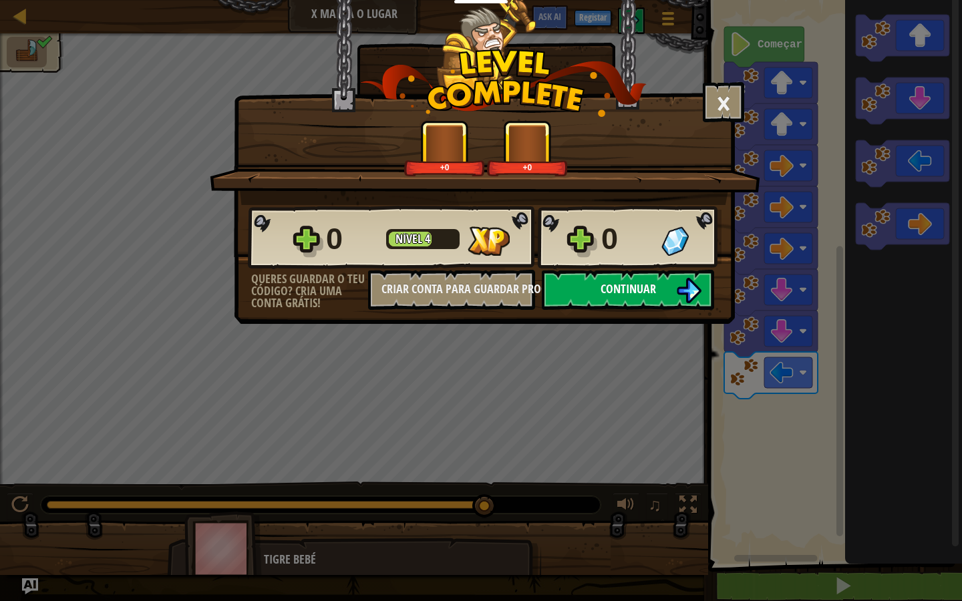
click at [571, 280] on button "Continuar" at bounding box center [628, 290] width 172 height 40
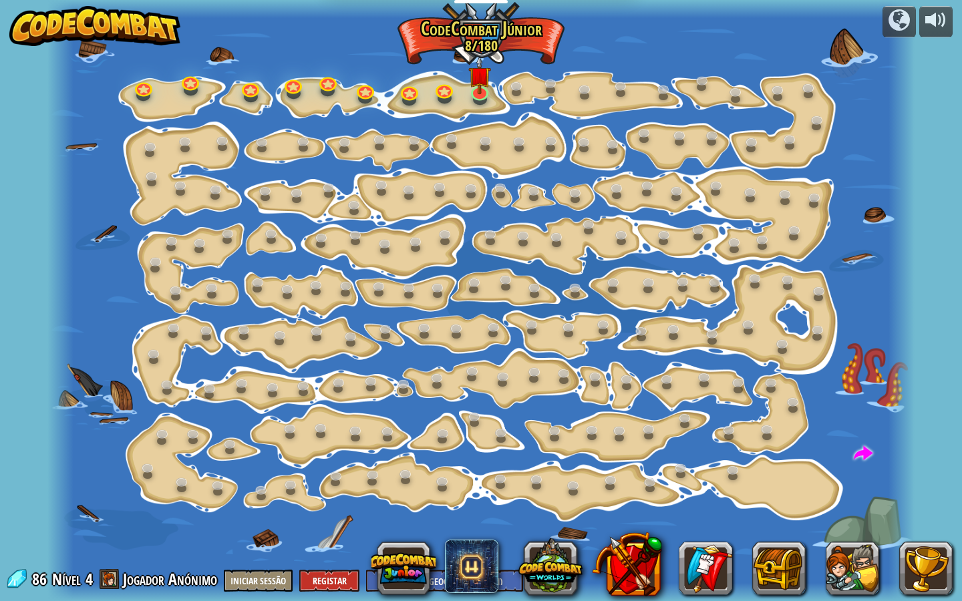
select select "pt-PT"
drag, startPoint x: 468, startPoint y: 102, endPoint x: 477, endPoint y: 98, distance: 9.6
click at [470, 101] on div at bounding box center [480, 300] width 867 height 601
click at [478, 96] on link at bounding box center [479, 89] width 27 height 27
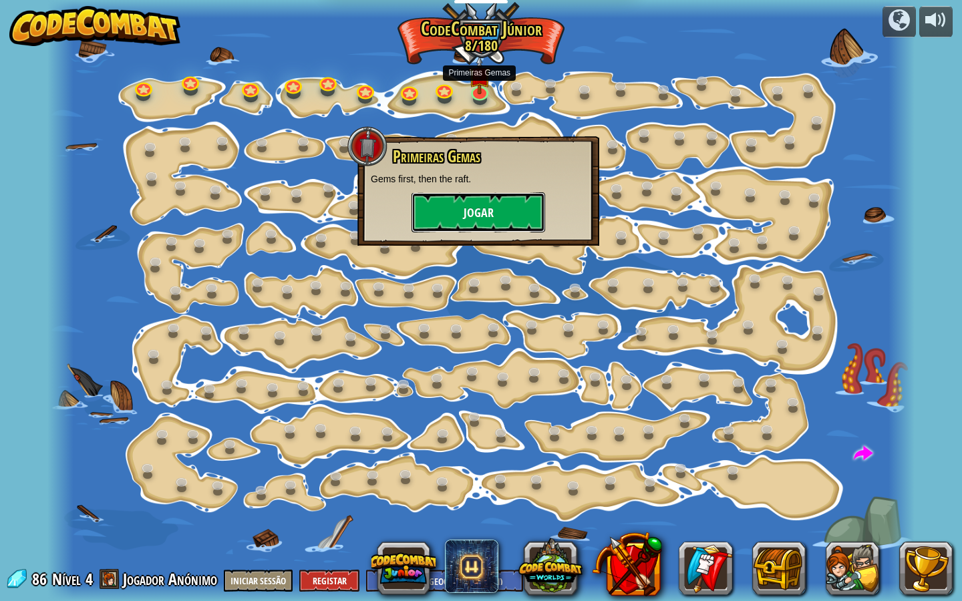
click at [492, 198] on button "Jogar" at bounding box center [479, 212] width 134 height 40
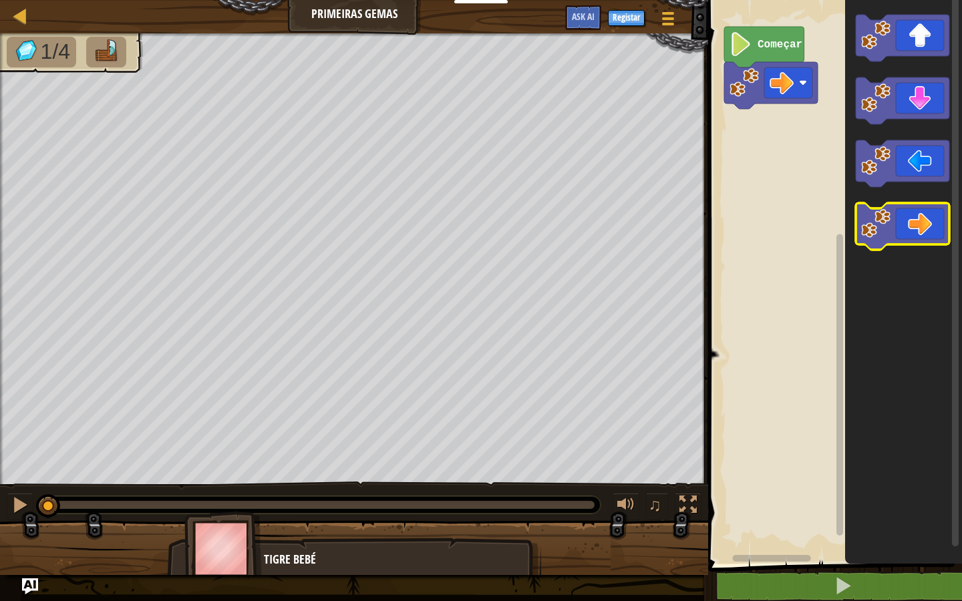
click at [912, 225] on icon "Espaço de trabalho de Blockly" at bounding box center [903, 226] width 94 height 47
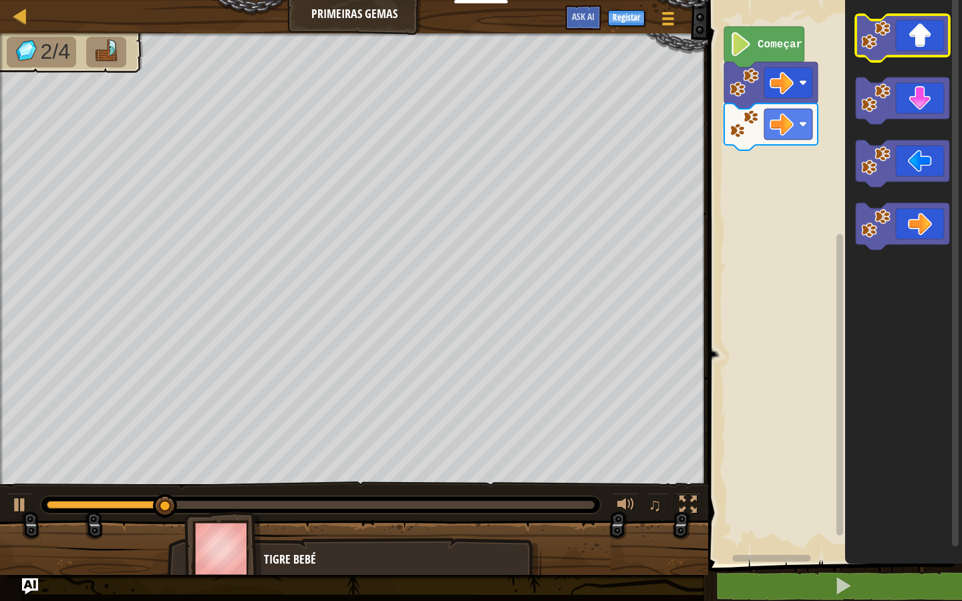
click at [909, 45] on icon "Espaço de trabalho de Blockly" at bounding box center [903, 38] width 94 height 47
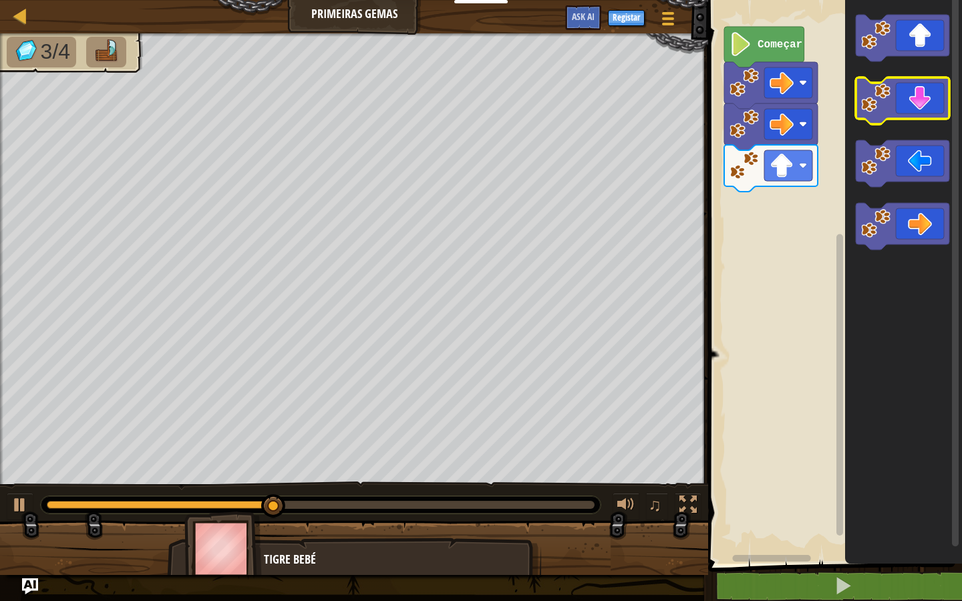
click at [929, 115] on icon "Espaço de trabalho de Blockly" at bounding box center [903, 101] width 94 height 47
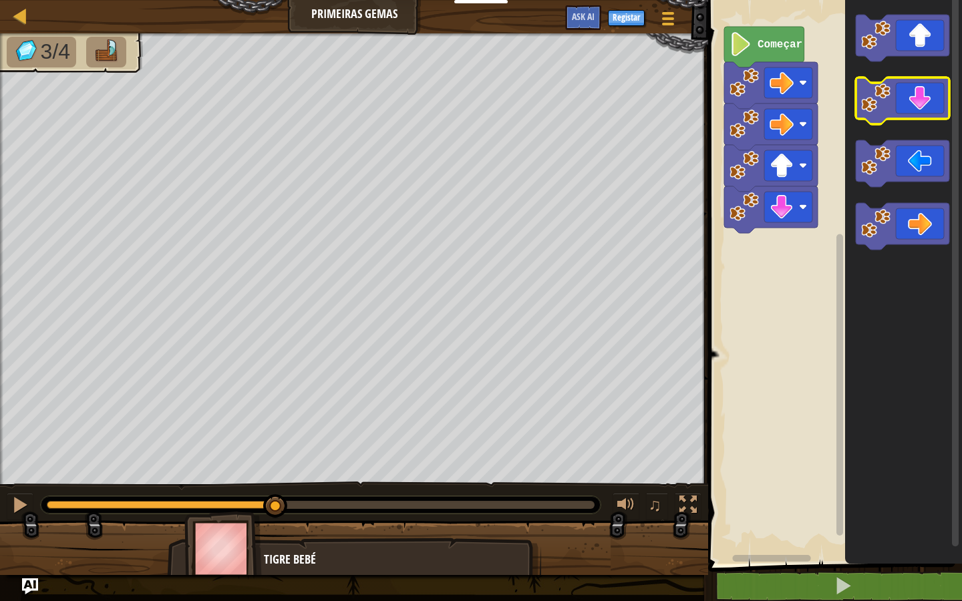
click at [929, 115] on icon "Espaço de trabalho de Blockly" at bounding box center [903, 101] width 94 height 47
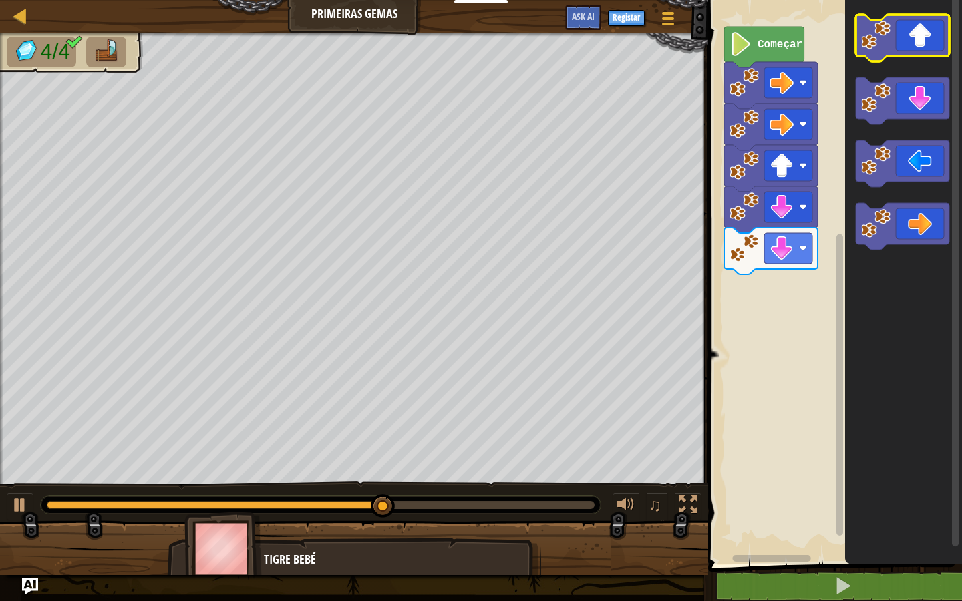
click at [924, 47] on icon "Espaço de trabalho de Blockly" at bounding box center [903, 38] width 94 height 47
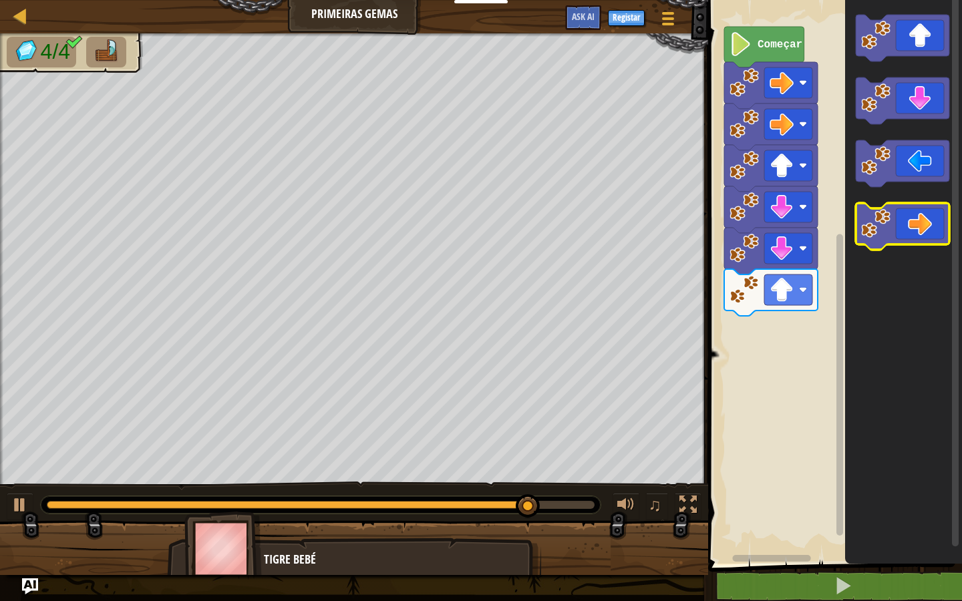
click at [944, 223] on icon "Espaço de trabalho de Blockly" at bounding box center [903, 226] width 94 height 47
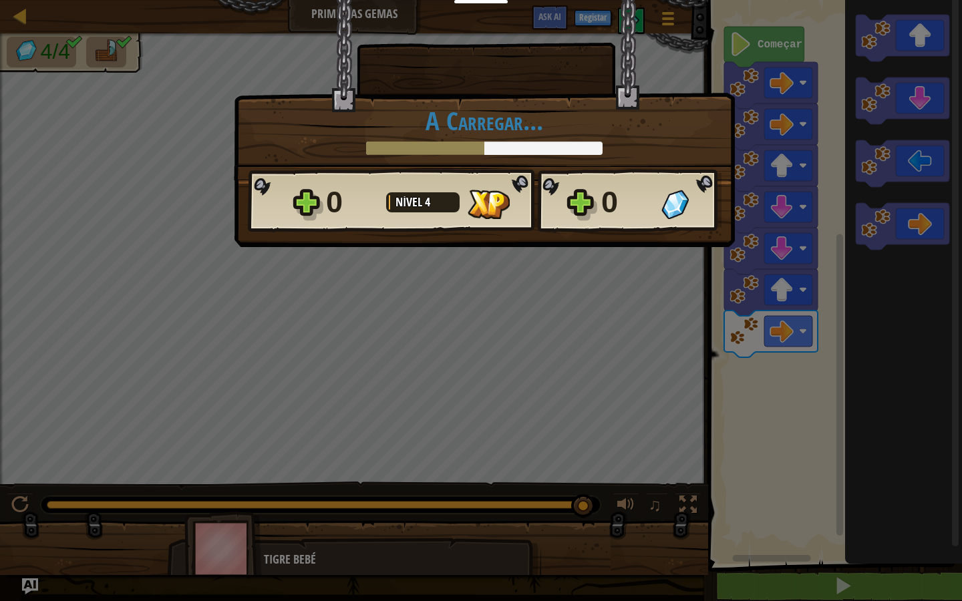
click at [649, 250] on div "× Quão divertido foi este nível? A Carregar... Reticulating Splines... A Carreg…" at bounding box center [481, 125] width 501 height 251
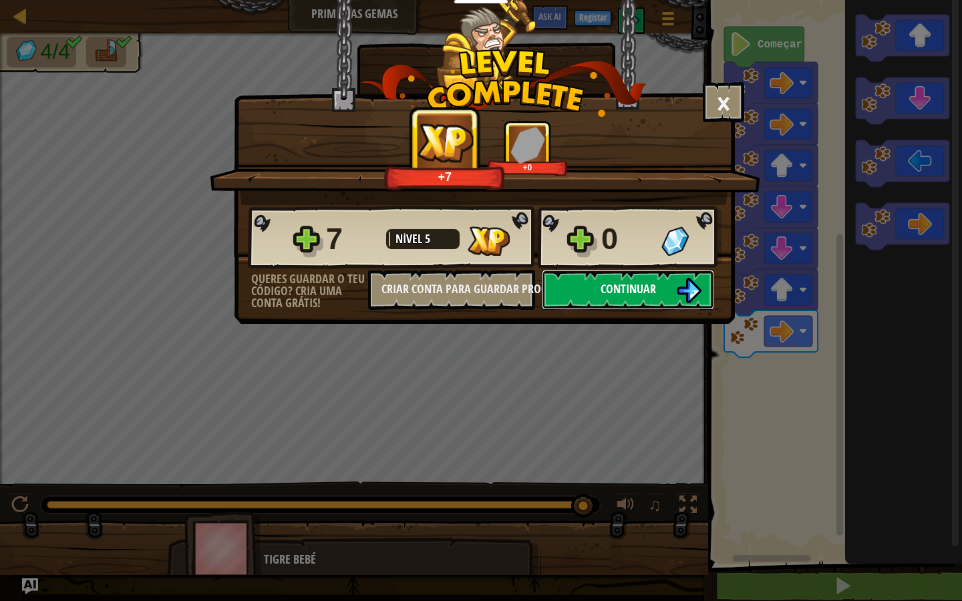
click at [640, 276] on button "Continuar" at bounding box center [628, 290] width 172 height 40
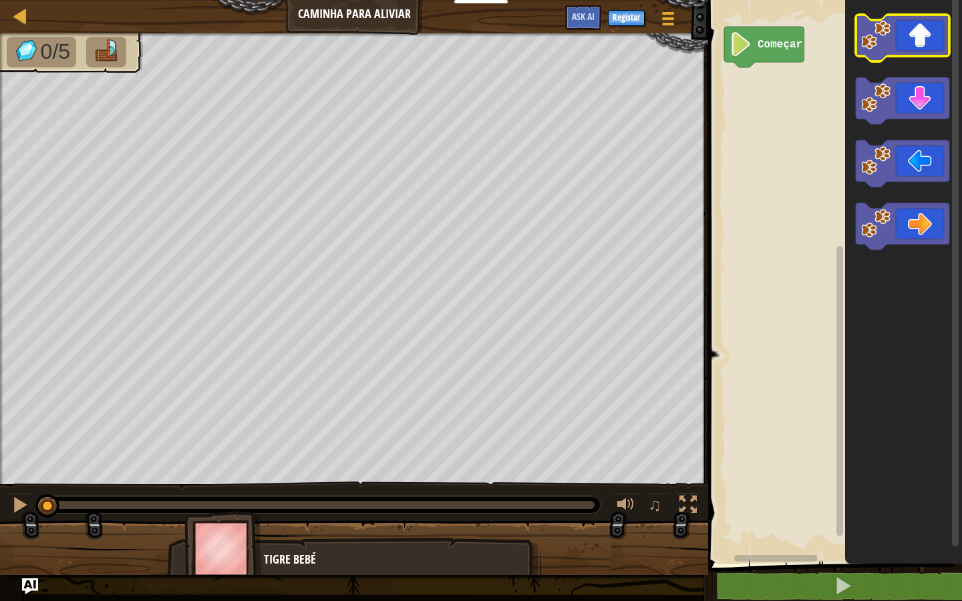
click at [892, 33] on icon "Espaço de trabalho de Blockly" at bounding box center [903, 38] width 94 height 47
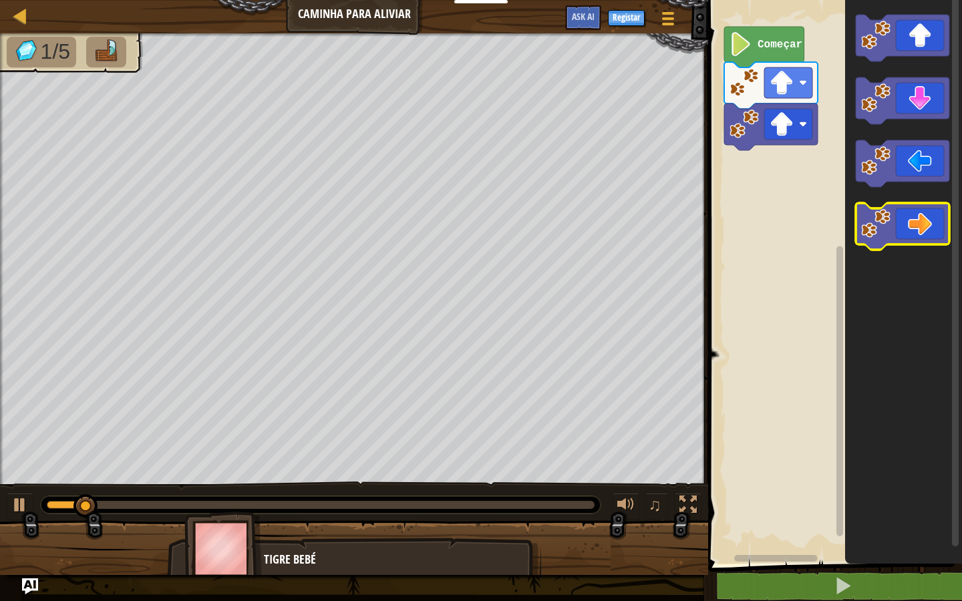
click at [925, 227] on icon "Espaço de trabalho de Blockly" at bounding box center [903, 226] width 94 height 47
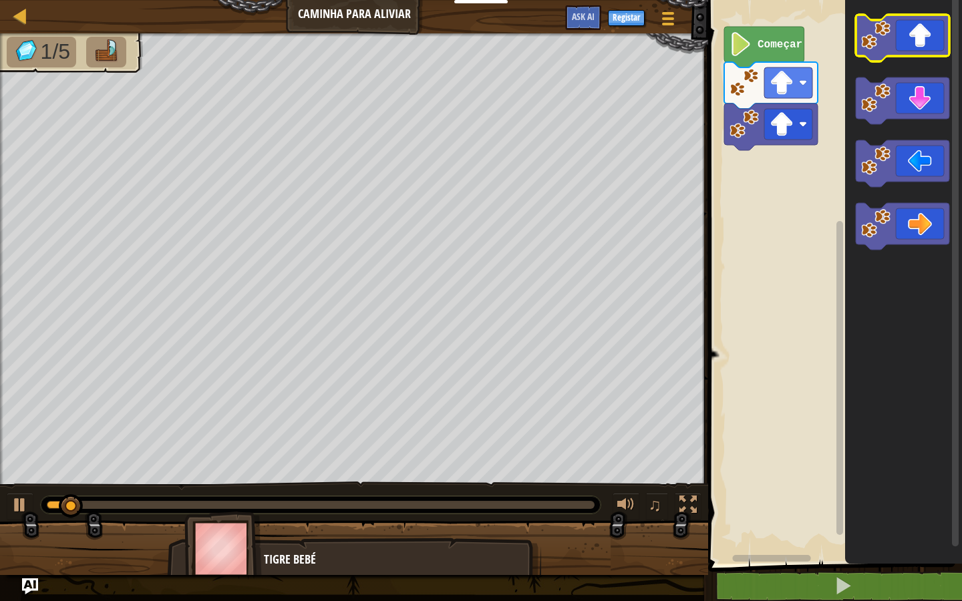
click at [939, 42] on icon "Espaço de trabalho de Blockly" at bounding box center [903, 38] width 94 height 47
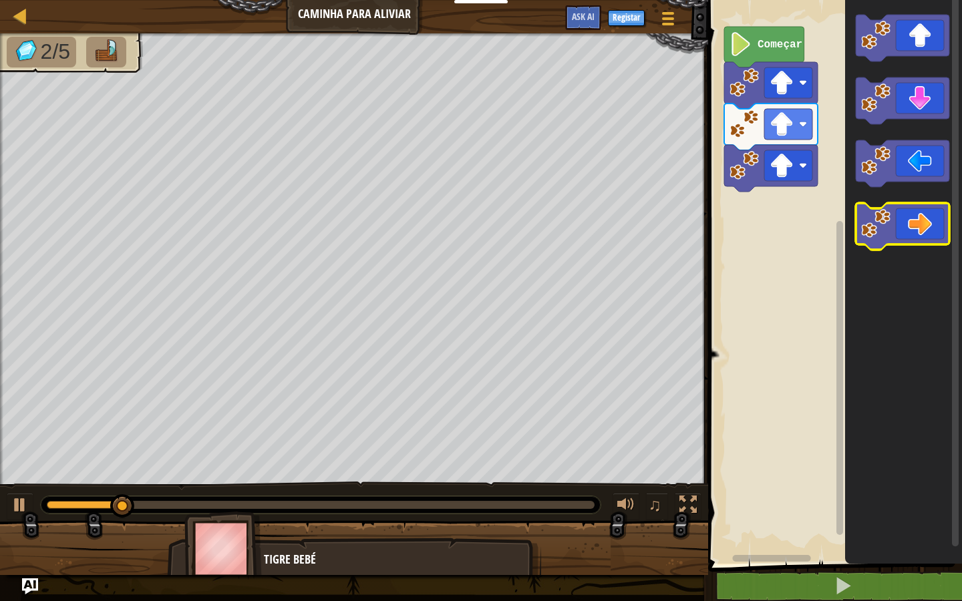
click at [941, 237] on icon "Espaço de trabalho de Blockly" at bounding box center [903, 226] width 94 height 47
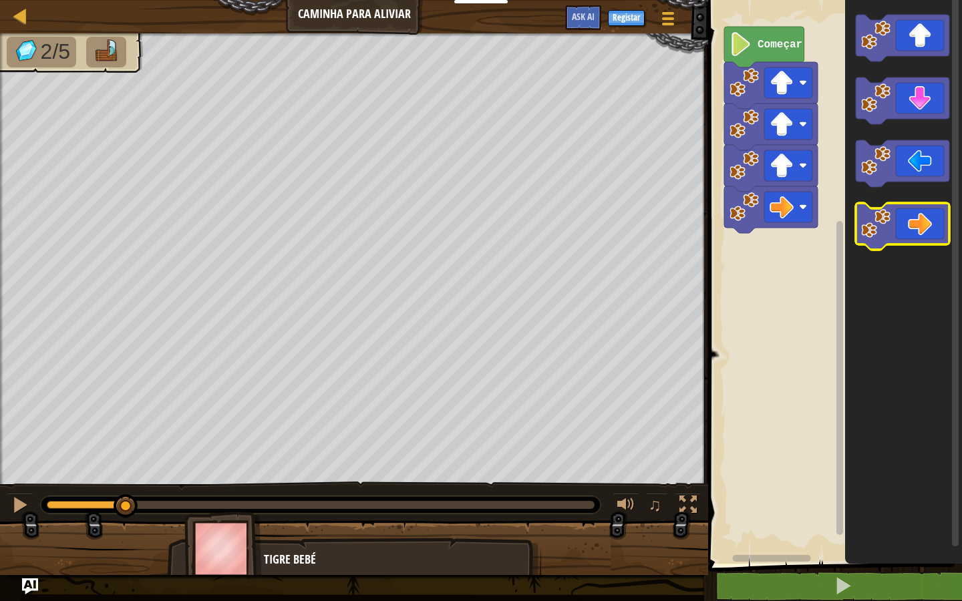
click at [941, 237] on icon "Espaço de trabalho de Blockly" at bounding box center [903, 226] width 94 height 47
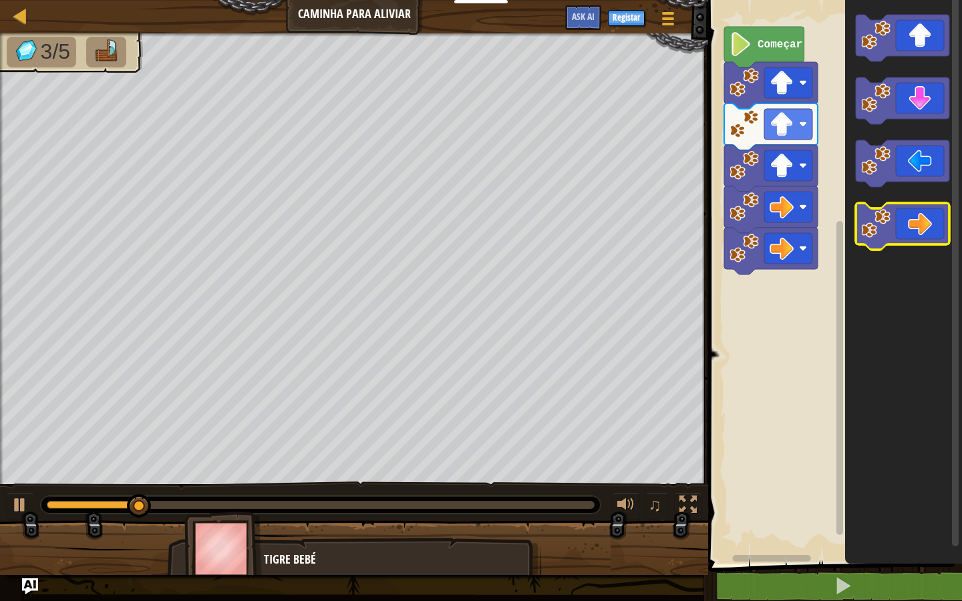
click at [941, 237] on icon "Espaço de trabalho de Blockly" at bounding box center [903, 226] width 94 height 47
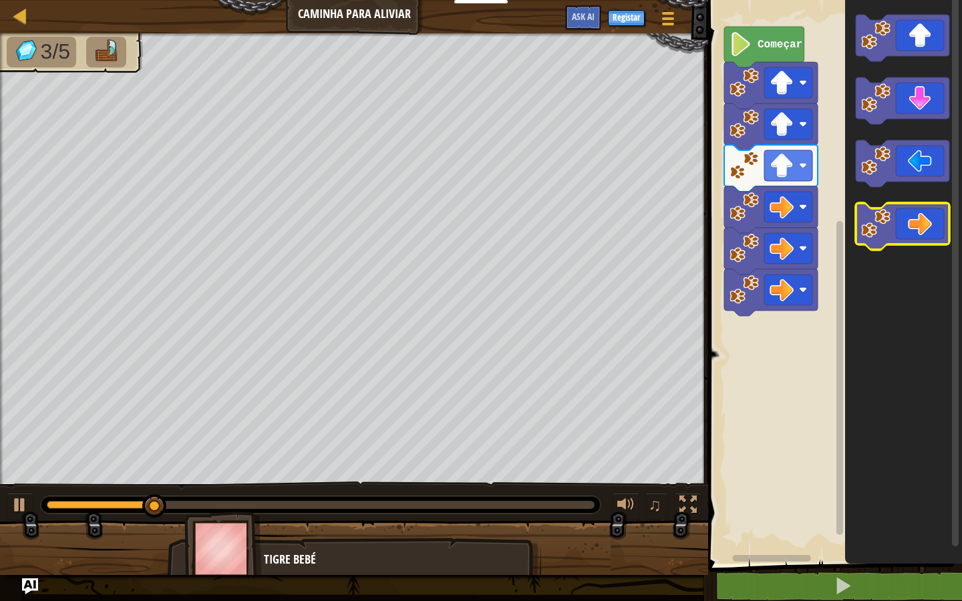
click at [941, 239] on icon "Espaço de trabalho de Blockly" at bounding box center [903, 226] width 94 height 47
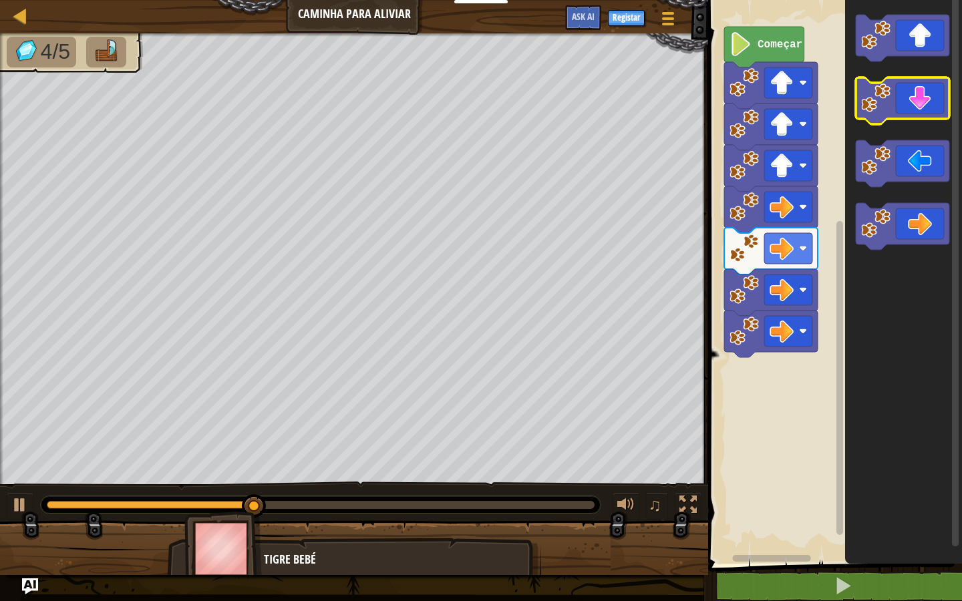
click at [891, 117] on icon "Espaço de trabalho de Blockly" at bounding box center [903, 101] width 94 height 47
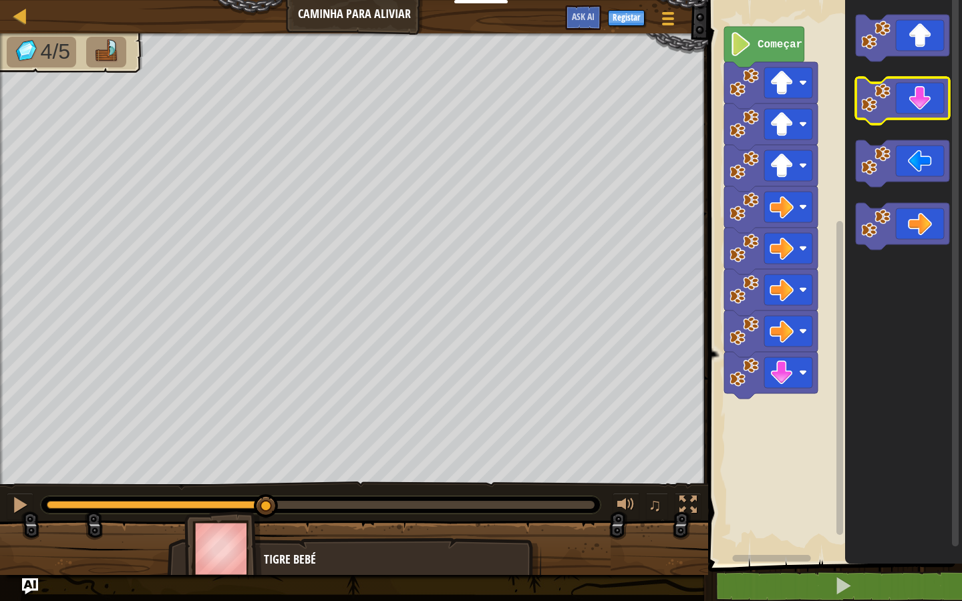
click at [891, 117] on icon "Espaço de trabalho de Blockly" at bounding box center [903, 101] width 94 height 47
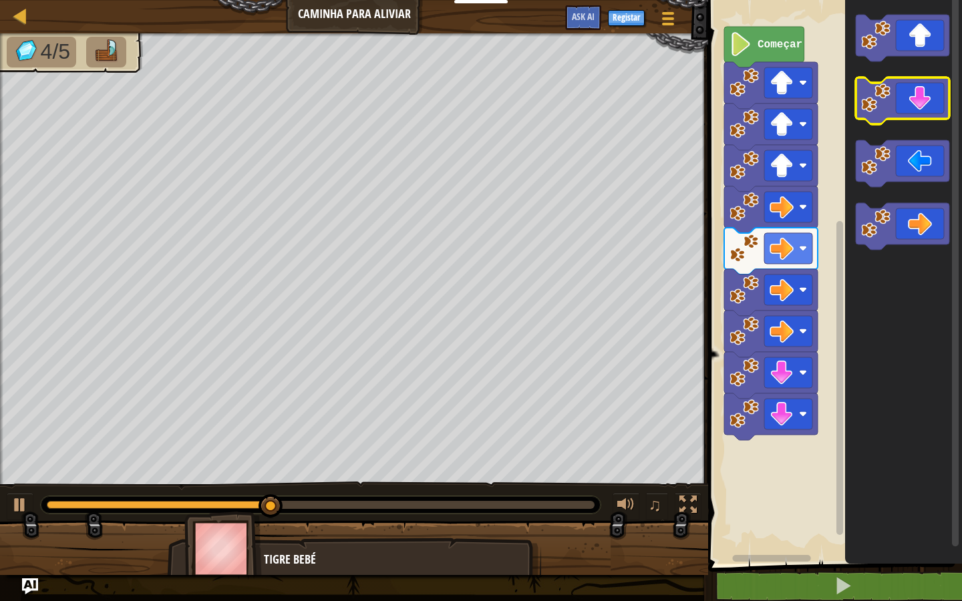
click at [891, 117] on icon "Espaço de trabalho de Blockly" at bounding box center [903, 101] width 94 height 47
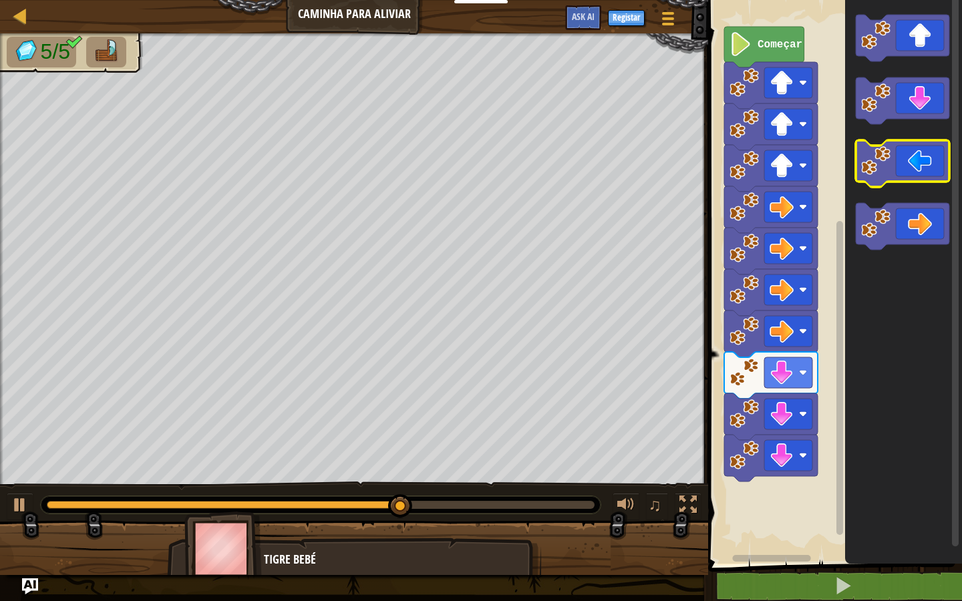
click at [908, 158] on icon "Espaço de trabalho de Blockly" at bounding box center [903, 163] width 94 height 47
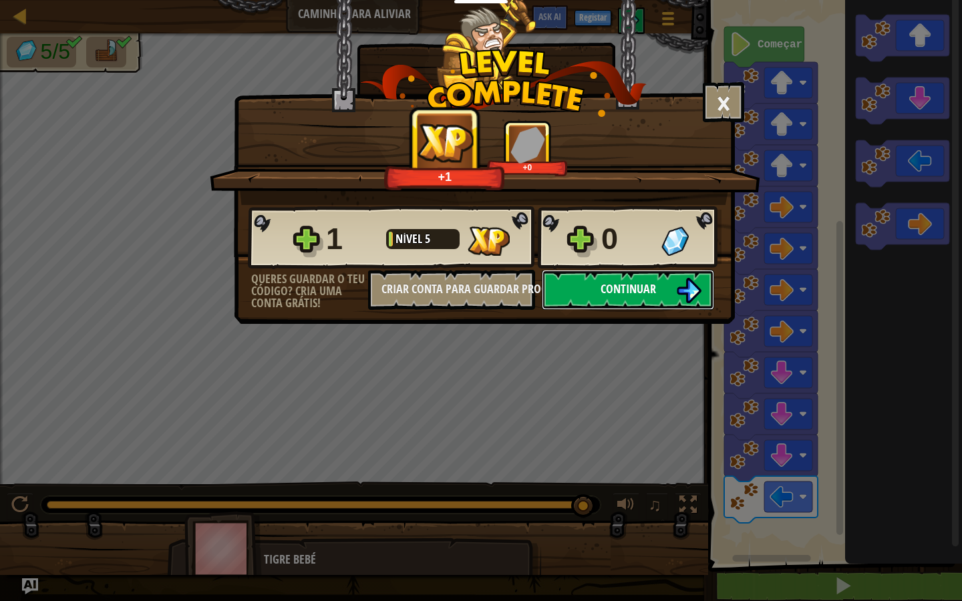
click at [585, 290] on button "Continuar" at bounding box center [628, 290] width 172 height 40
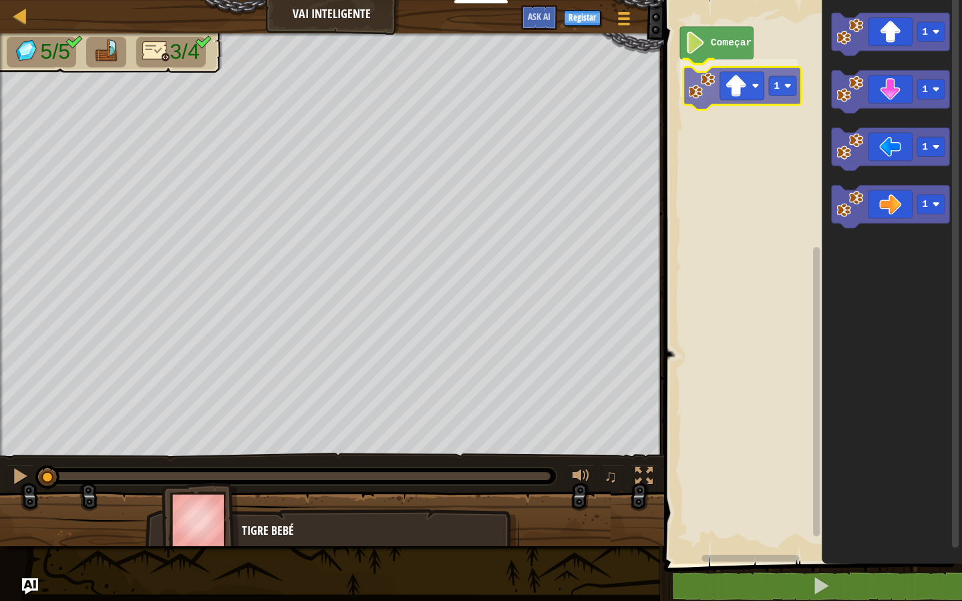
click at [760, 80] on div "Começar 1 1 1 1 1 1" at bounding box center [811, 278] width 302 height 571
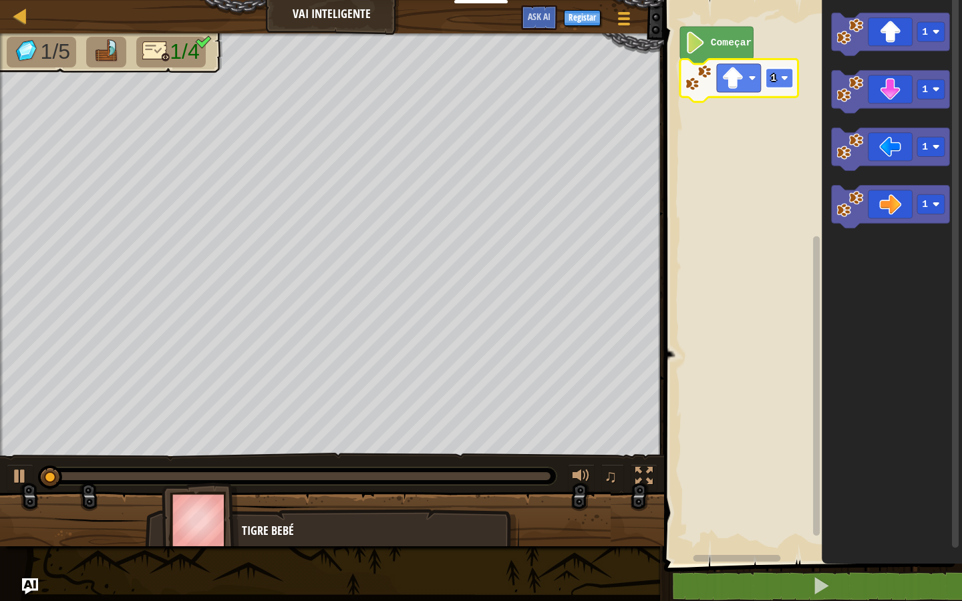
click at [776, 88] on rect "Espaço de trabalho de Blockly" at bounding box center [779, 77] width 27 height 19
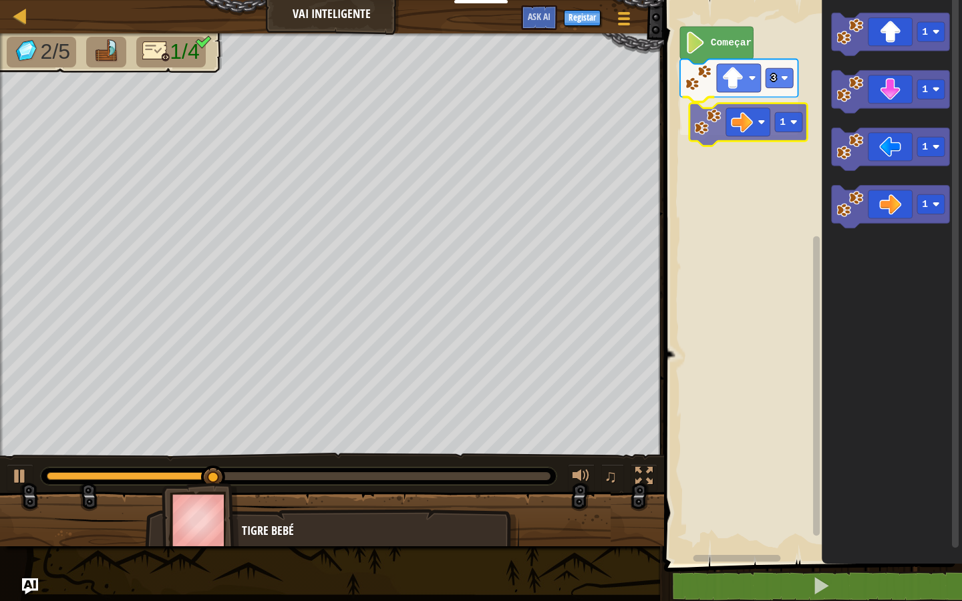
click at [761, 138] on div "Começar 3 1 1 1 1 1 1" at bounding box center [811, 278] width 302 height 571
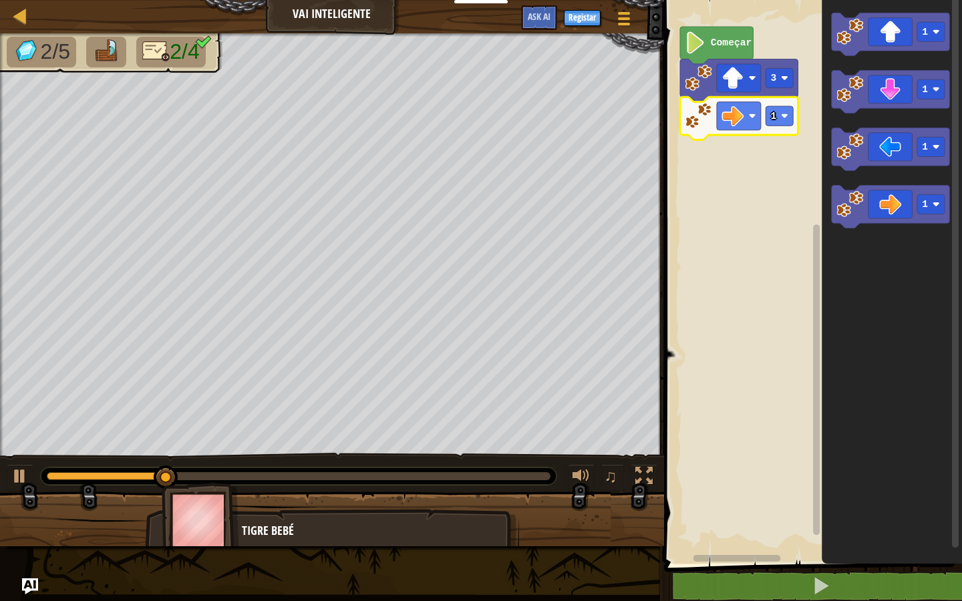
click at [784, 128] on icon "Espaço de trabalho de Blockly" at bounding box center [739, 118] width 118 height 43
click at [783, 130] on icon "Espaço de trabalho de Blockly" at bounding box center [739, 118] width 118 height 43
click at [788, 124] on rect "Espaço de trabalho de Blockly" at bounding box center [779, 115] width 27 height 19
click at [786, 121] on rect "Espaço de trabalho de Blockly" at bounding box center [779, 115] width 27 height 19
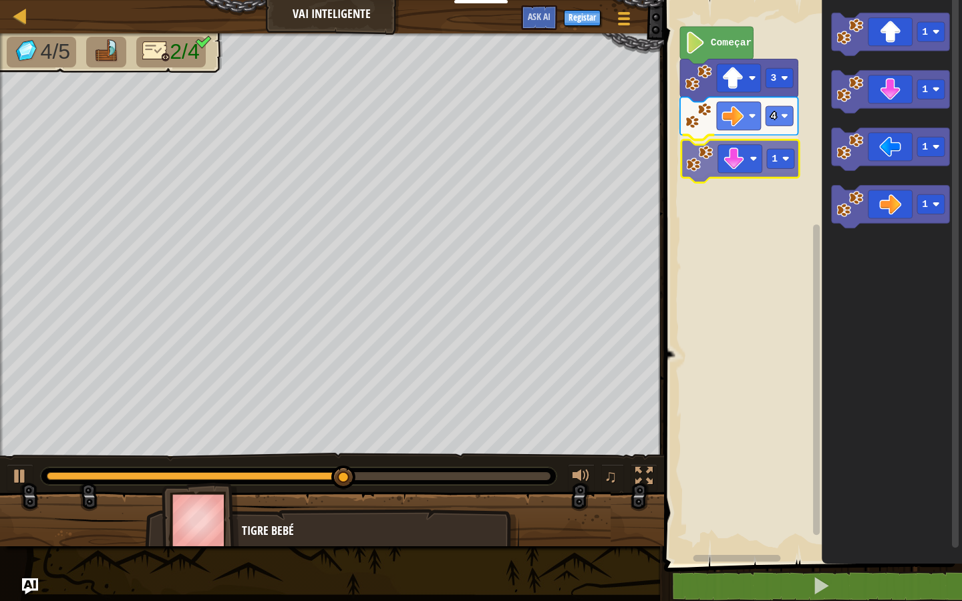
click at [748, 164] on div "Começar 3 4 1 1 1 1 1 1" at bounding box center [811, 278] width 302 height 571
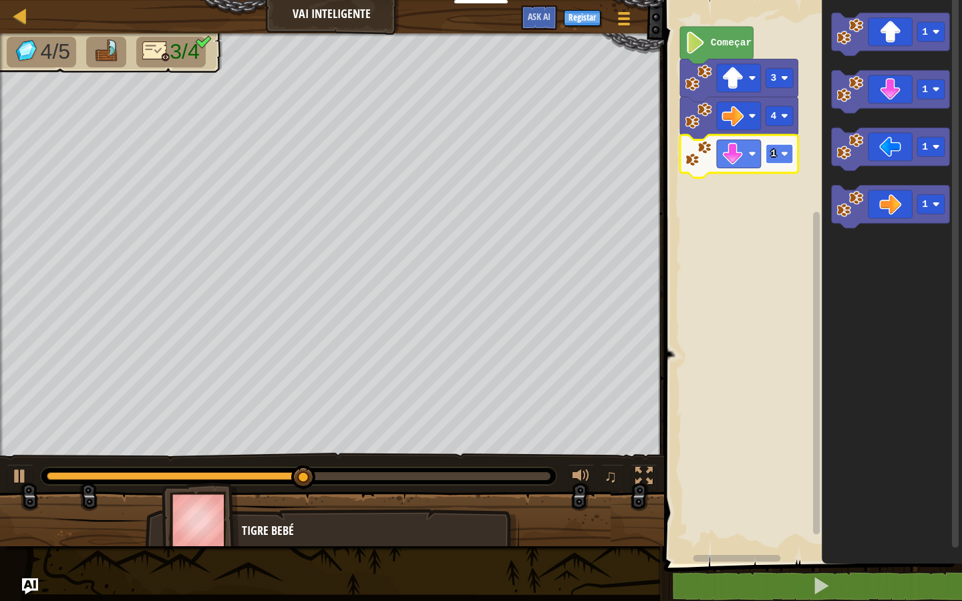
click at [775, 153] on text "1" at bounding box center [773, 153] width 6 height 11
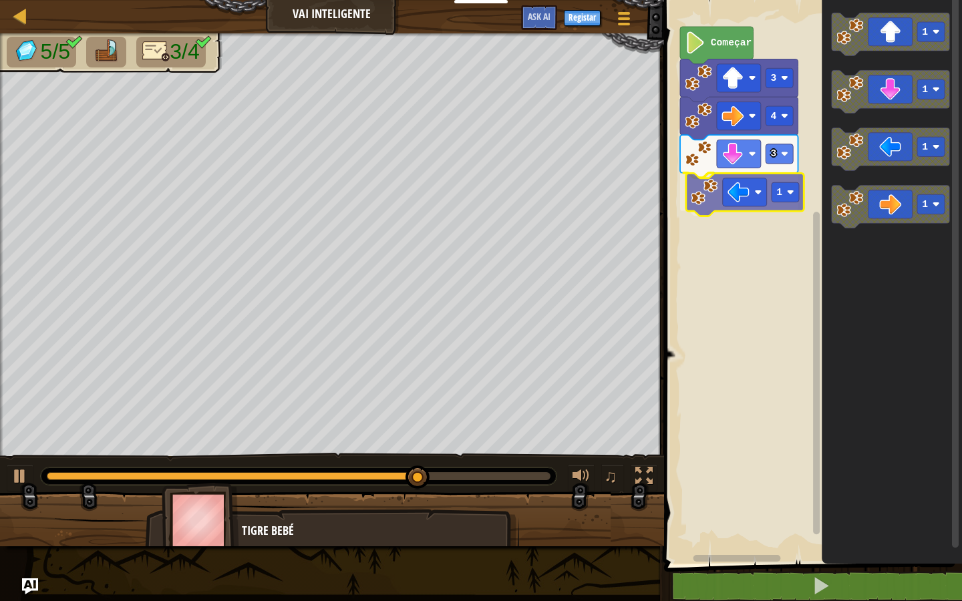
click at [769, 208] on div "Começar 3 4 3 1 1 1 1 1 1" at bounding box center [811, 278] width 302 height 571
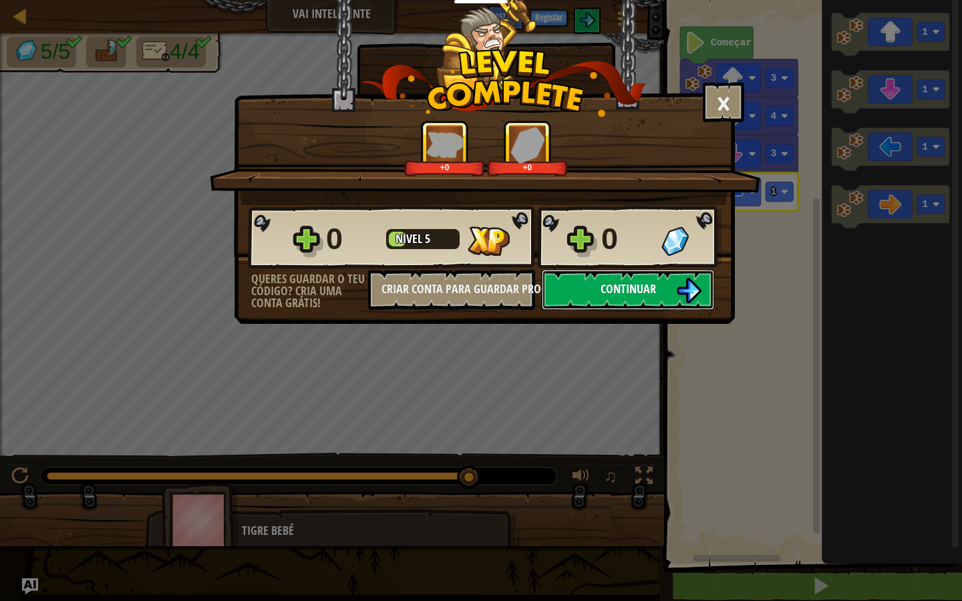
click at [649, 275] on button "Continuar" at bounding box center [628, 290] width 172 height 40
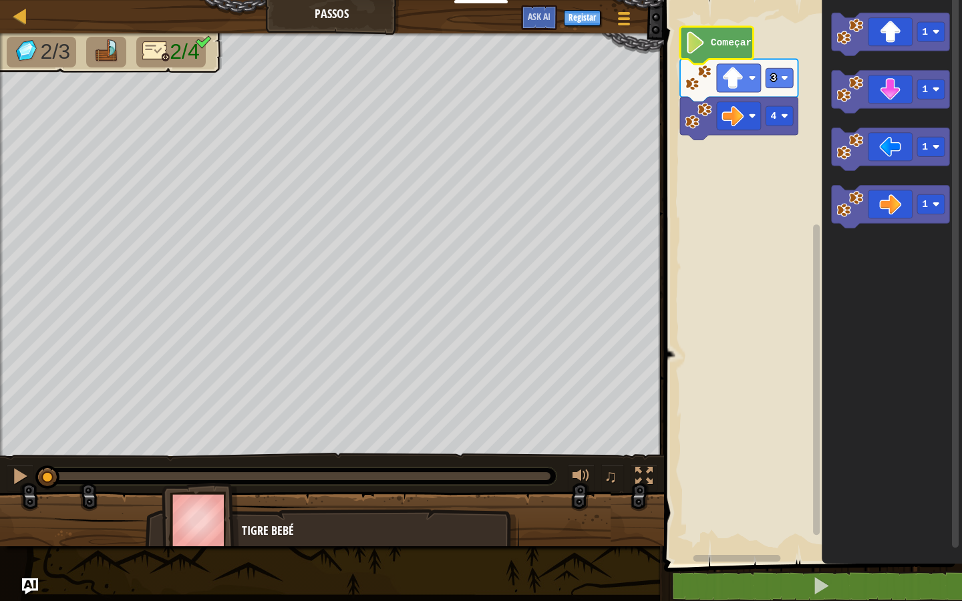
click at [713, 59] on g "4 3 Começar" at bounding box center [739, 83] width 118 height 113
click at [23, 468] on div at bounding box center [19, 476] width 17 height 17
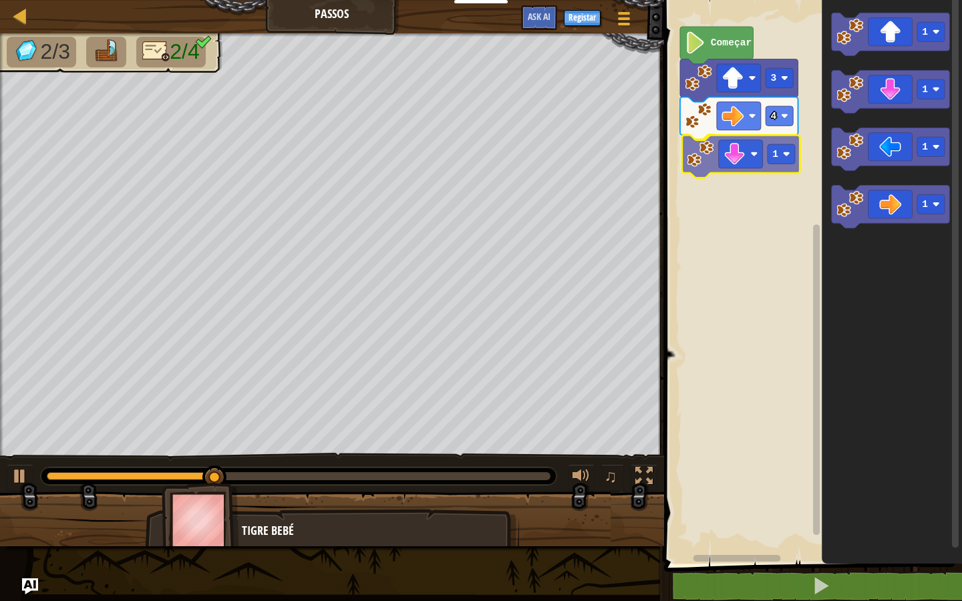
click at [726, 163] on div "4 1 3 Começar 1 1 1 1 1" at bounding box center [811, 278] width 302 height 571
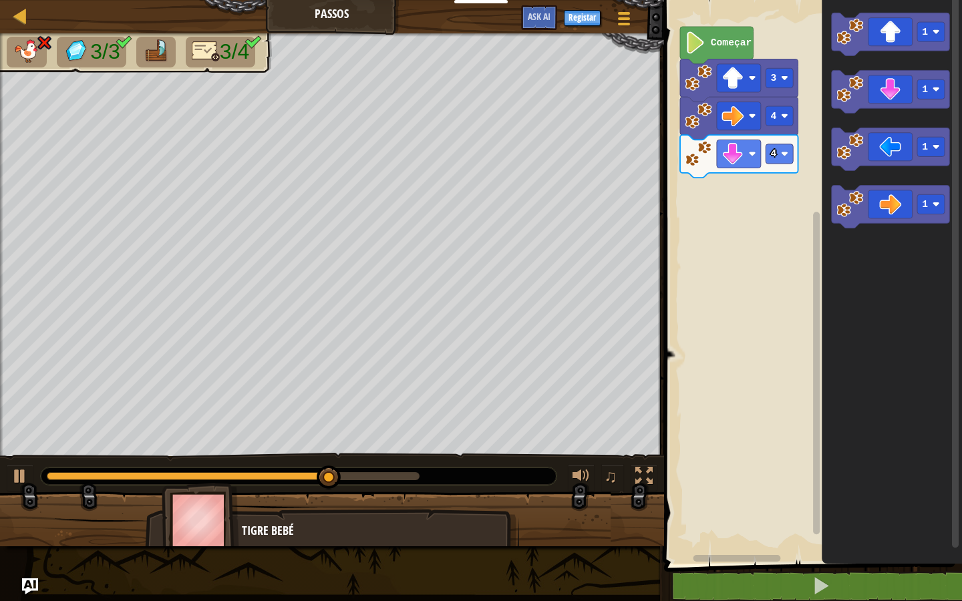
click at [784, 200] on div "Começar 3 4 4 1 1 1 1" at bounding box center [811, 278] width 302 height 571
click at [859, 159] on image "Espaço de trabalho de Blockly" at bounding box center [850, 146] width 27 height 27
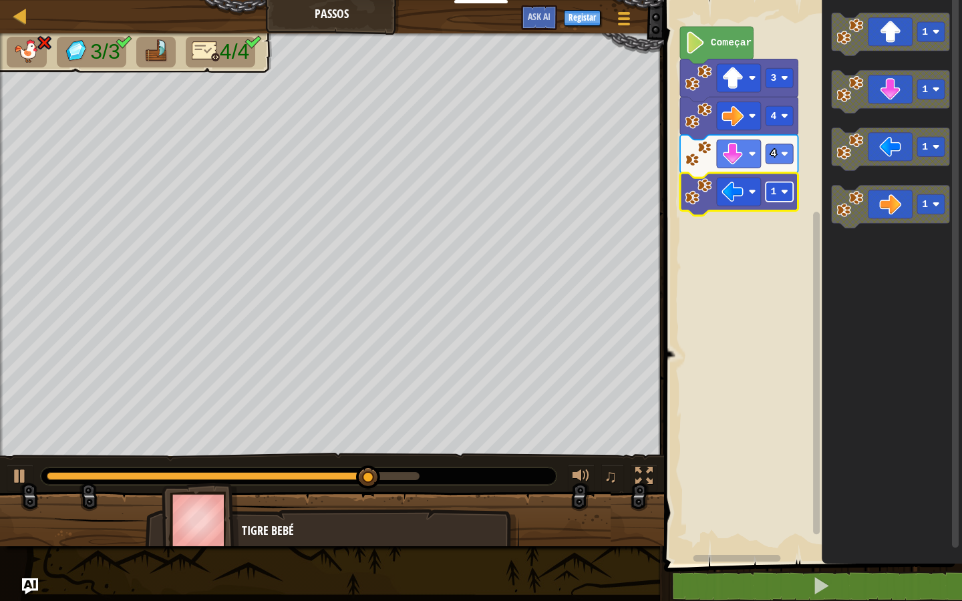
click at [774, 192] on text "1" at bounding box center [773, 191] width 6 height 11
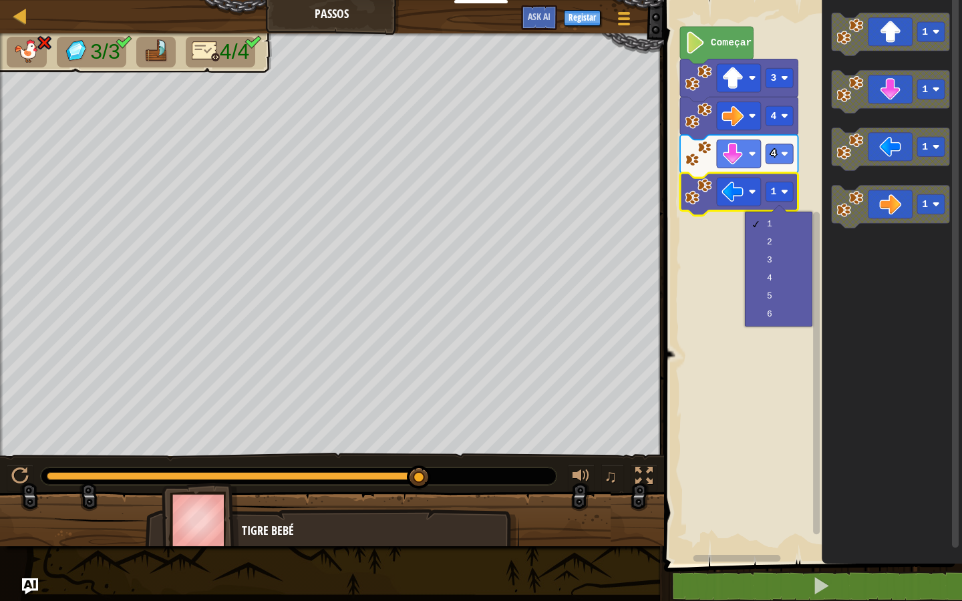
click at [781, 165] on icon "Espaço de trabalho de Blockly" at bounding box center [739, 156] width 118 height 43
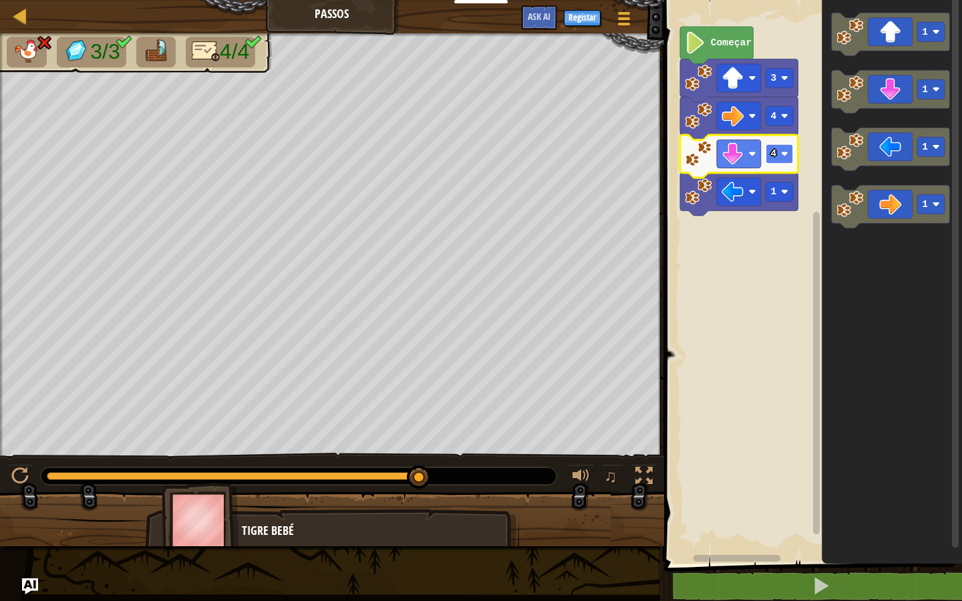
click at [776, 163] on rect "Espaço de trabalho de Blockly" at bounding box center [779, 153] width 27 height 19
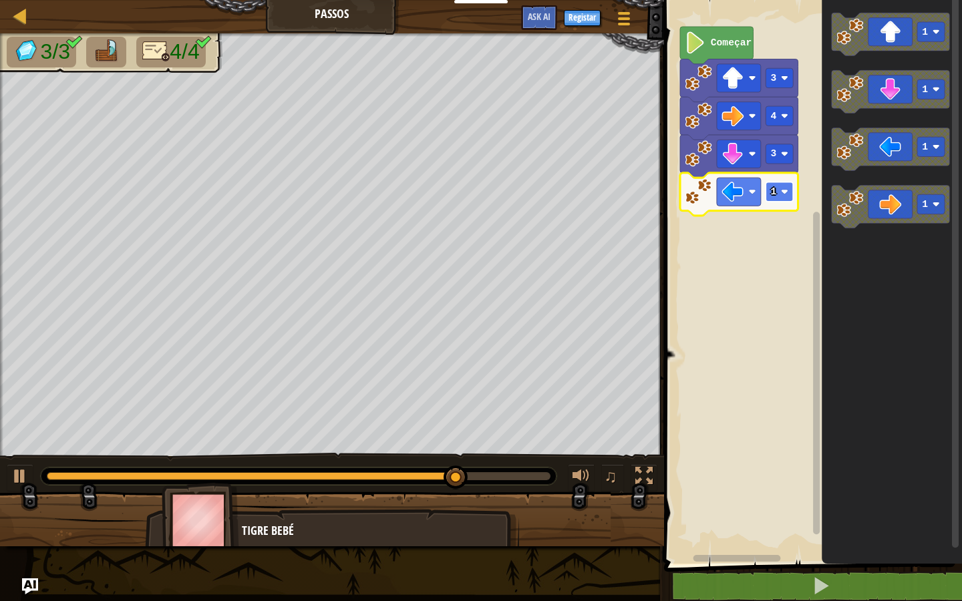
click at [783, 195] on image "Espaço de trabalho de Blockly" at bounding box center [784, 191] width 7 height 7
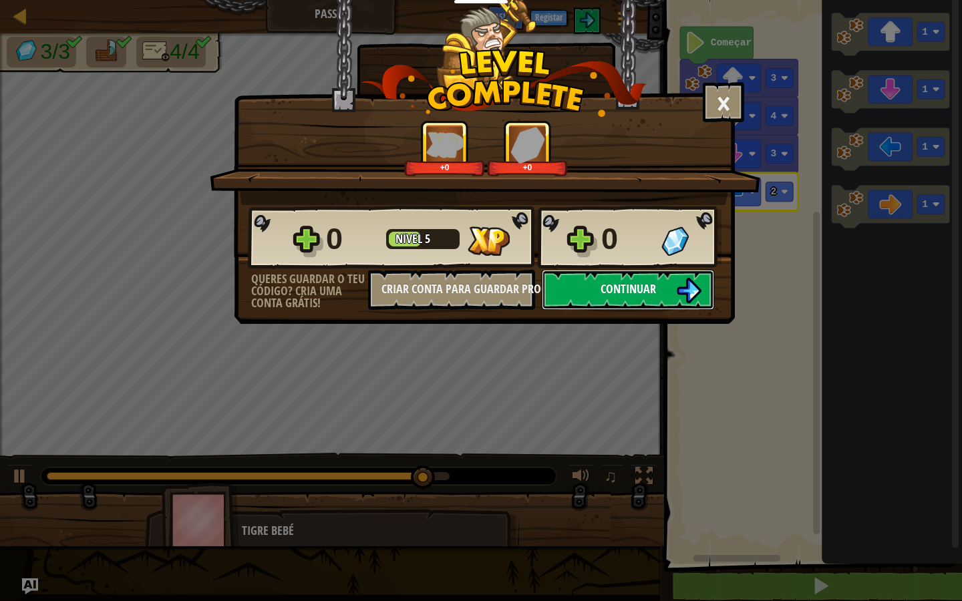
click at [605, 303] on button "Continuar" at bounding box center [628, 290] width 172 height 40
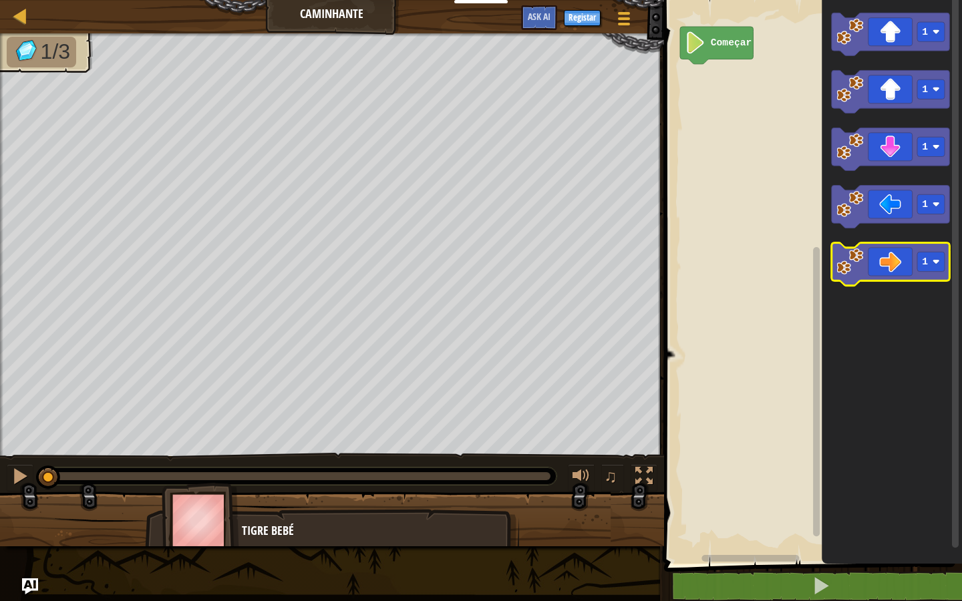
click at [914, 275] on icon "Espaço de trabalho de Blockly" at bounding box center [891, 264] width 118 height 43
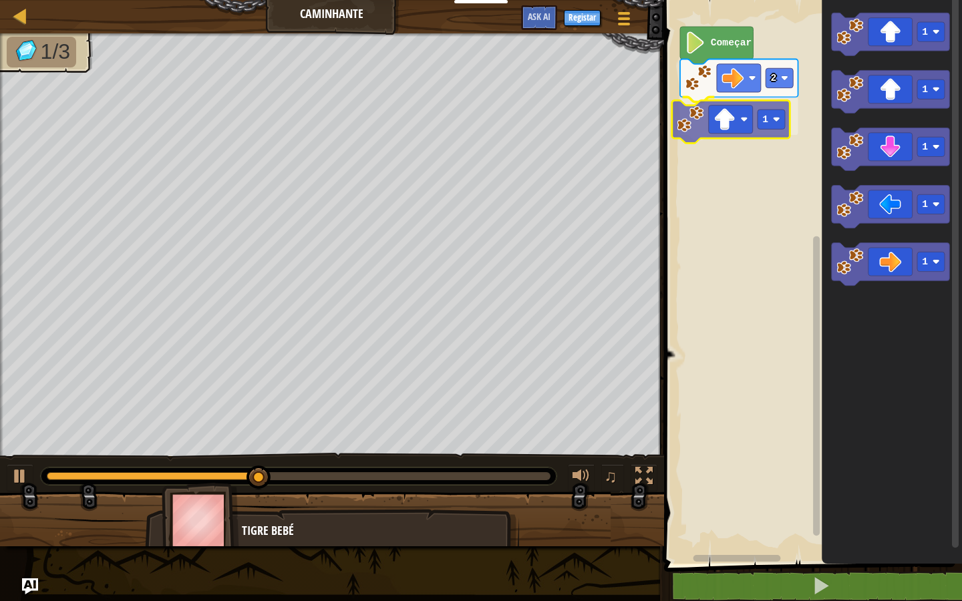
click at [705, 125] on div "Começar 2 1 1 1 1 1 1 1" at bounding box center [811, 278] width 302 height 571
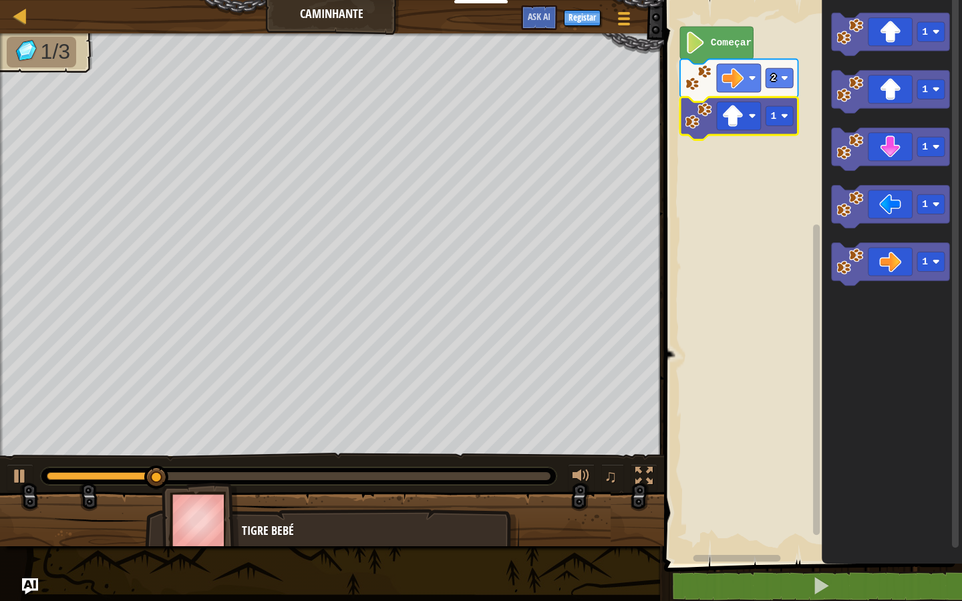
click at [774, 126] on icon "Espaço de trabalho de Blockly" at bounding box center [739, 118] width 118 height 43
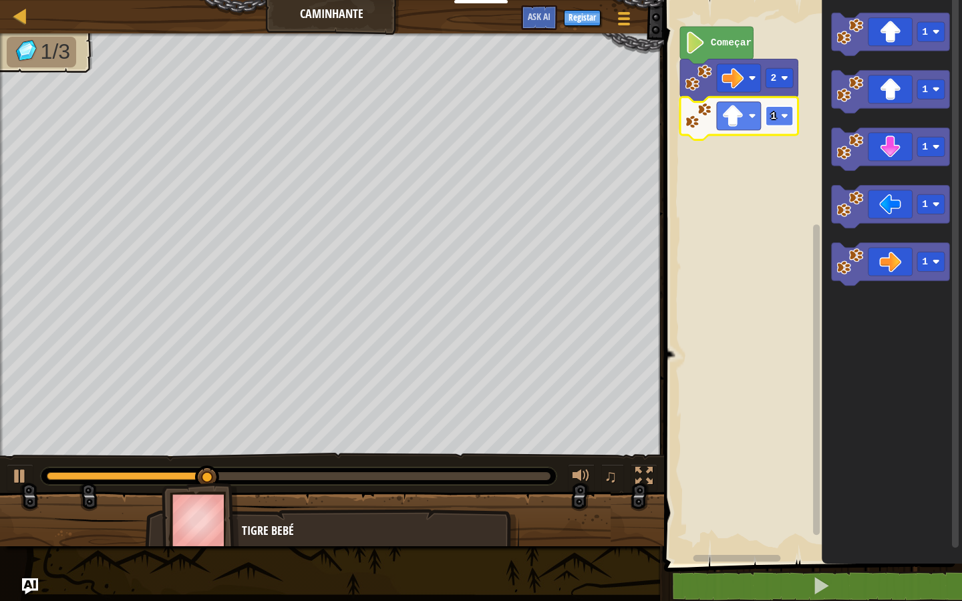
click at [780, 112] on rect "Espaço de trabalho de Blockly" at bounding box center [779, 115] width 27 height 19
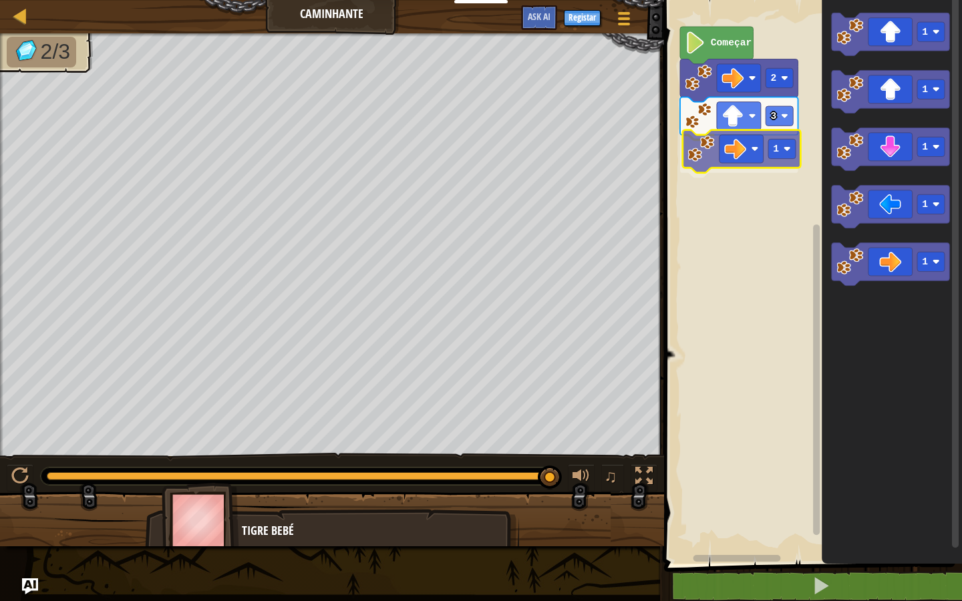
click at [759, 139] on div "Começar 2 3 1 1 1 1 1 1 1" at bounding box center [811, 278] width 302 height 571
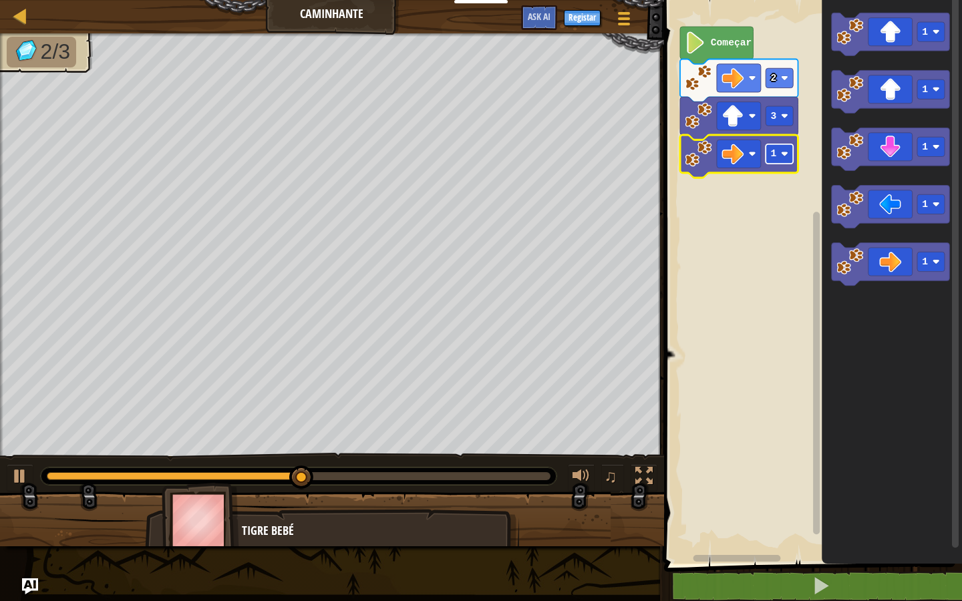
click at [775, 156] on text "1" at bounding box center [773, 153] width 6 height 11
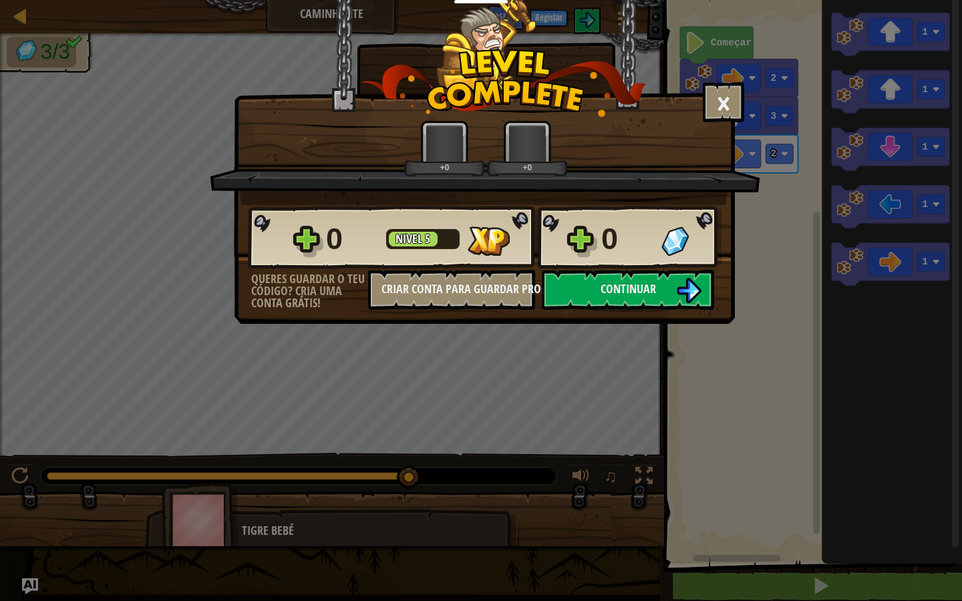
click at [729, 1] on body "Educadores/Formadores Criar Conta Gratuita Soluções para Escolas e Distritos Pr…" at bounding box center [481, 0] width 962 height 1
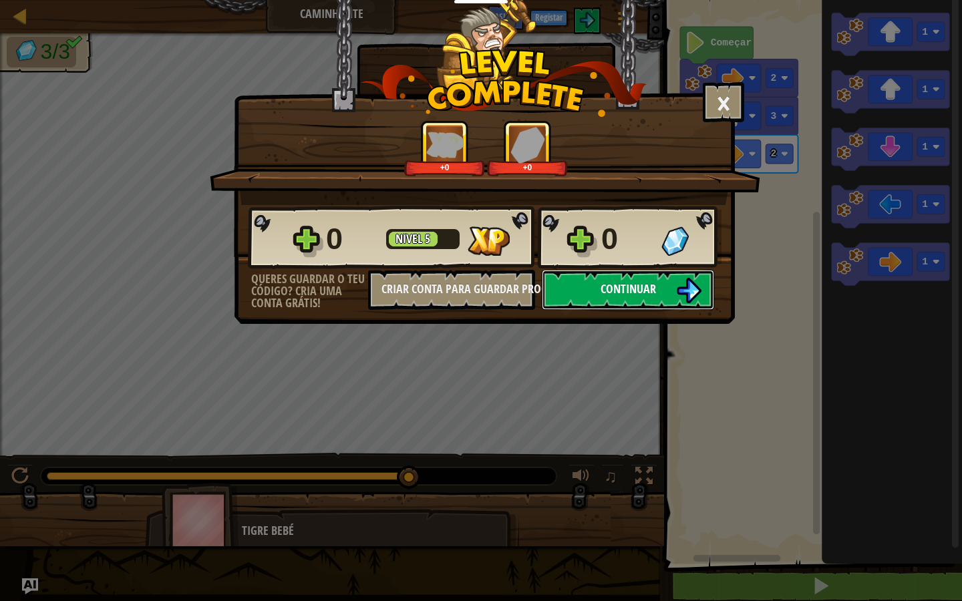
click at [655, 293] on span "Continuar" at bounding box center [628, 289] width 55 height 17
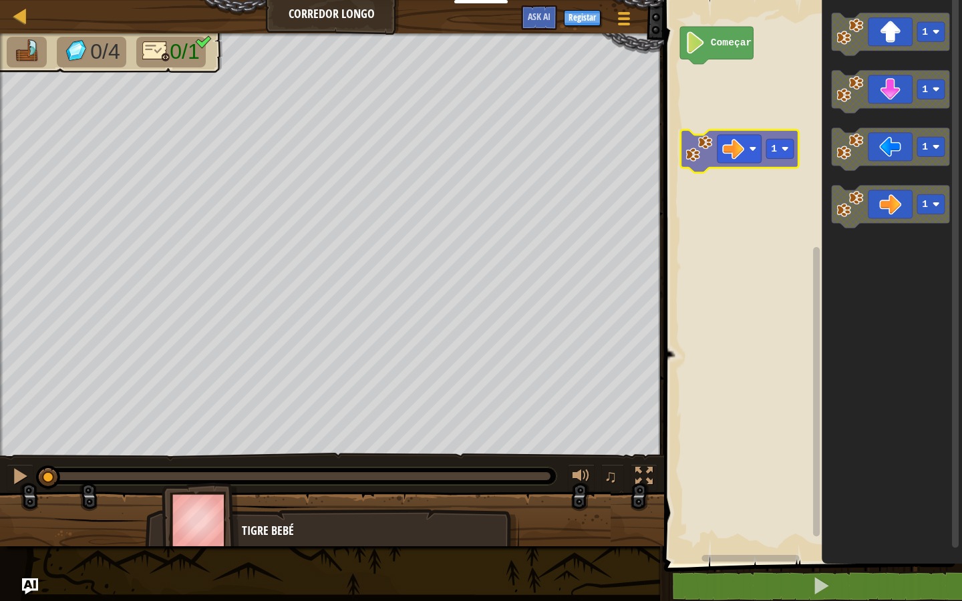
click at [712, 117] on div "Começar 1 1 1 1 1" at bounding box center [811, 278] width 302 height 571
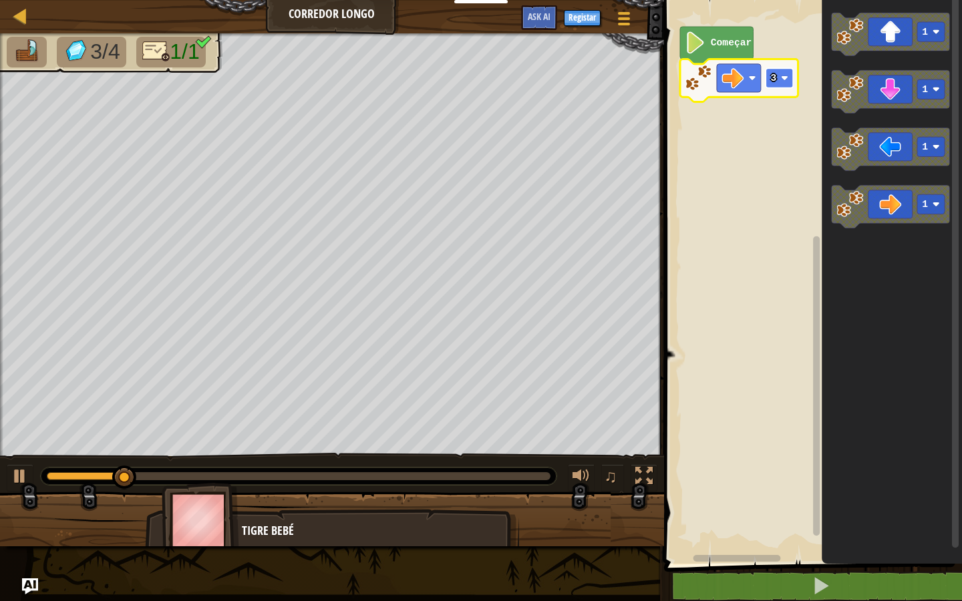
click at [772, 87] on rect "Espaço de trabalho de Blockly" at bounding box center [779, 77] width 27 height 19
click at [780, 82] on rect "Espaço de trabalho de Blockly" at bounding box center [779, 77] width 27 height 19
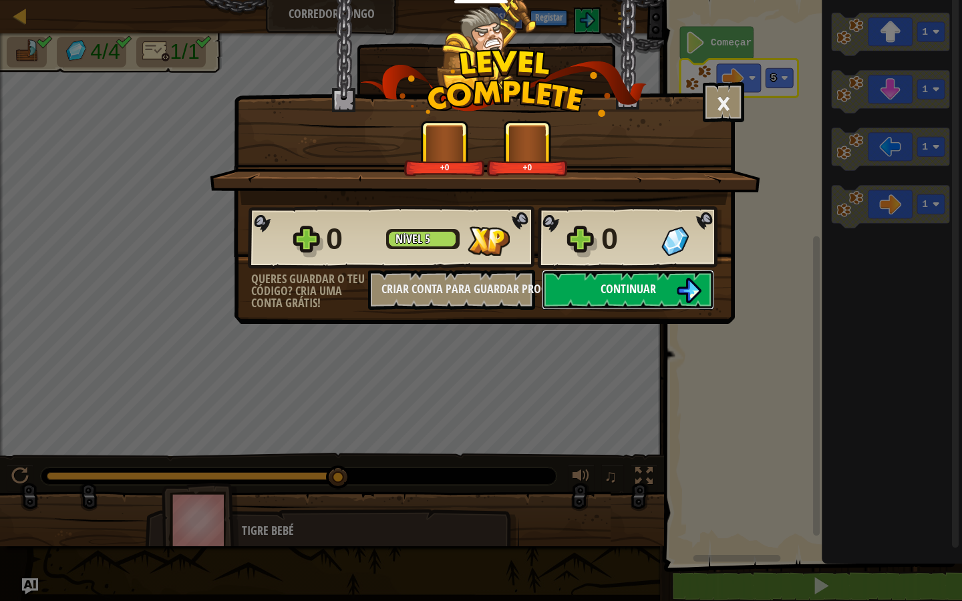
click at [644, 284] on span "Continuar" at bounding box center [628, 289] width 55 height 17
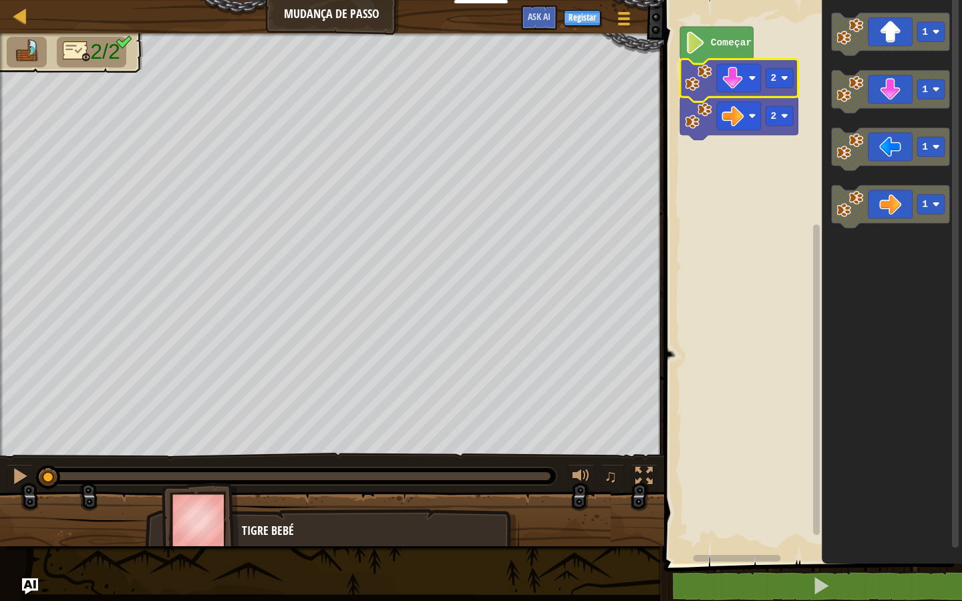
click at [702, 78] on image "Espaço de trabalho de Blockly" at bounding box center [698, 77] width 27 height 27
click at [702, 79] on image "Espaço de trabalho de Blockly" at bounding box center [698, 77] width 27 height 27
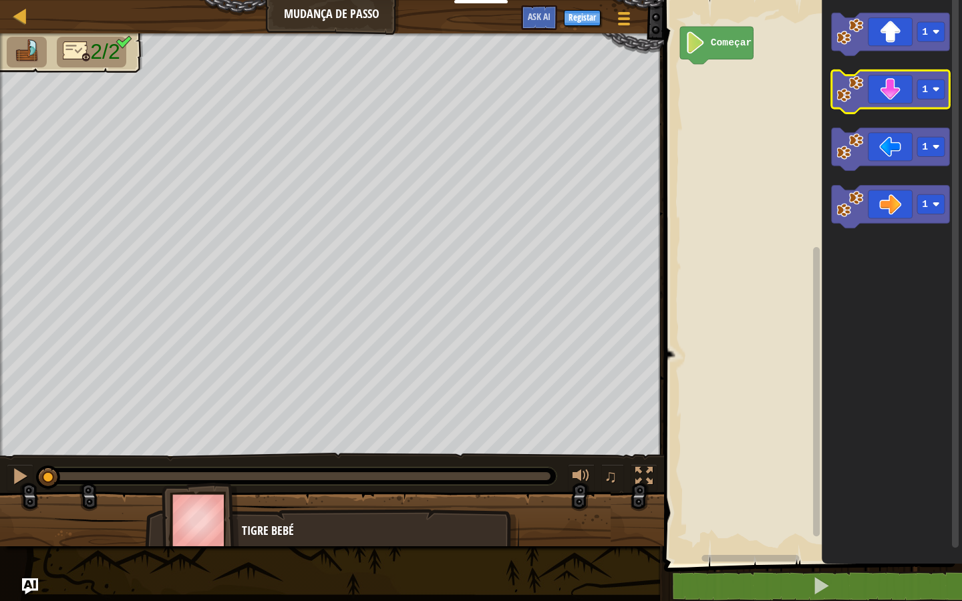
click at [868, 95] on icon "Espaço de trabalho de Blockly" at bounding box center [891, 91] width 118 height 43
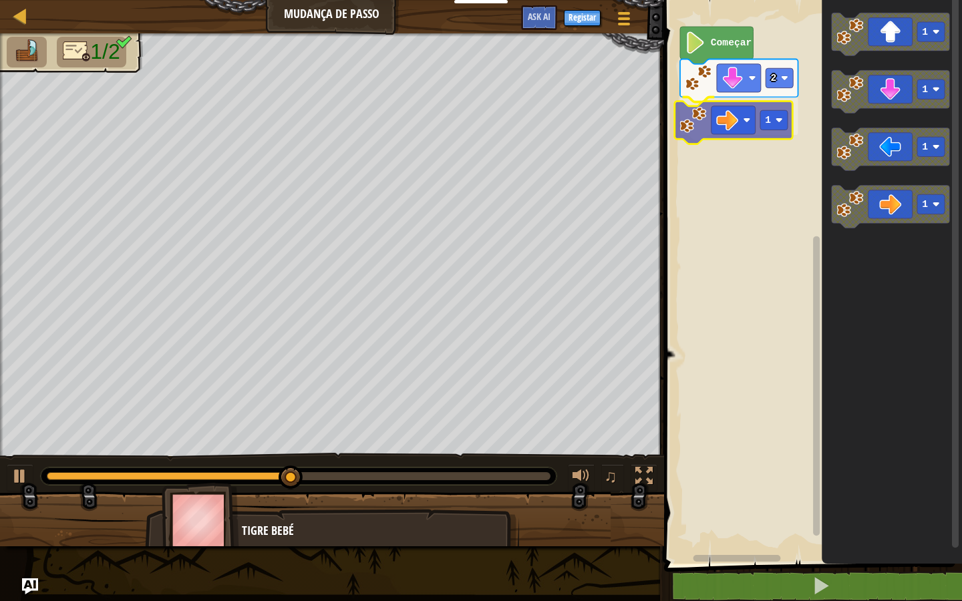
click at [740, 120] on div "Começar 2 1 1 1 1 1 1" at bounding box center [811, 278] width 302 height 571
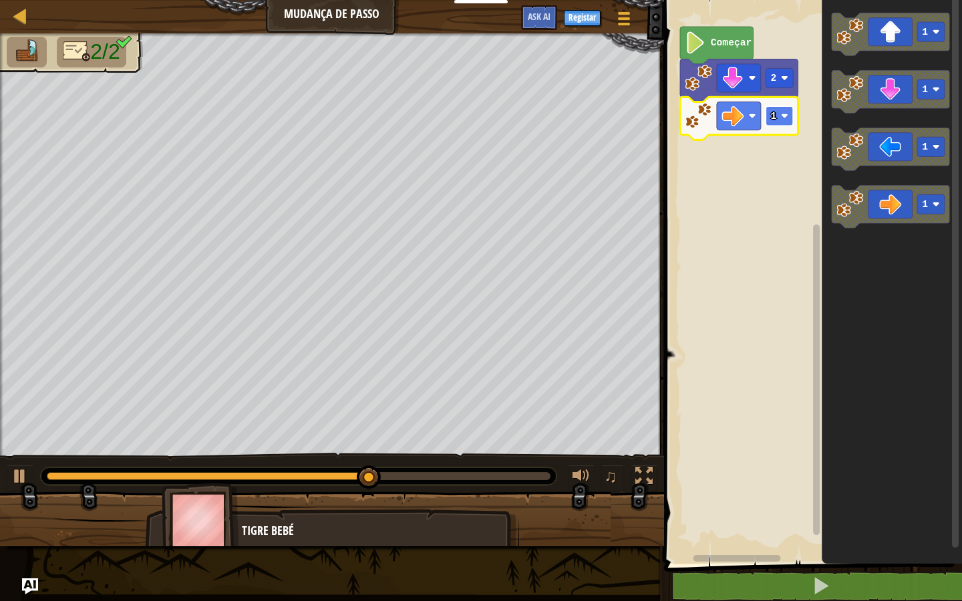
click at [774, 118] on text "1" at bounding box center [773, 116] width 6 height 11
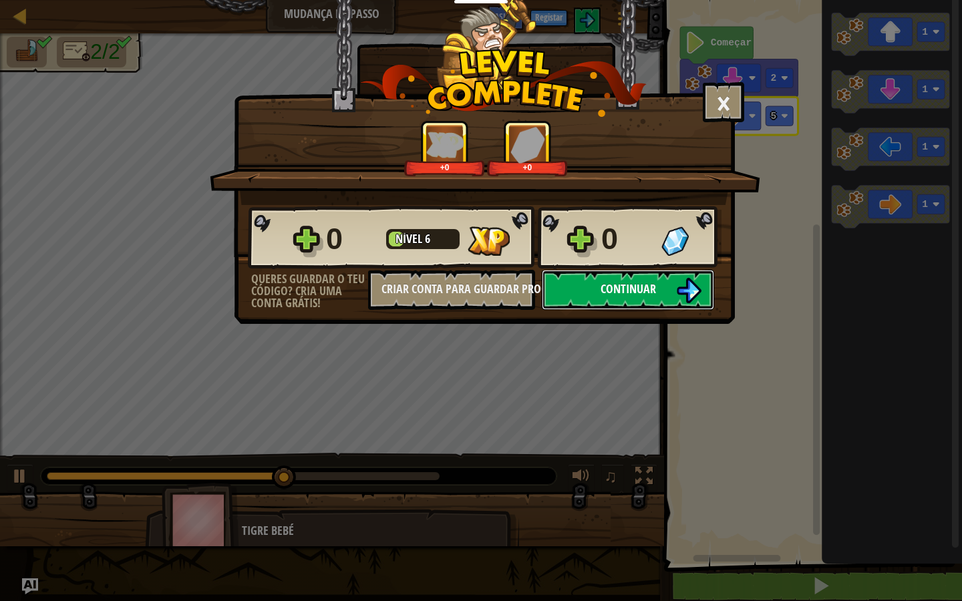
click at [575, 290] on button "Continuar" at bounding box center [628, 290] width 172 height 40
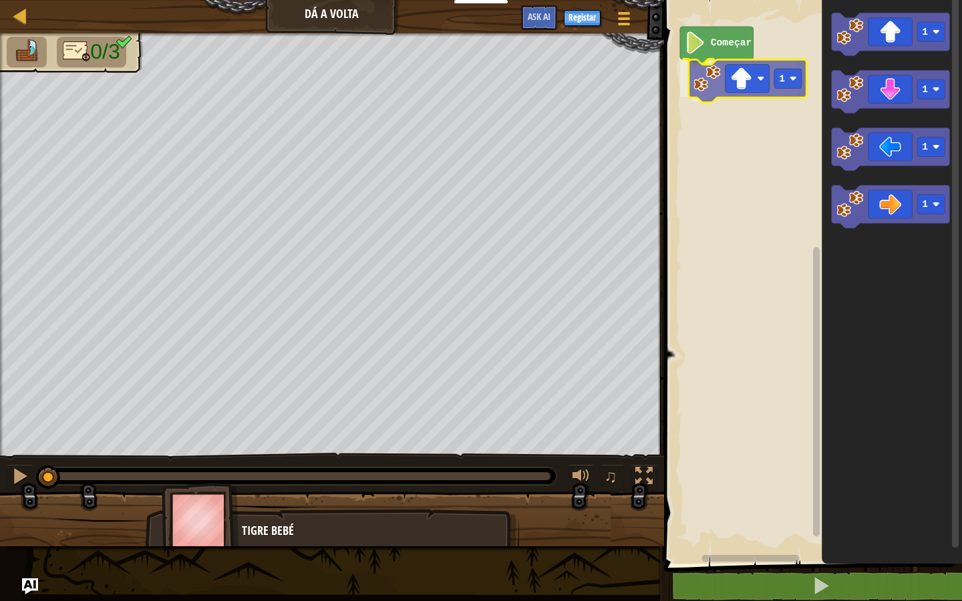
click at [722, 74] on div "Começar 1 1 1 1 1 1" at bounding box center [811, 278] width 302 height 571
click at [782, 82] on image "Espaço de trabalho de Blockly" at bounding box center [784, 77] width 7 height 7
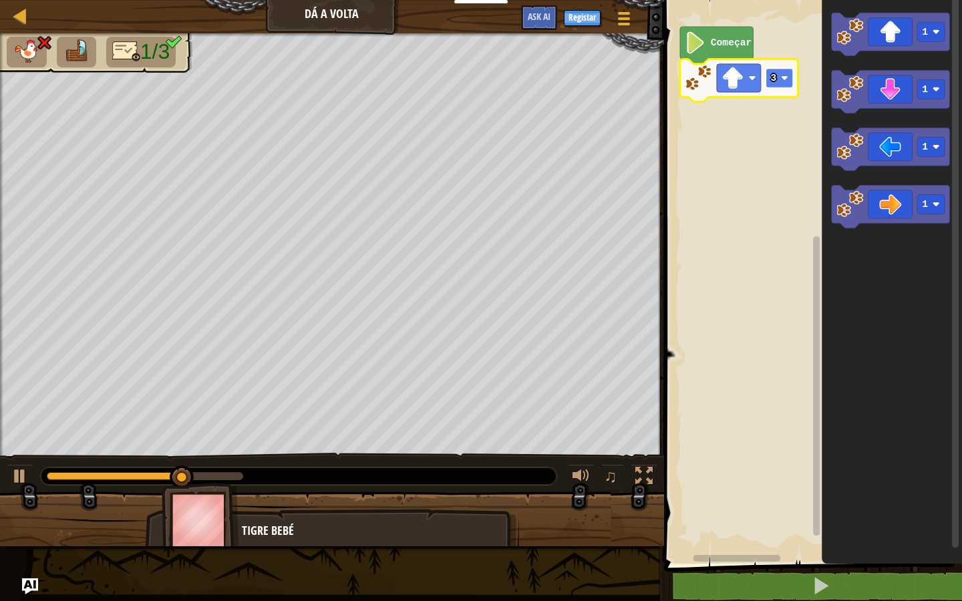
click at [776, 82] on rect "Espaço de trabalho de Blockly" at bounding box center [779, 77] width 27 height 19
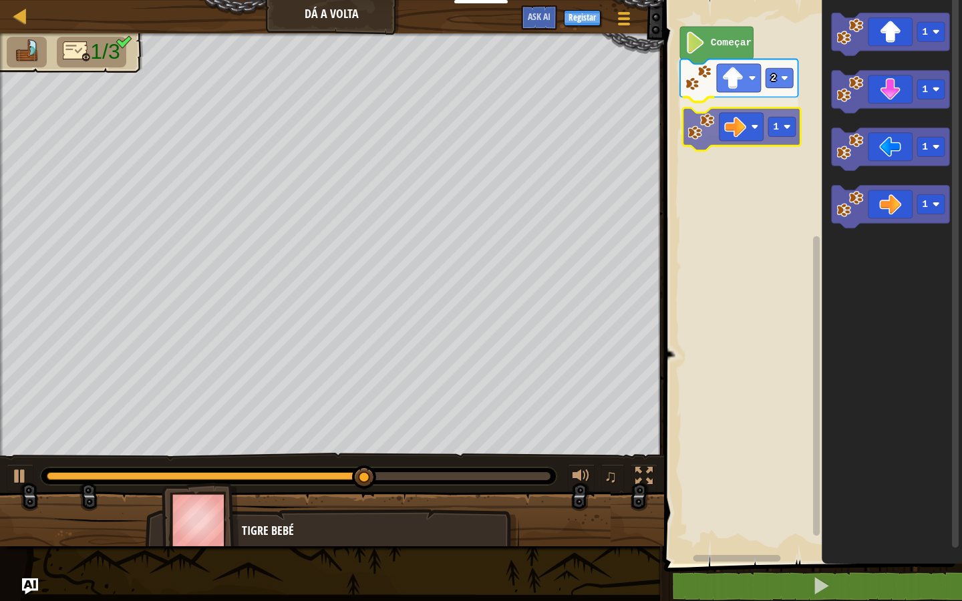
click at [752, 117] on div "Começar 2 1 1 1 1 1 1" at bounding box center [811, 278] width 302 height 571
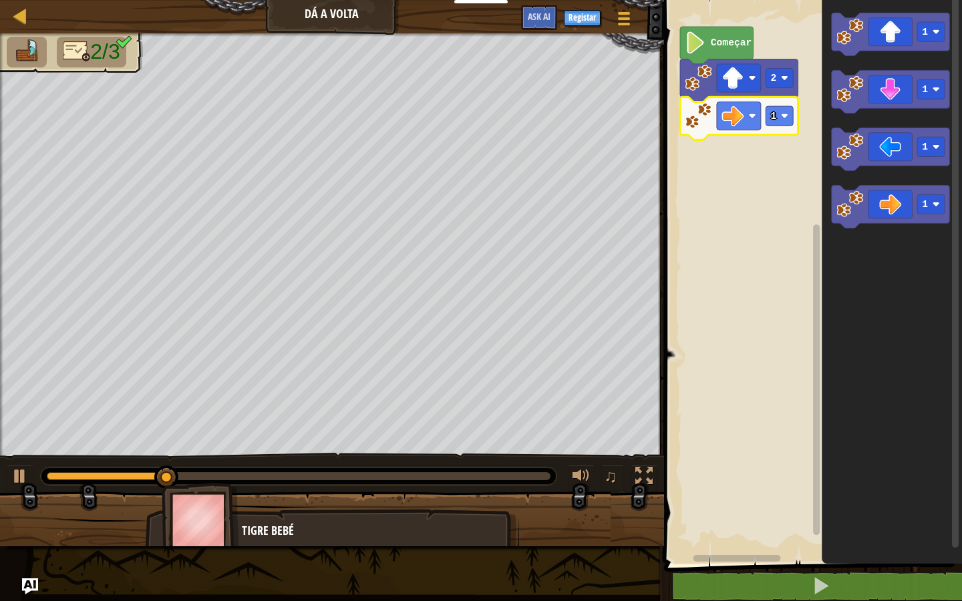
click at [784, 128] on icon "Espaço de trabalho de Blockly" at bounding box center [739, 118] width 118 height 43
click at [788, 117] on image "Espaço de trabalho de Blockly" at bounding box center [784, 115] width 7 height 7
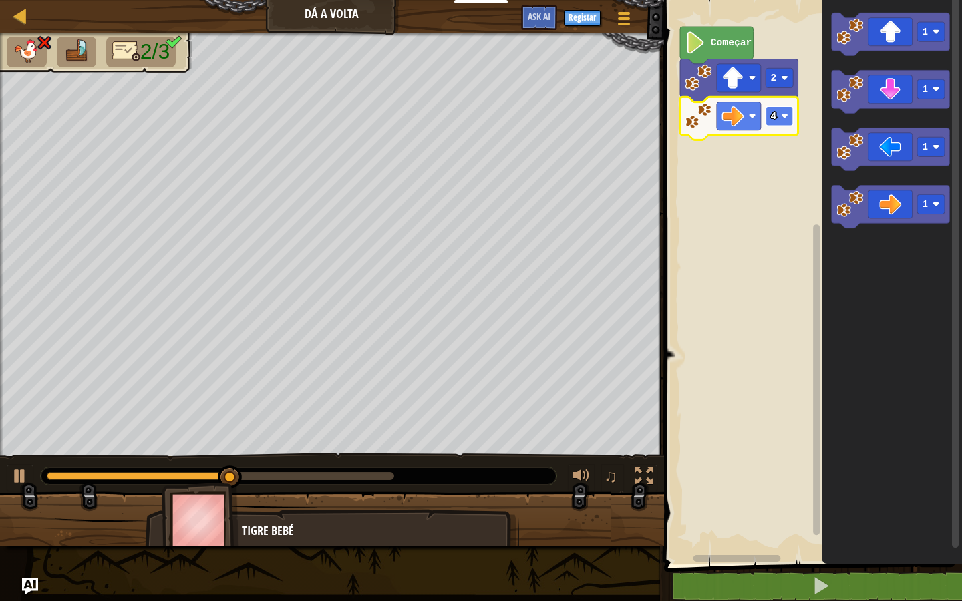
click at [782, 123] on rect "Espaço de trabalho de Blockly" at bounding box center [779, 115] width 27 height 19
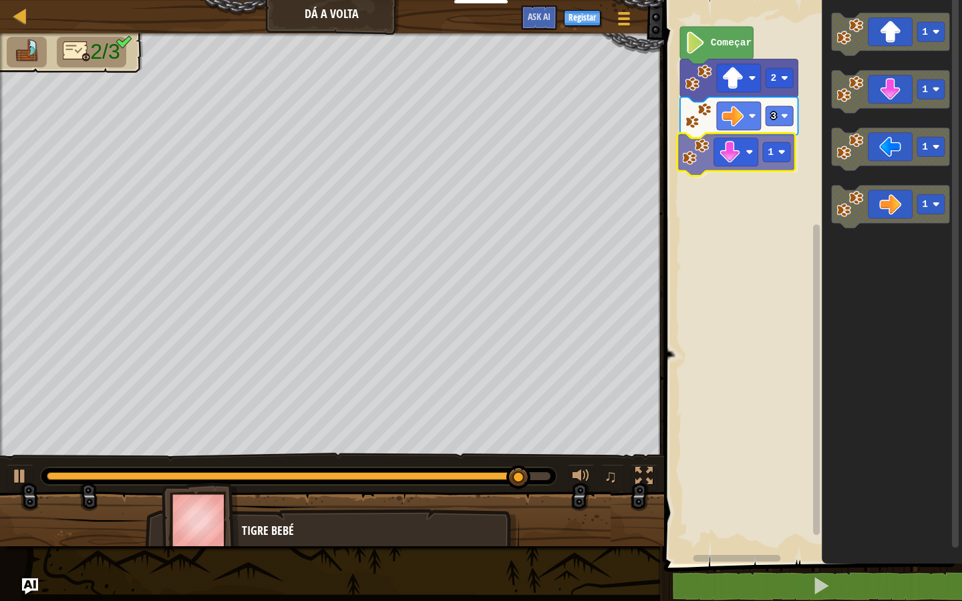
click at [720, 154] on div "Começar 2 3 1 1 1 1 1 1" at bounding box center [811, 278] width 302 height 571
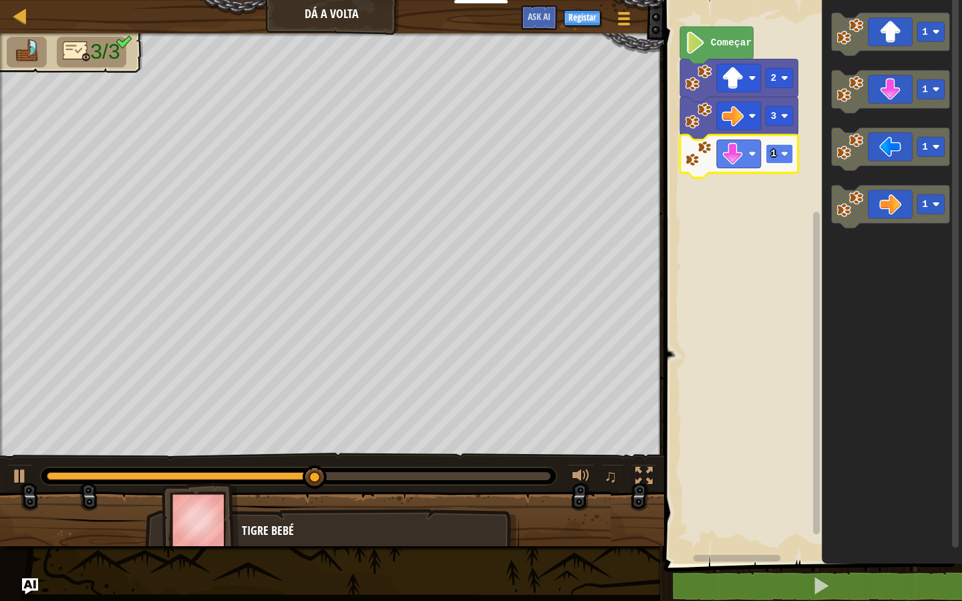
click at [782, 154] on image "Espaço de trabalho de Blockly" at bounding box center [784, 153] width 7 height 7
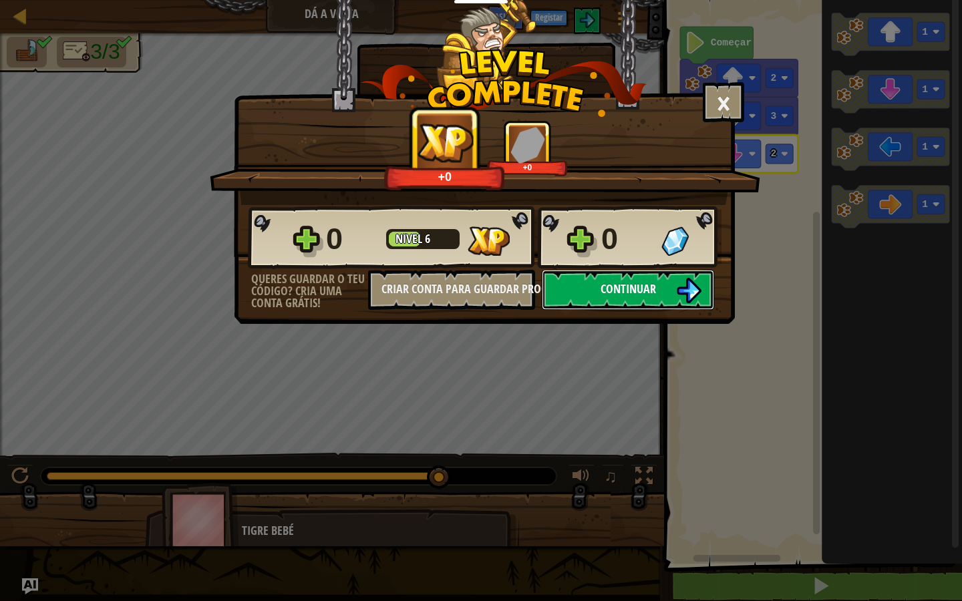
click at [689, 290] on img at bounding box center [688, 290] width 25 height 25
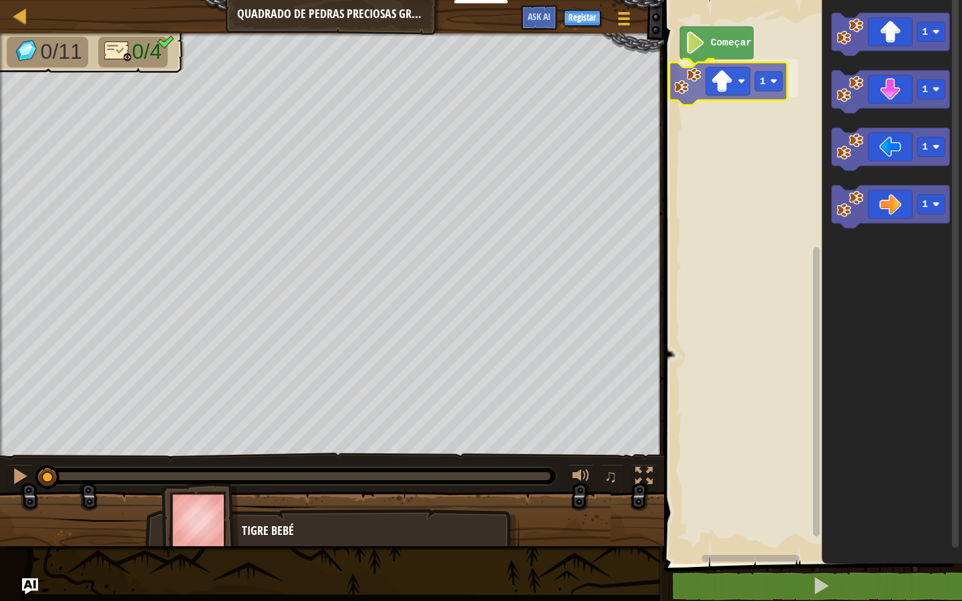
click at [751, 80] on div "Começar 1 1 1 1 1 1" at bounding box center [811, 278] width 302 height 571
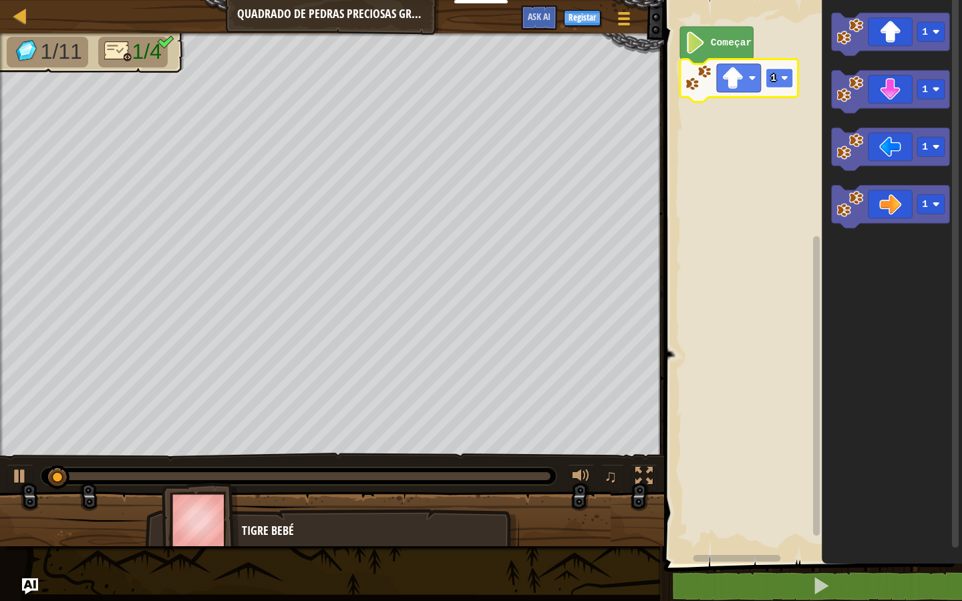
click at [774, 86] on rect "Espaço de trabalho de Blockly" at bounding box center [779, 77] width 27 height 19
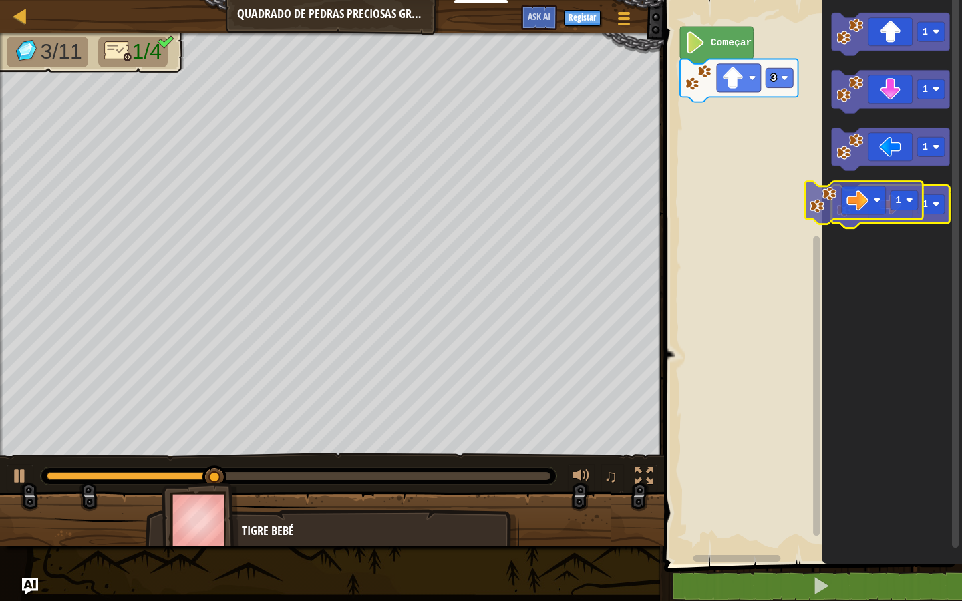
click at [871, 221] on g "1 1 1 1" at bounding box center [891, 120] width 118 height 215
click at [897, 214] on icon "Espaço de trabalho de Blockly" at bounding box center [891, 207] width 118 height 43
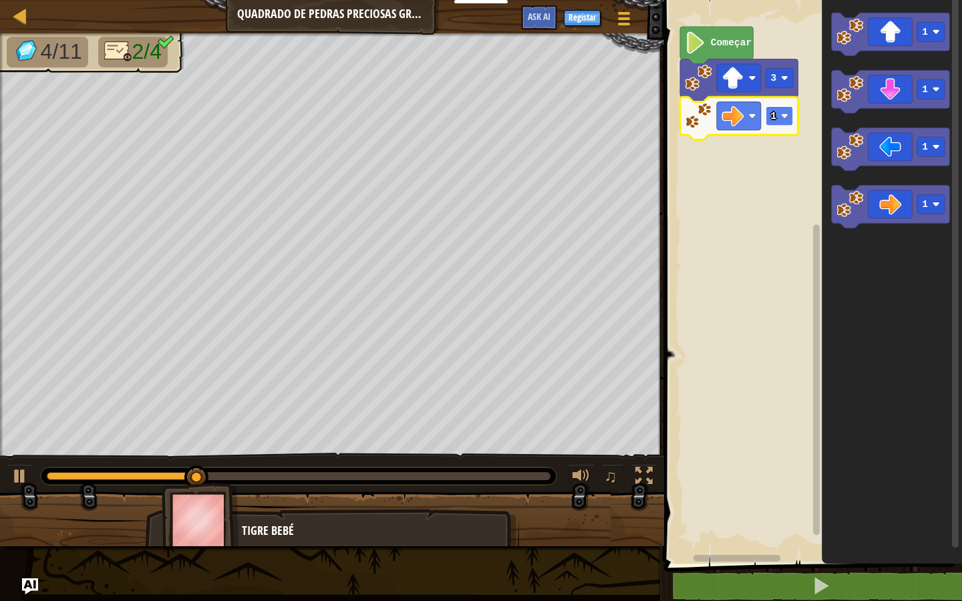
click at [775, 125] on rect "Espaço de trabalho de Blockly" at bounding box center [779, 115] width 27 height 19
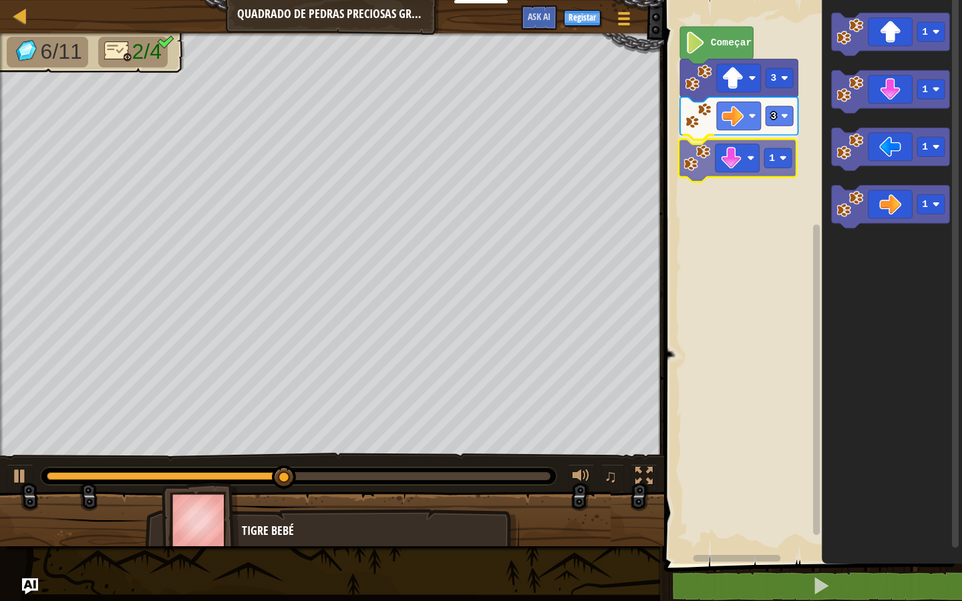
click at [710, 170] on div "Começar 3 3 1 1 1 1 1 1" at bounding box center [811, 278] width 302 height 571
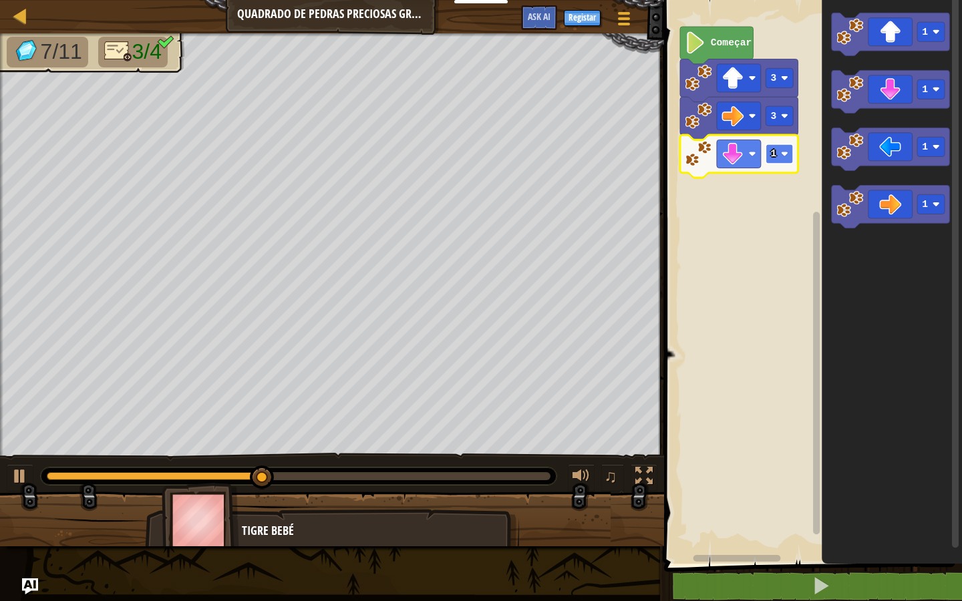
click at [774, 158] on text "1" at bounding box center [773, 153] width 6 height 11
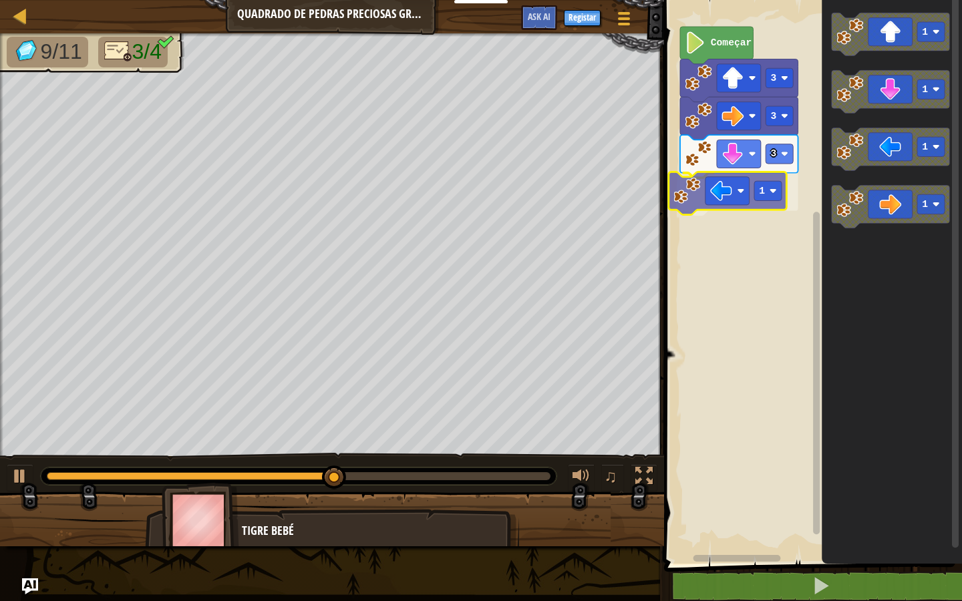
click at [744, 205] on div "Começar 3 3 3 1 1 1 1 1 1" at bounding box center [811, 278] width 302 height 571
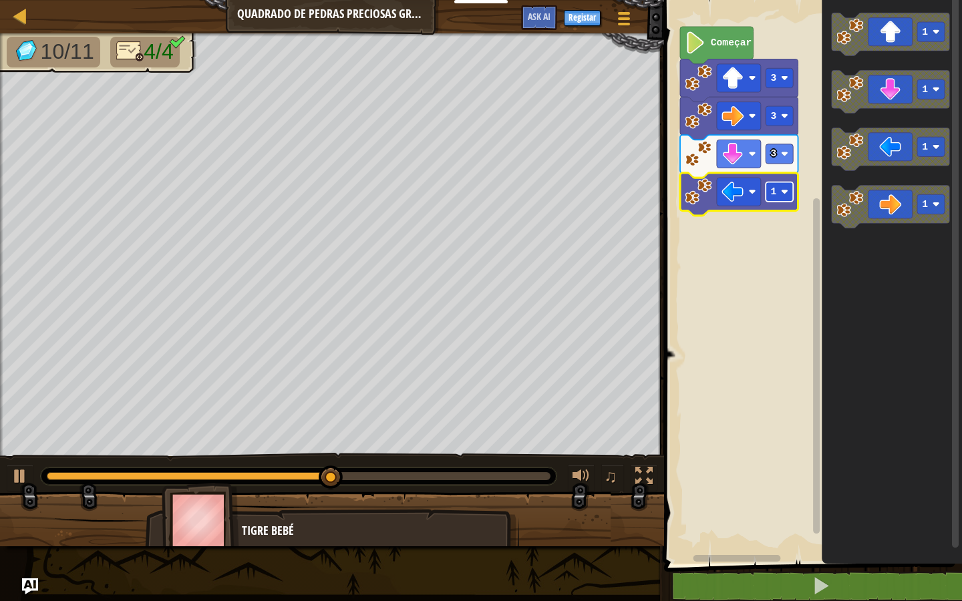
click at [779, 200] on rect "Espaço de trabalho de Blockly" at bounding box center [779, 191] width 27 height 19
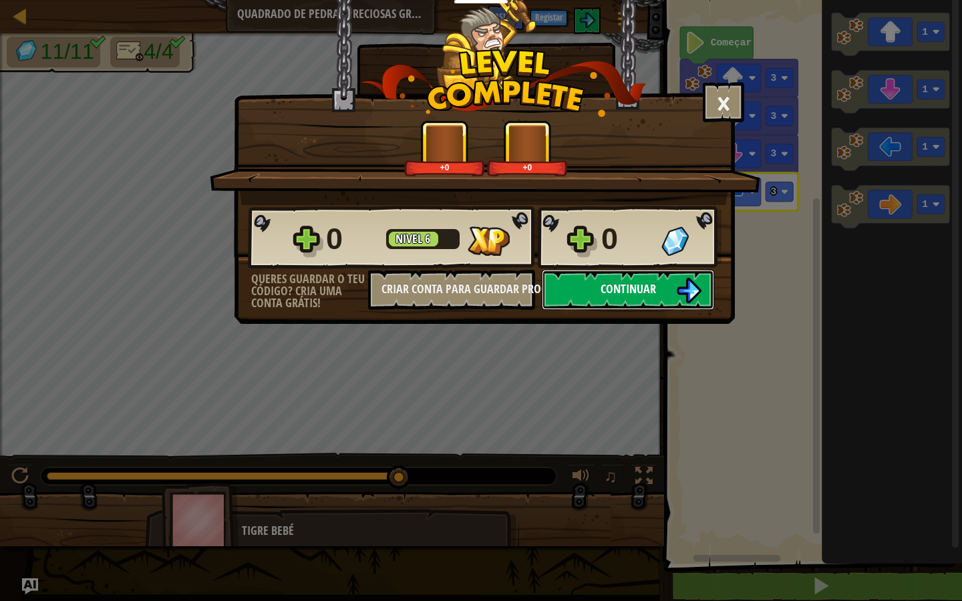
click at [668, 292] on button "Continuar" at bounding box center [628, 290] width 172 height 40
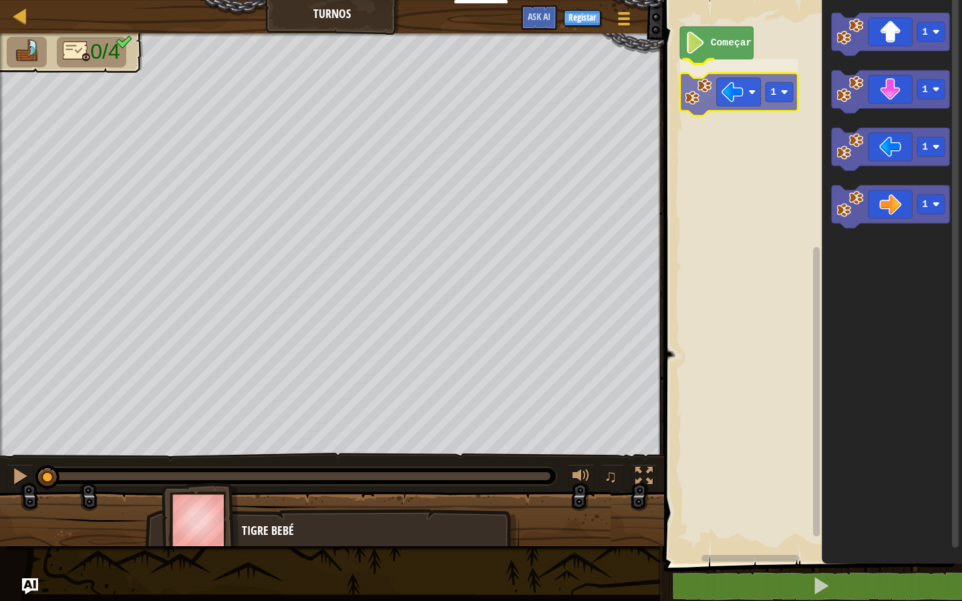
click at [732, 97] on div "Começar 1 1 1 1 1 1" at bounding box center [811, 278] width 302 height 571
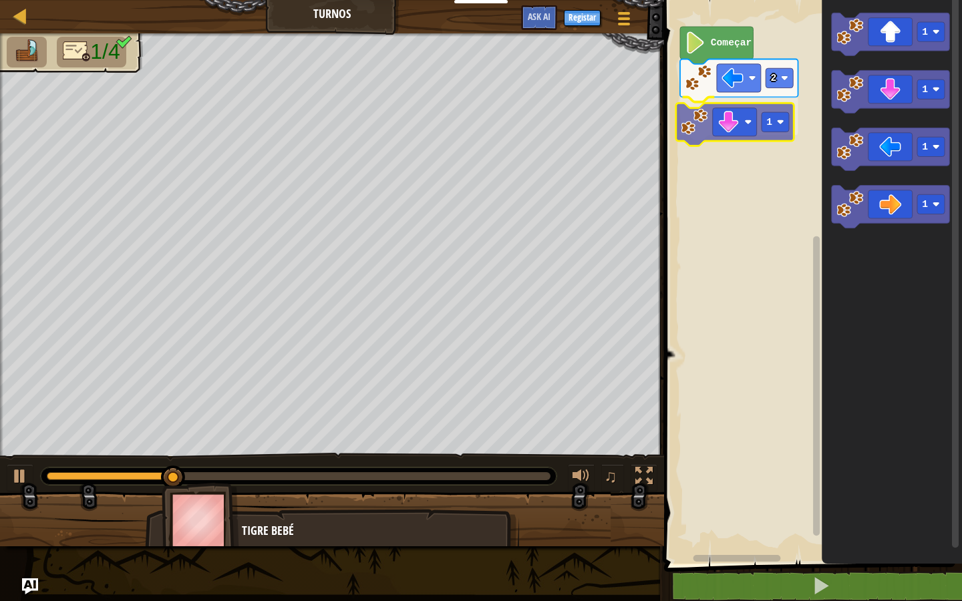
click at [712, 122] on div "Começar 2 1 1 1 1 1 1" at bounding box center [811, 278] width 302 height 571
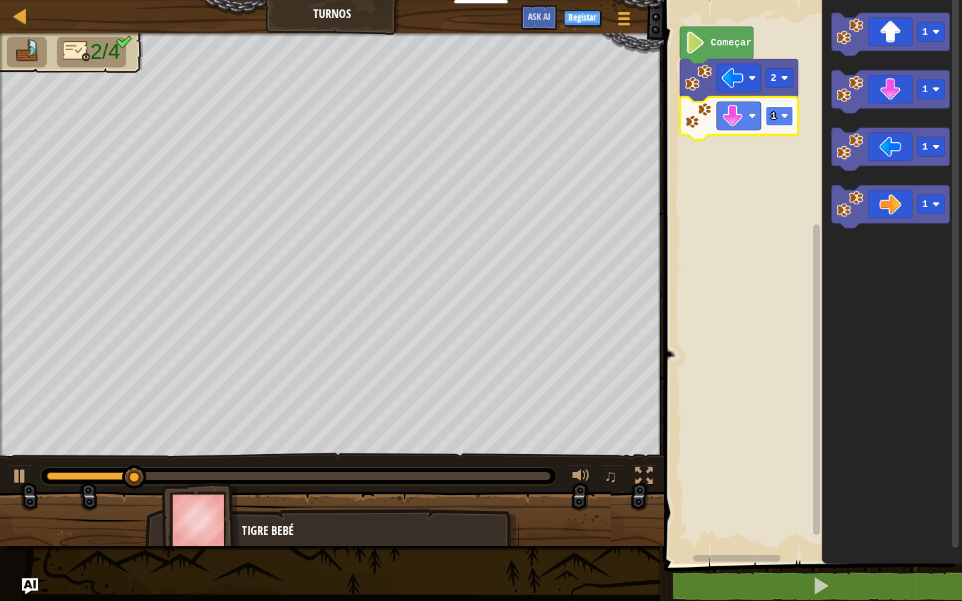
click at [780, 116] on rect "Espaço de trabalho de Blockly" at bounding box center [779, 115] width 27 height 19
click at [779, 119] on rect "Espaço de trabalho de Blockly" at bounding box center [779, 115] width 27 height 19
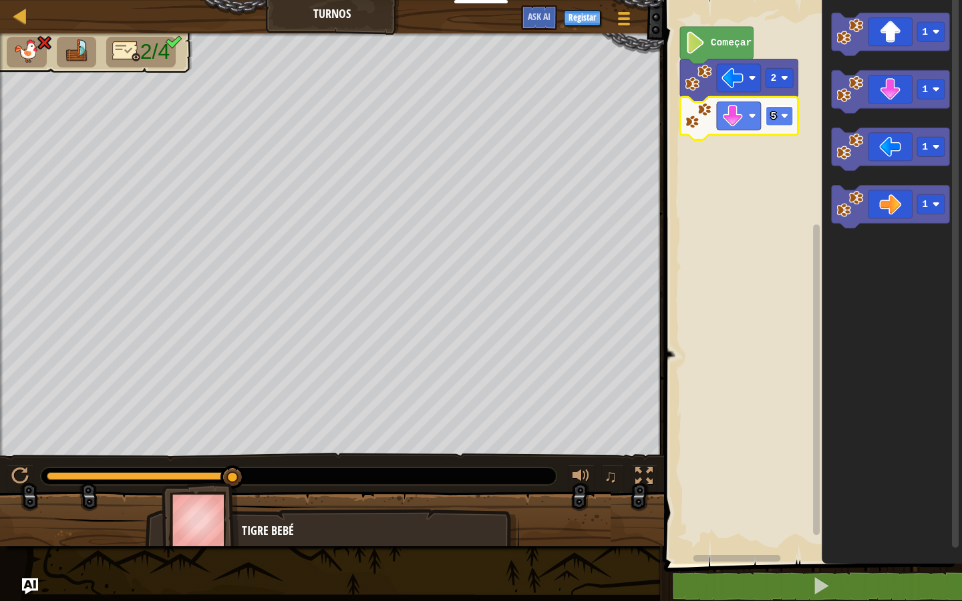
click at [778, 117] on rect "Espaço de trabalho de Blockly" at bounding box center [779, 115] width 27 height 19
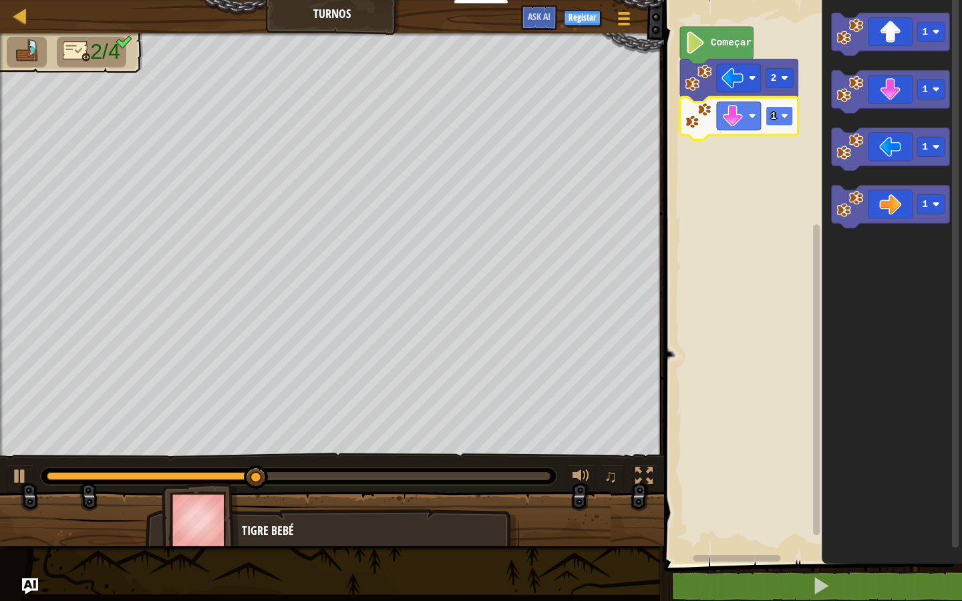
click at [769, 119] on rect "Espaço de trabalho de Blockly" at bounding box center [779, 115] width 27 height 19
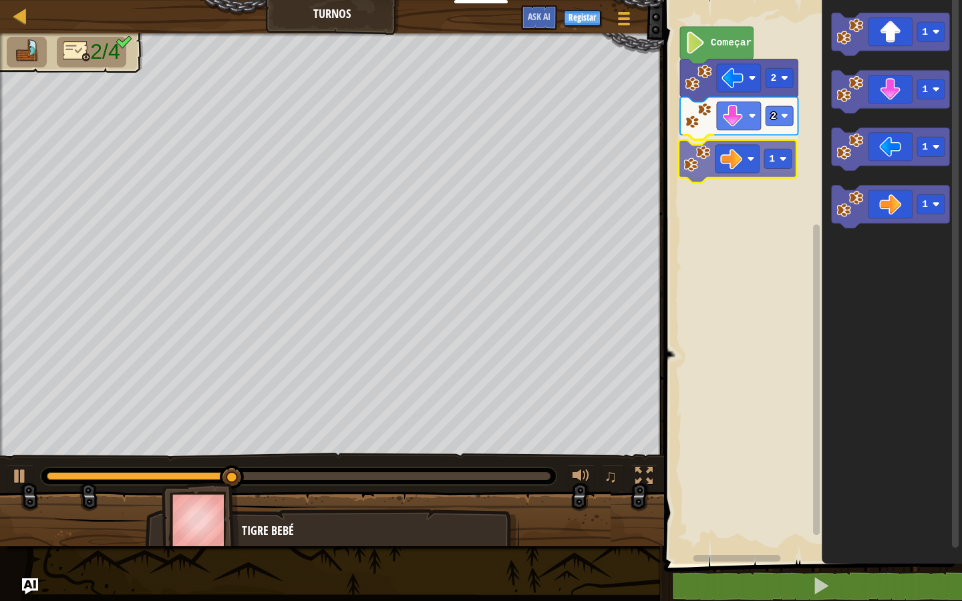
click at [756, 148] on div "Começar 2 2 1 1 1 1 1 1" at bounding box center [811, 278] width 302 height 571
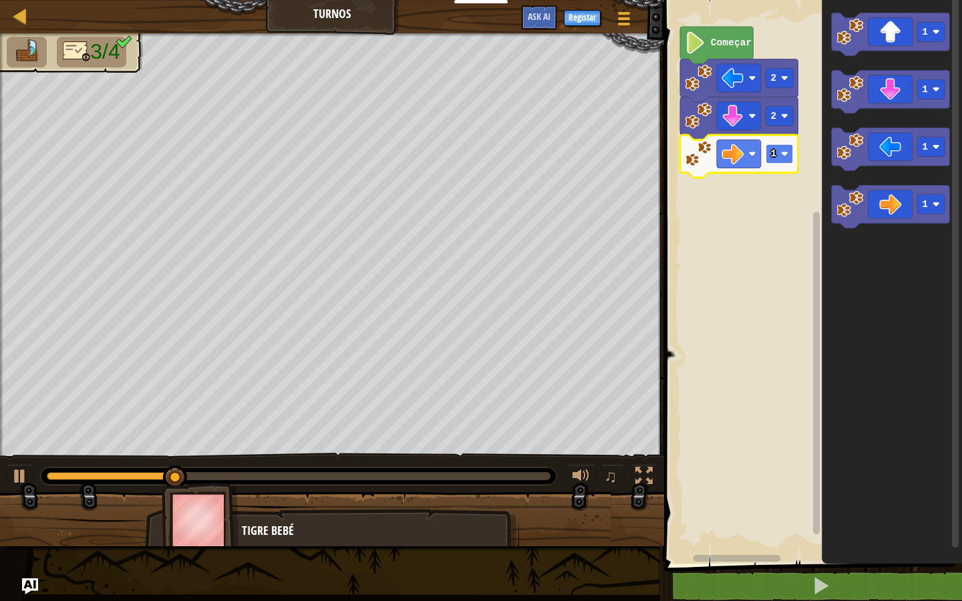
click at [780, 160] on rect "Espaço de trabalho de Blockly" at bounding box center [779, 153] width 27 height 19
click at [778, 161] on rect "Espaço de trabalho de Blockly" at bounding box center [779, 153] width 27 height 19
click at [772, 152] on text "3" at bounding box center [773, 153] width 6 height 11
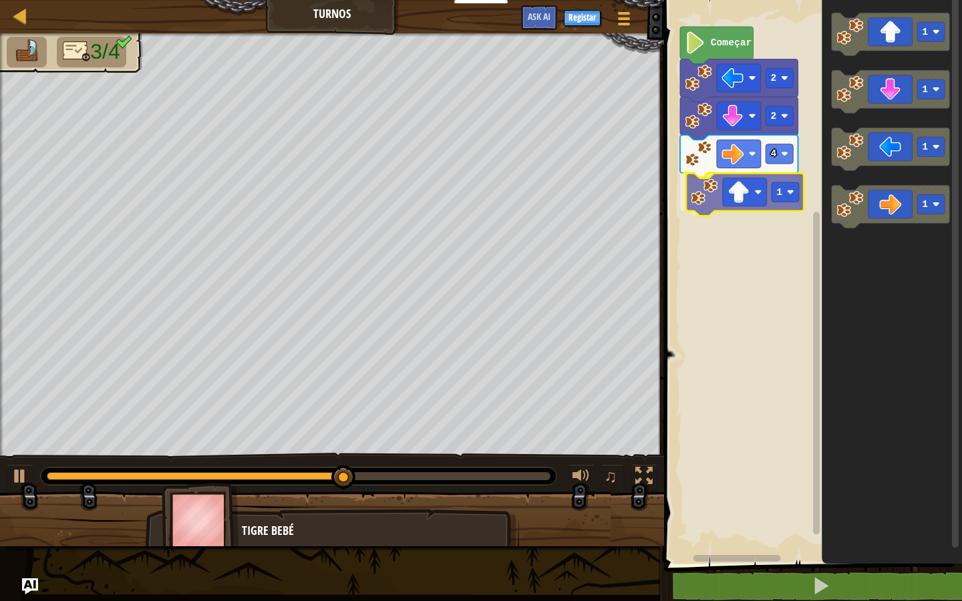
click at [744, 200] on div "Começar 2 2 4 1 1 1 1 1 1" at bounding box center [811, 278] width 302 height 571
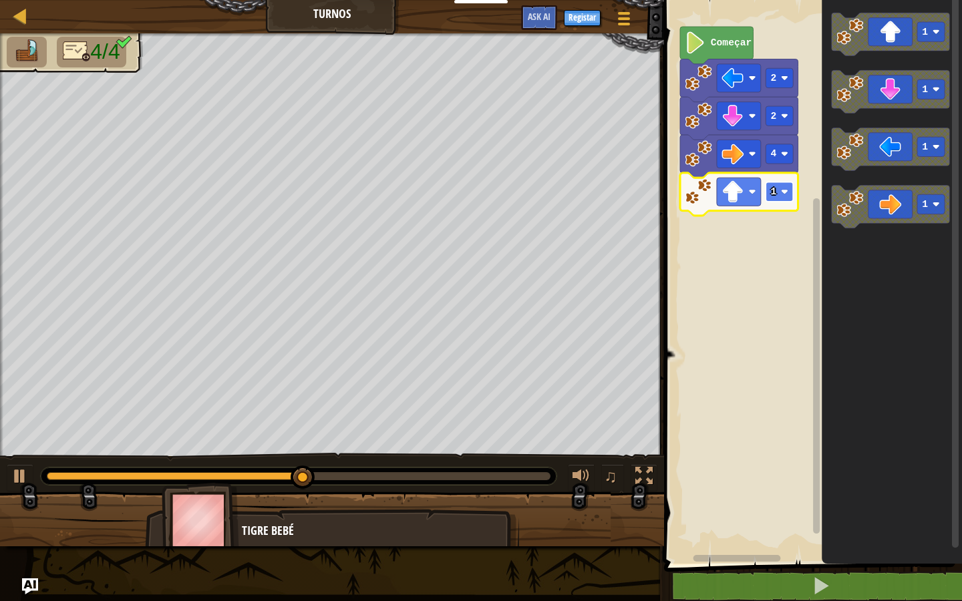
click at [775, 200] on rect "Espaço de trabalho de Blockly" at bounding box center [779, 191] width 27 height 19
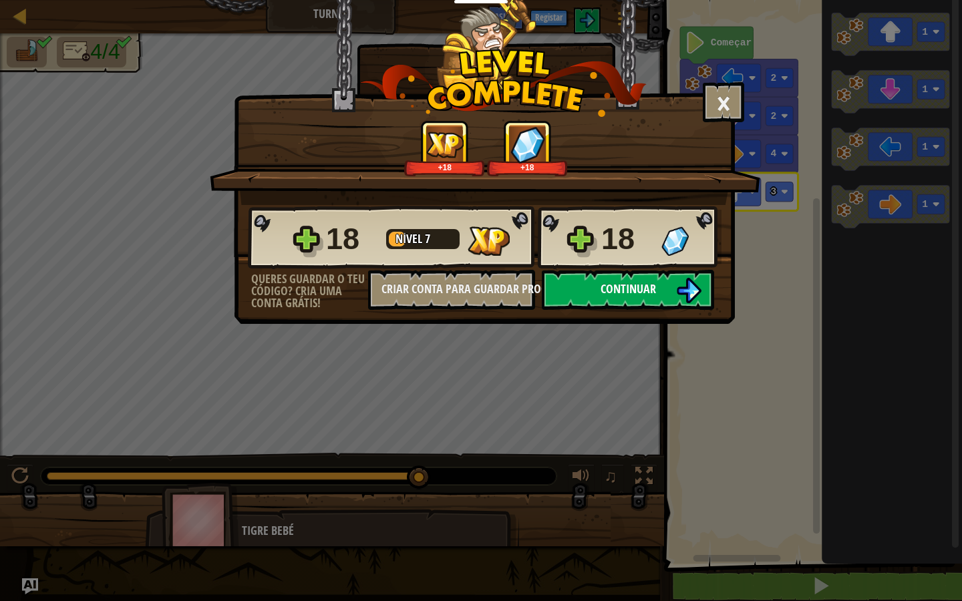
click at [559, 285] on button "Continuar" at bounding box center [628, 290] width 172 height 40
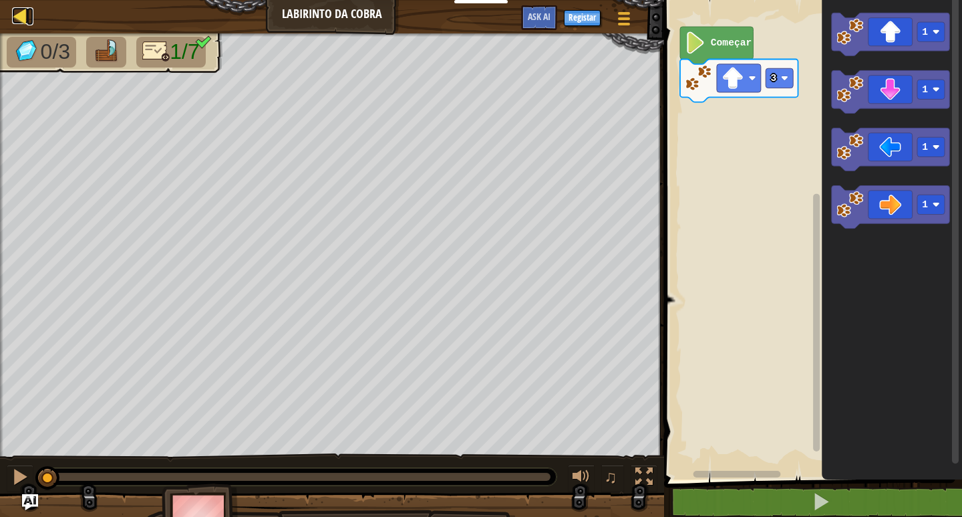
click at [20, 18] on div at bounding box center [20, 15] width 17 height 17
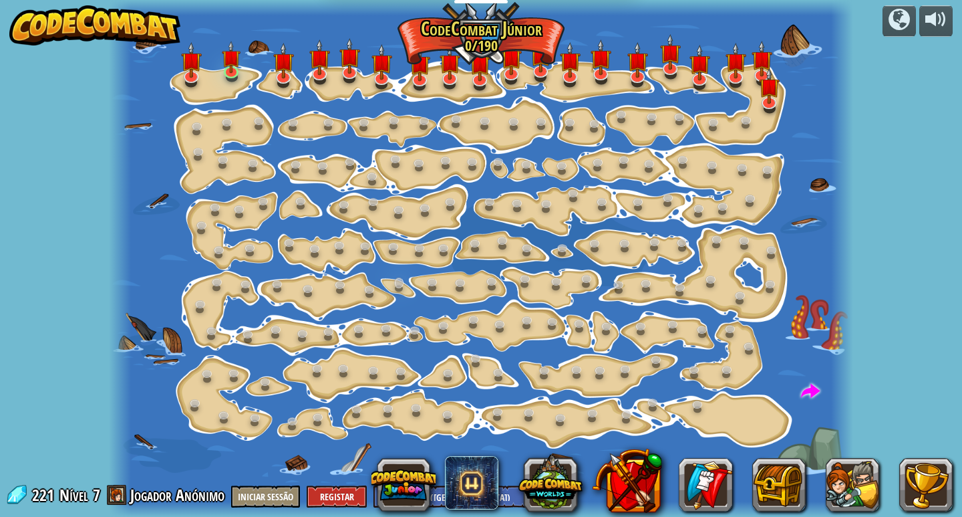
select select "pt-PT"
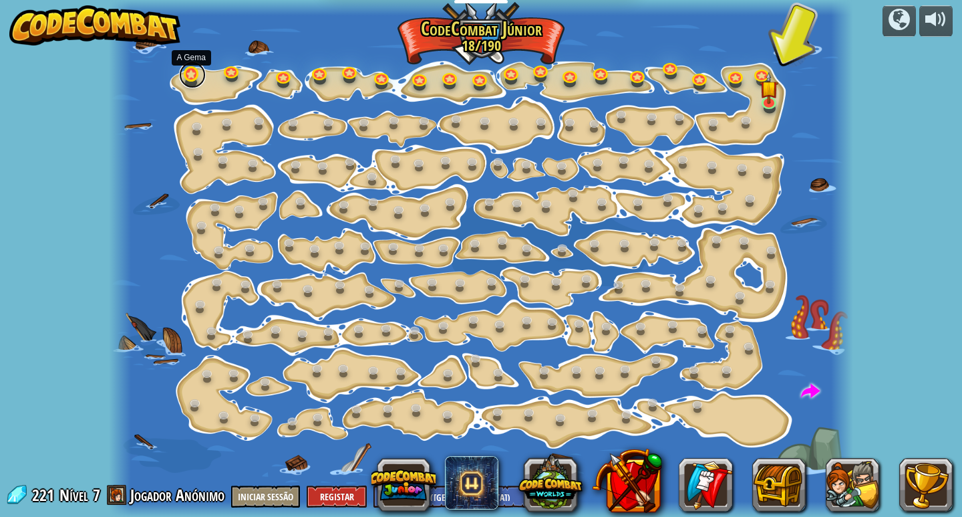
click at [186, 80] on link at bounding box center [192, 74] width 27 height 27
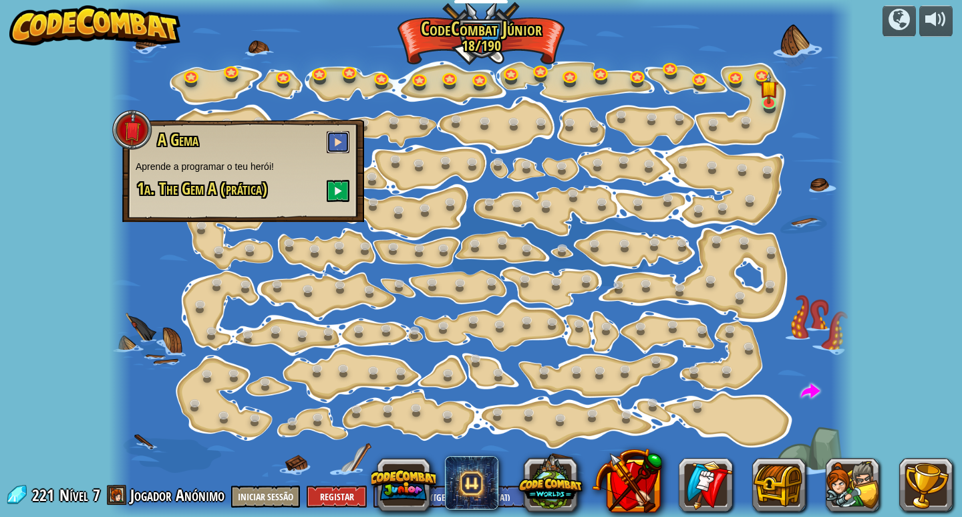
click at [334, 138] on span at bounding box center [337, 141] width 9 height 9
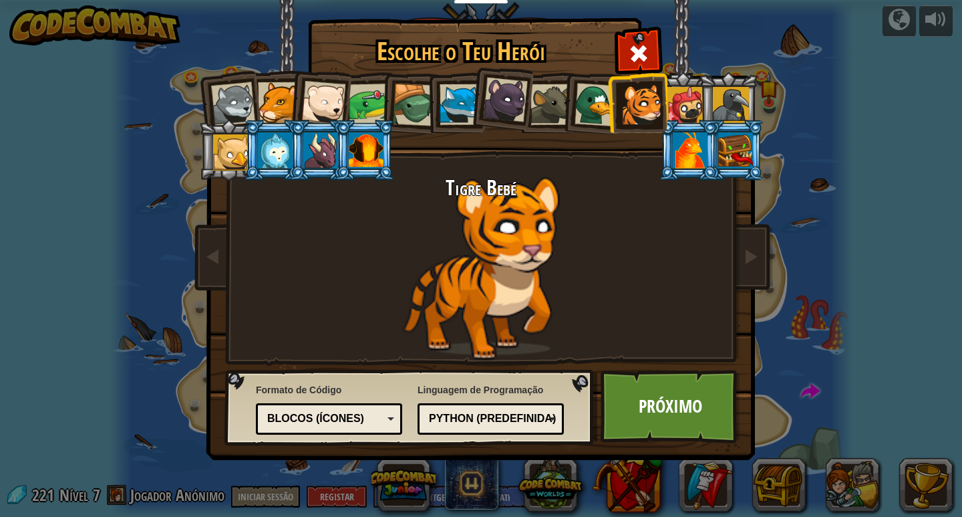
click at [236, 90] on div at bounding box center [233, 104] width 44 height 44
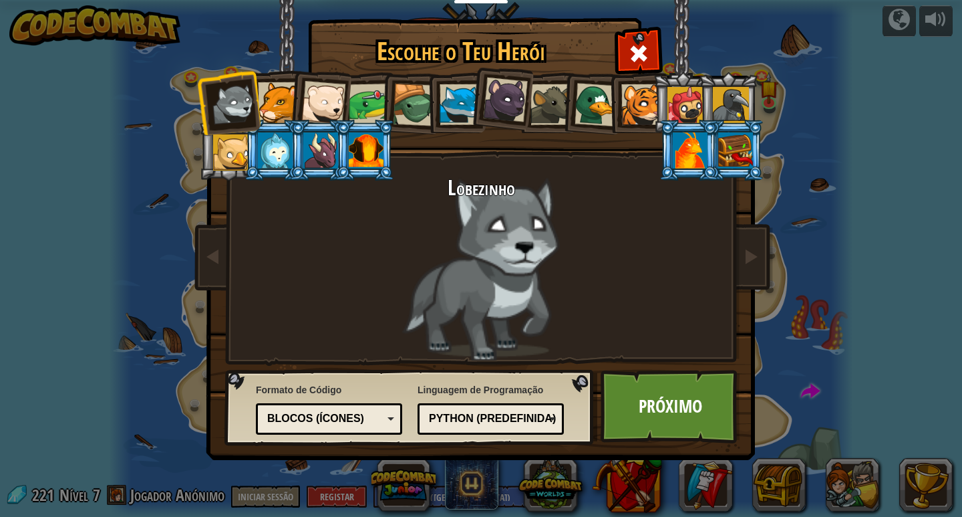
click at [236, 90] on div at bounding box center [233, 104] width 44 height 44
click at [327, 104] on div at bounding box center [323, 103] width 44 height 44
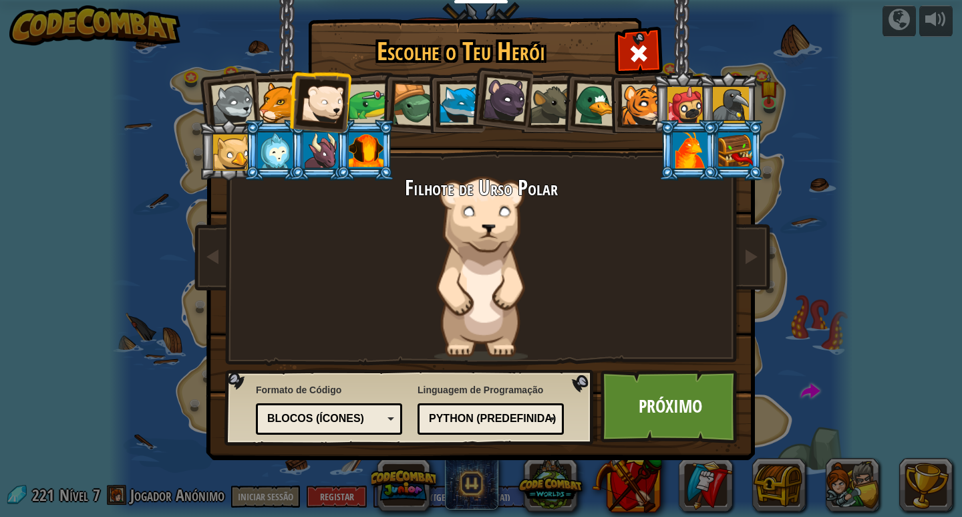
click at [498, 94] on div at bounding box center [505, 100] width 45 height 45
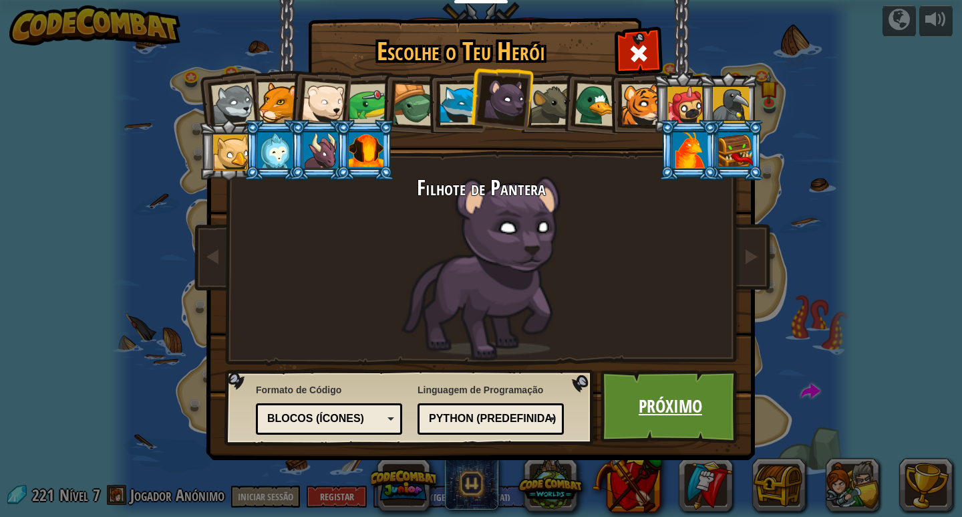
click at [658, 424] on link "Próximo" at bounding box center [671, 407] width 140 height 74
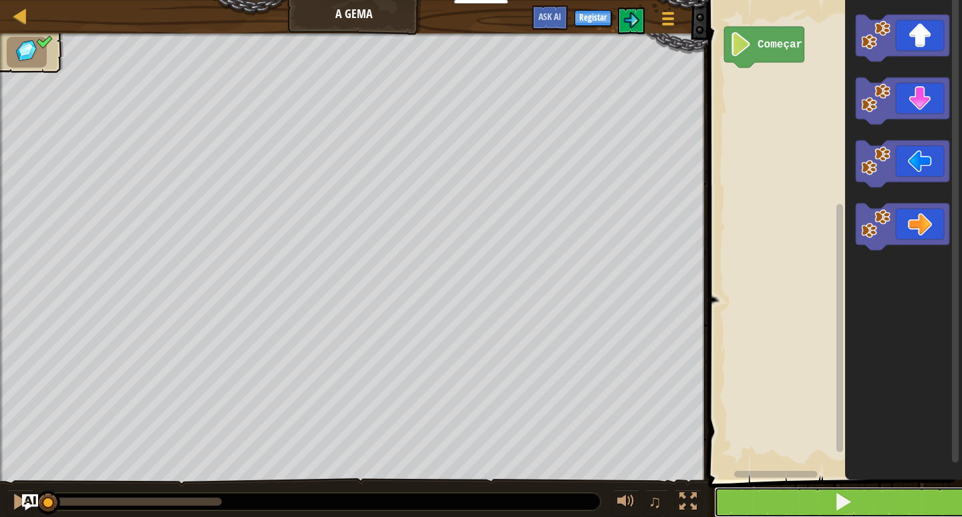
click at [754, 498] on button at bounding box center [843, 501] width 258 height 31
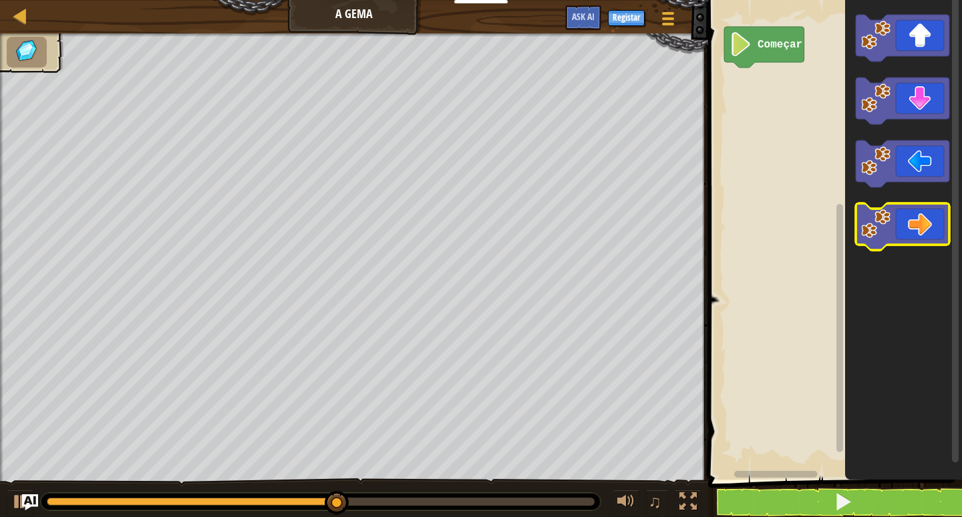
click at [934, 240] on icon "Espaço de trabalho de Blockly" at bounding box center [903, 226] width 94 height 47
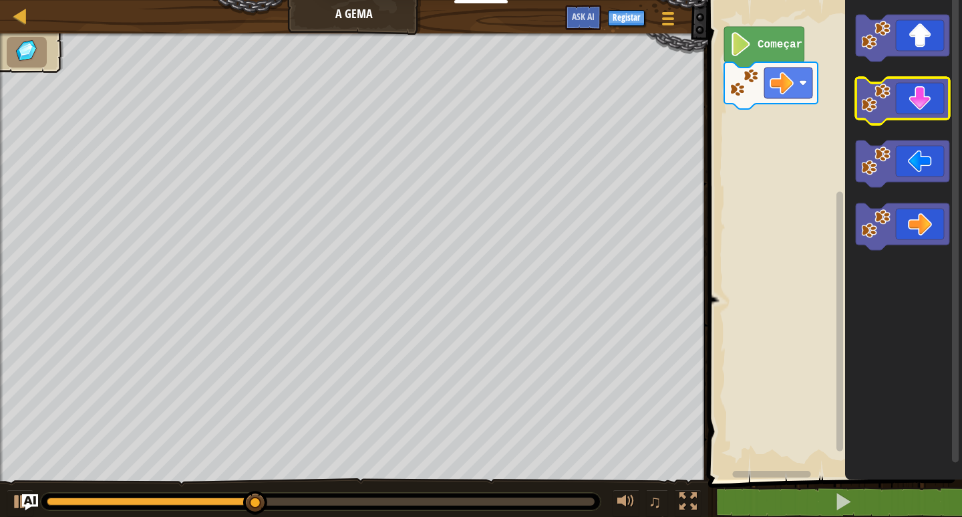
click at [916, 106] on icon "Espaço de trabalho de Blockly" at bounding box center [903, 101] width 94 height 47
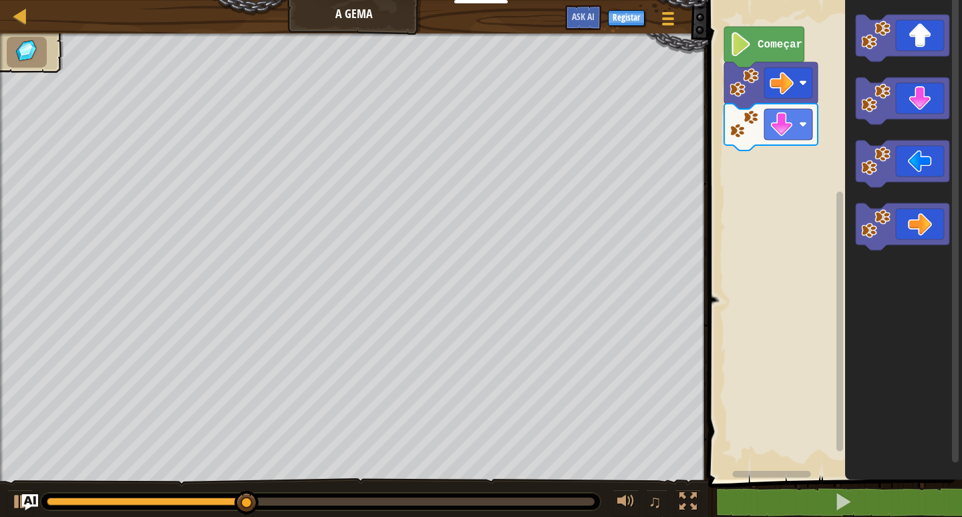
click at [952, 212] on rect "Espaço de trabalho de Blockly" at bounding box center [955, 228] width 7 height 467
click at [946, 219] on icon "Espaço de trabalho de Blockly" at bounding box center [903, 226] width 94 height 47
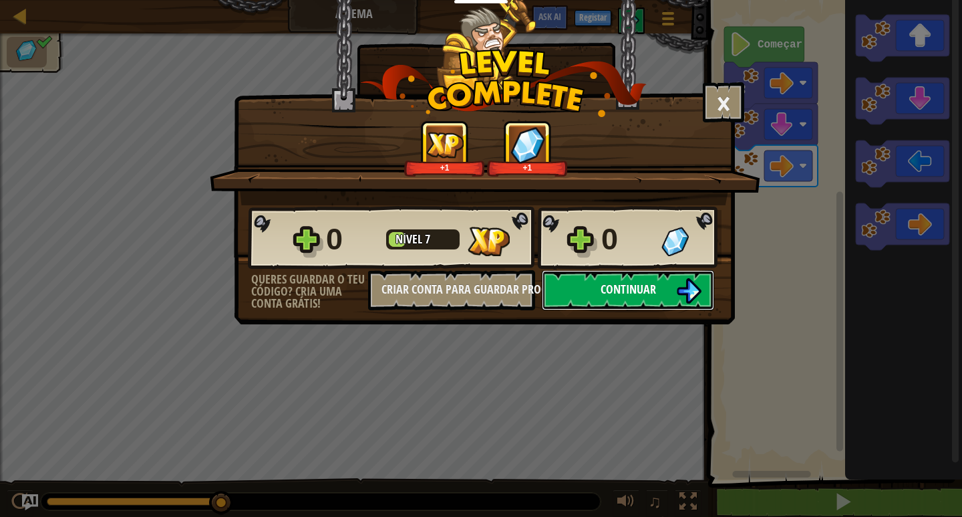
drag, startPoint x: 666, startPoint y: 297, endPoint x: 667, endPoint y: 287, distance: 10.8
click at [667, 287] on button "Continuar" at bounding box center [628, 290] width 172 height 40
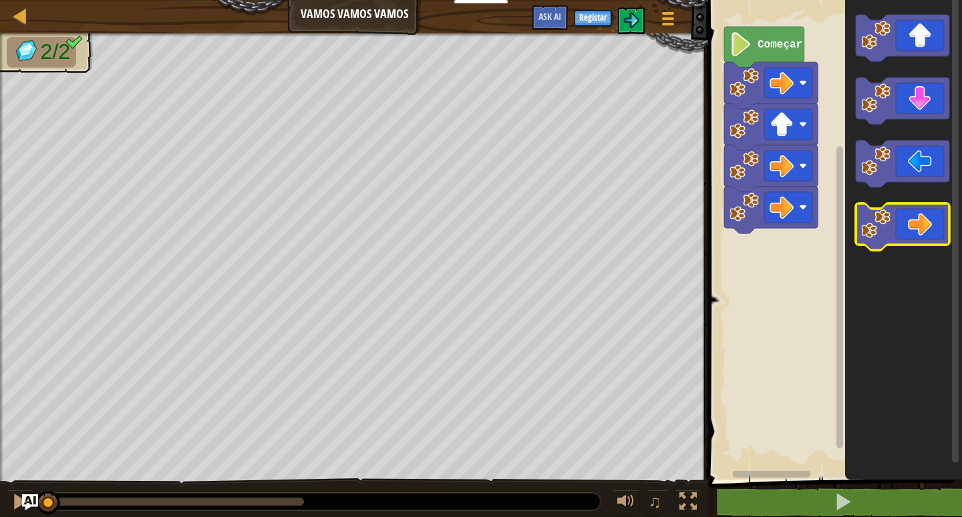
click at [878, 235] on image "Espaço de trabalho de Blockly" at bounding box center [875, 223] width 29 height 29
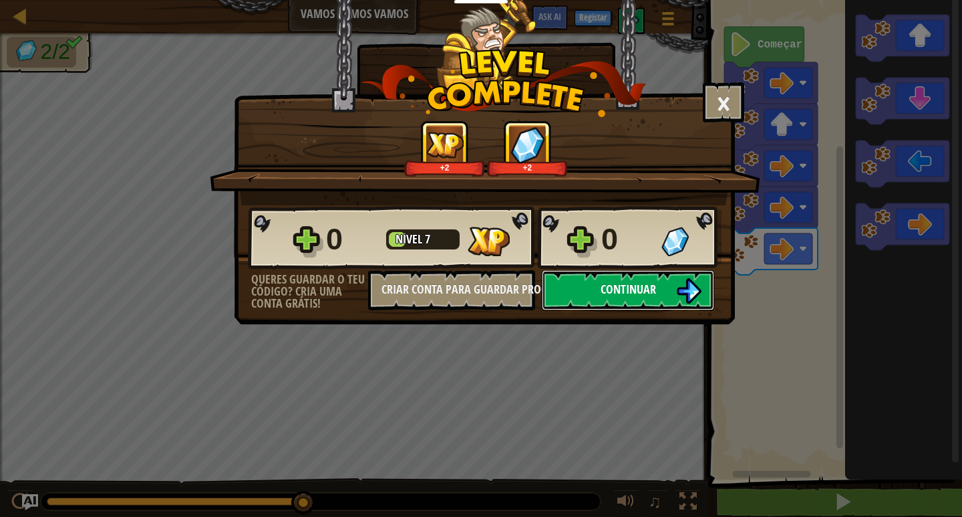
click at [577, 290] on button "Continuar" at bounding box center [628, 290] width 172 height 40
